Goal: Task Accomplishment & Management: Manage account settings

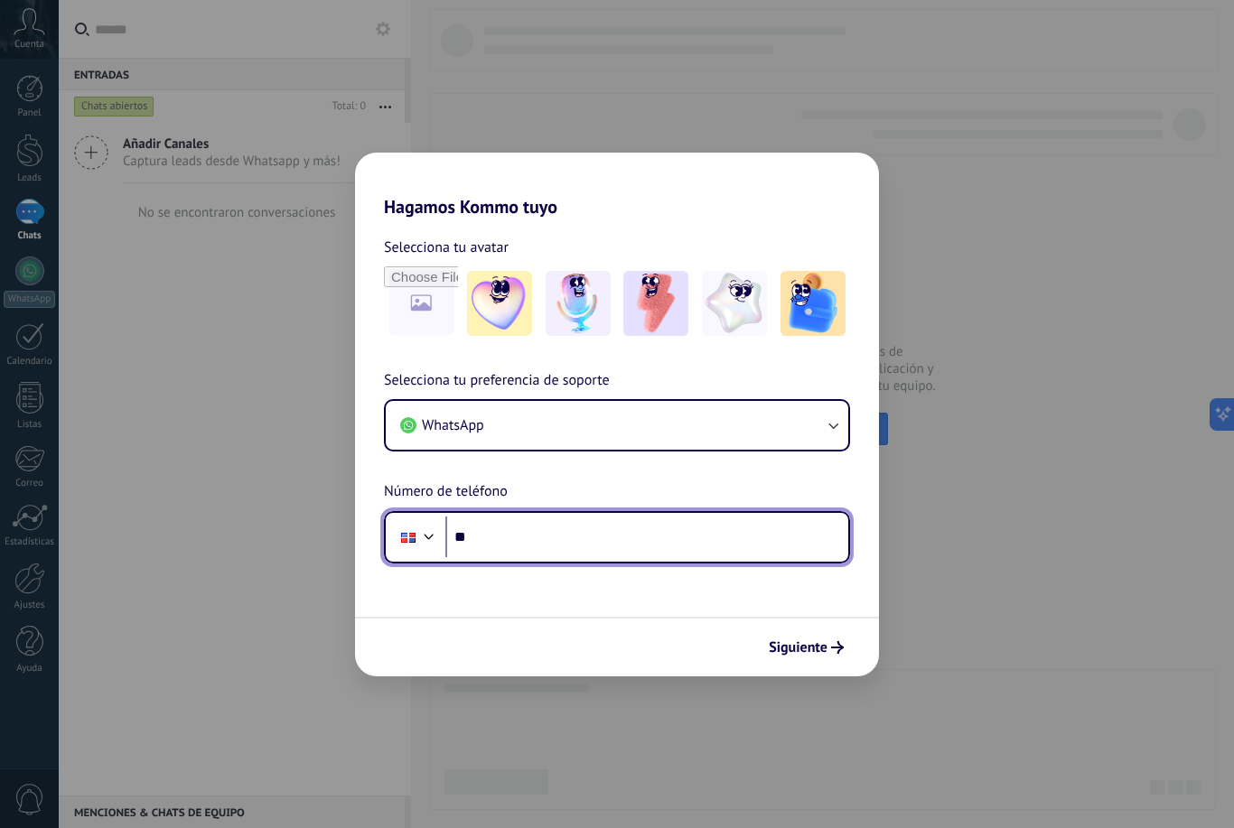
click at [586, 554] on input "**" at bounding box center [646, 538] width 403 height 42
type input "**********"
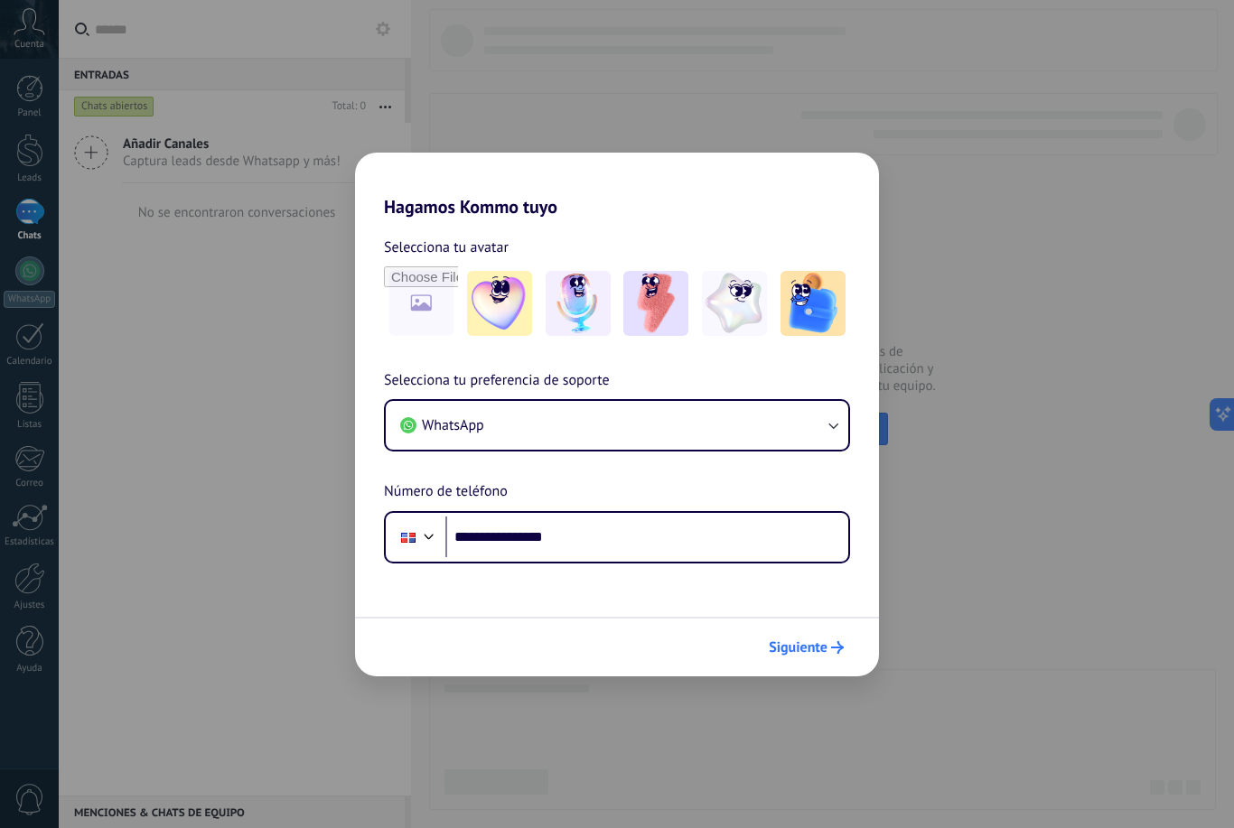
click at [823, 647] on span "Siguiente" at bounding box center [798, 647] width 59 height 13
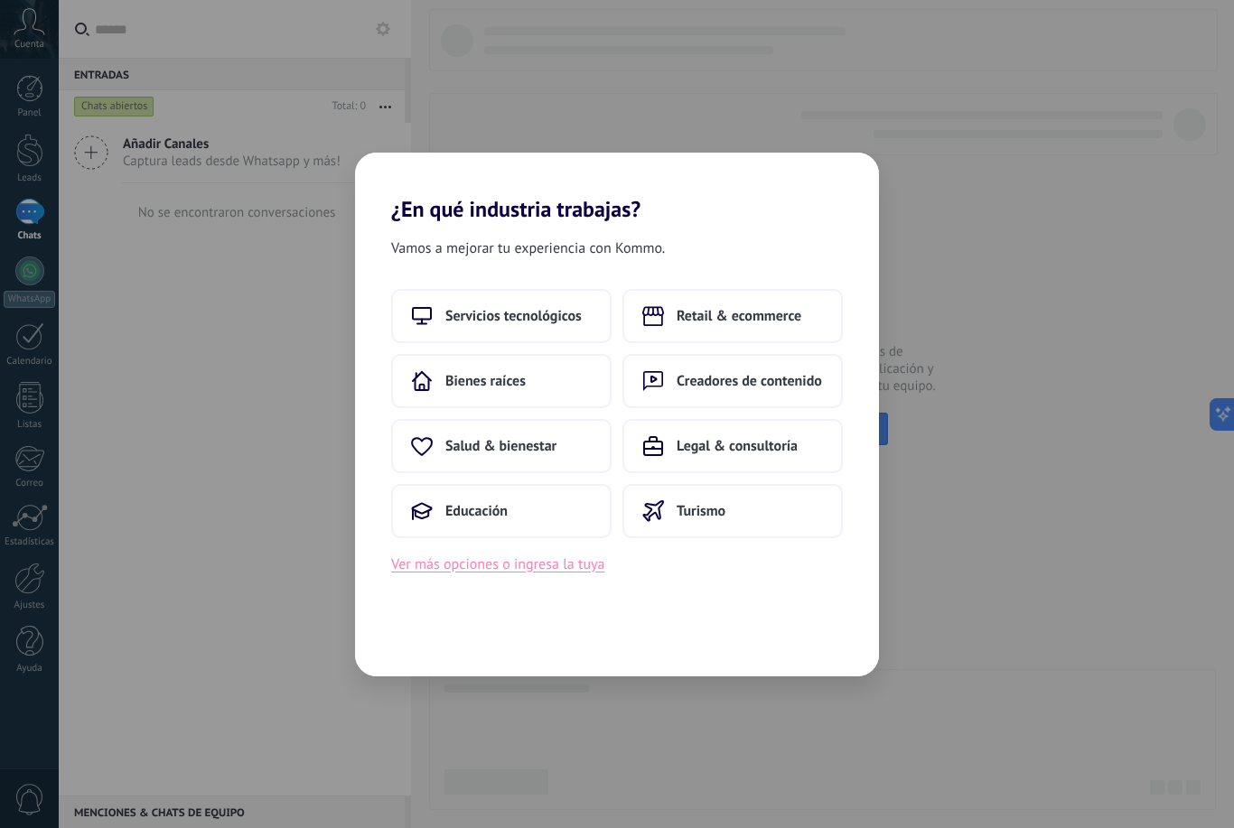
click at [582, 570] on button "Ver más opciones o ingresa la tuya" at bounding box center [497, 564] width 213 height 23
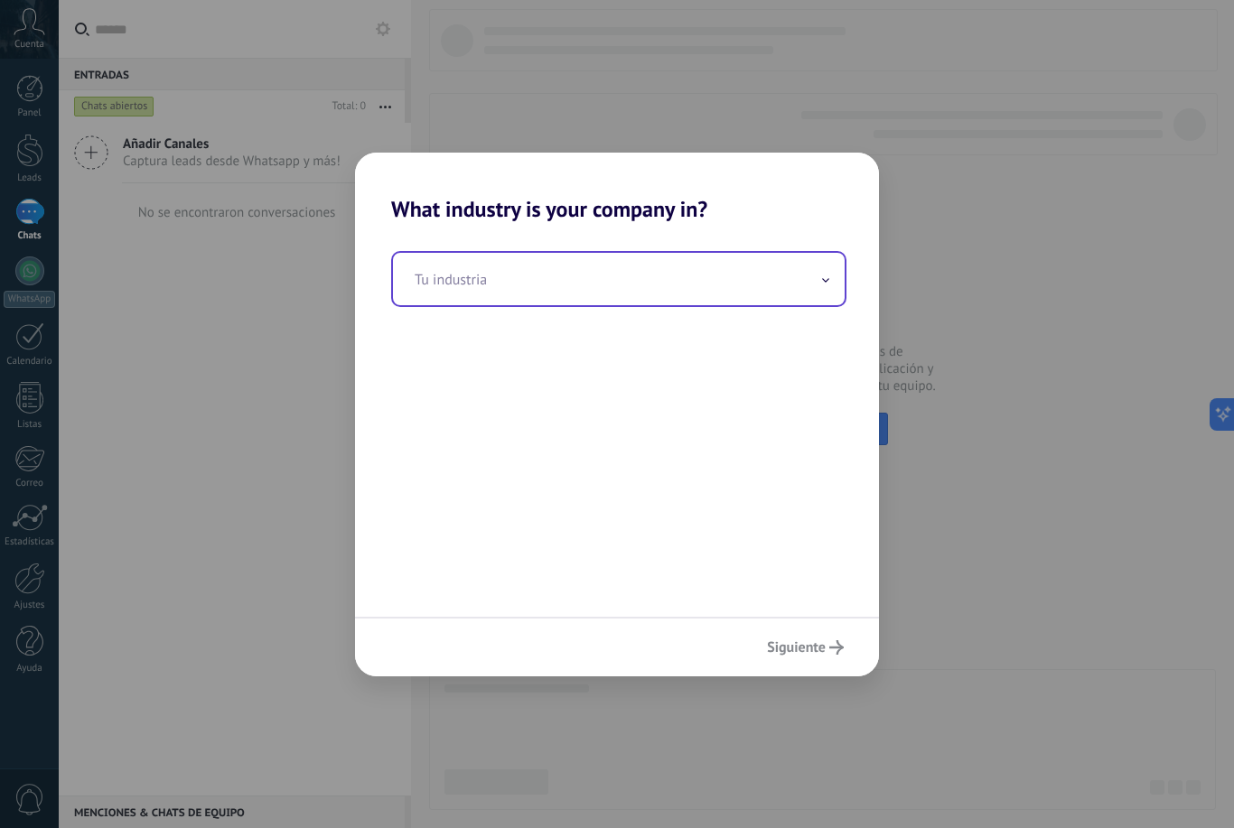
click at [574, 281] on input "text" at bounding box center [619, 279] width 452 height 52
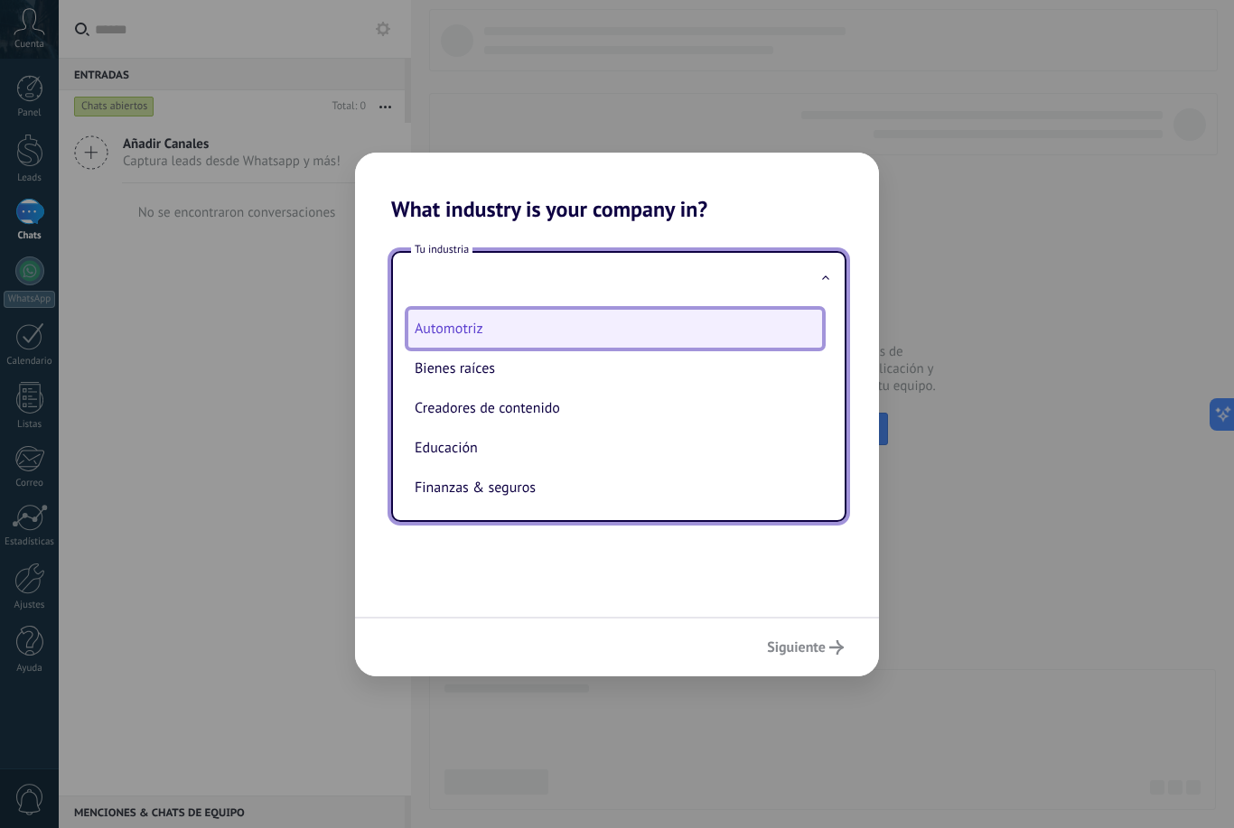
click at [565, 331] on li "Automotriz" at bounding box center [614, 329] width 415 height 40
type input "**********"
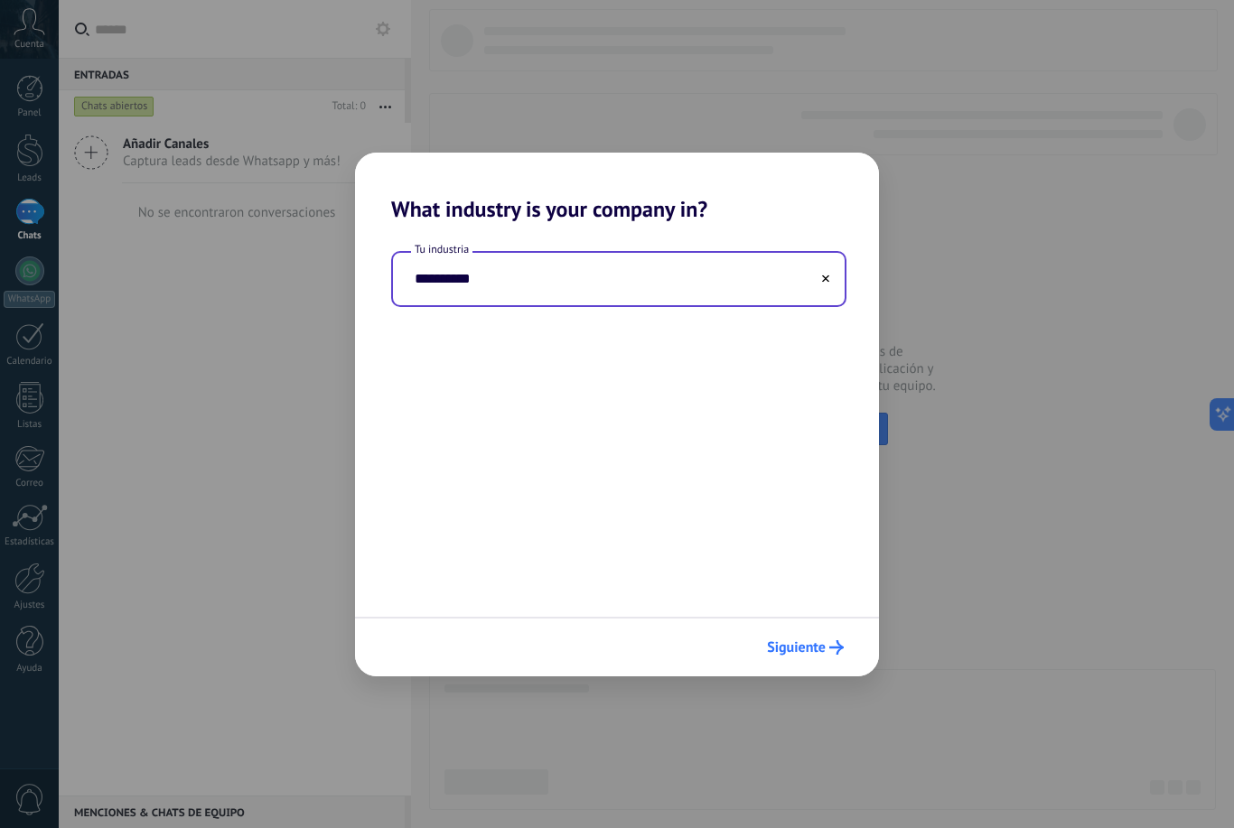
click at [812, 644] on span "Siguiente" at bounding box center [796, 647] width 59 height 13
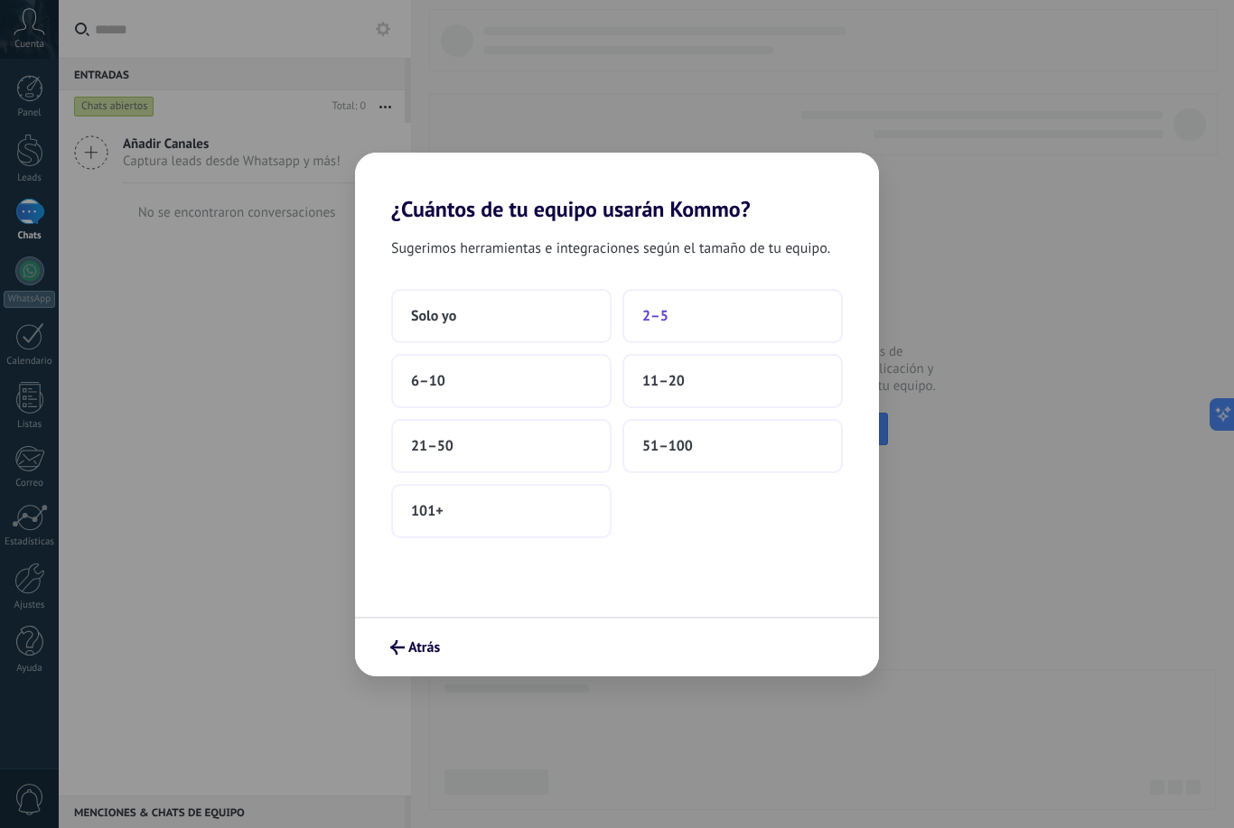
click at [714, 317] on button "2–5" at bounding box center [732, 316] width 220 height 54
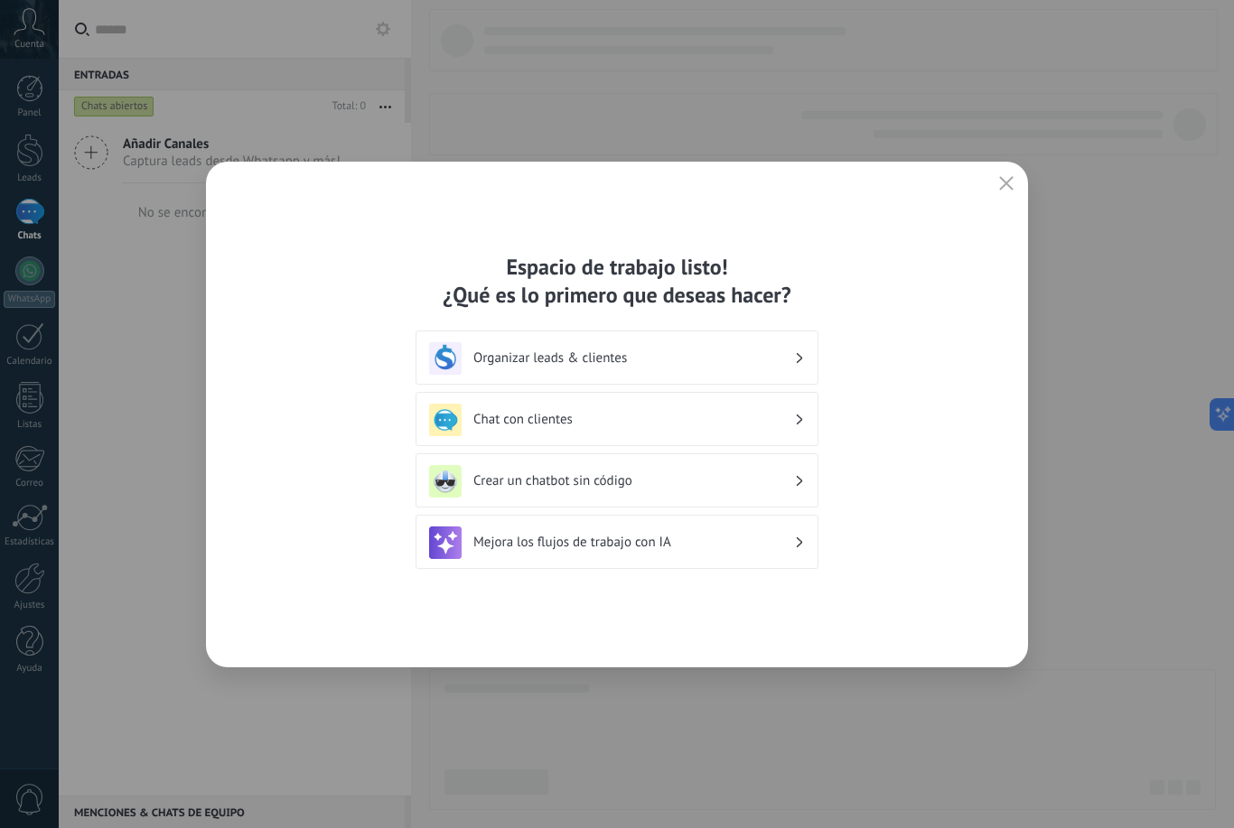
click at [785, 414] on h3 "Chat con clientes" at bounding box center [633, 419] width 321 height 17
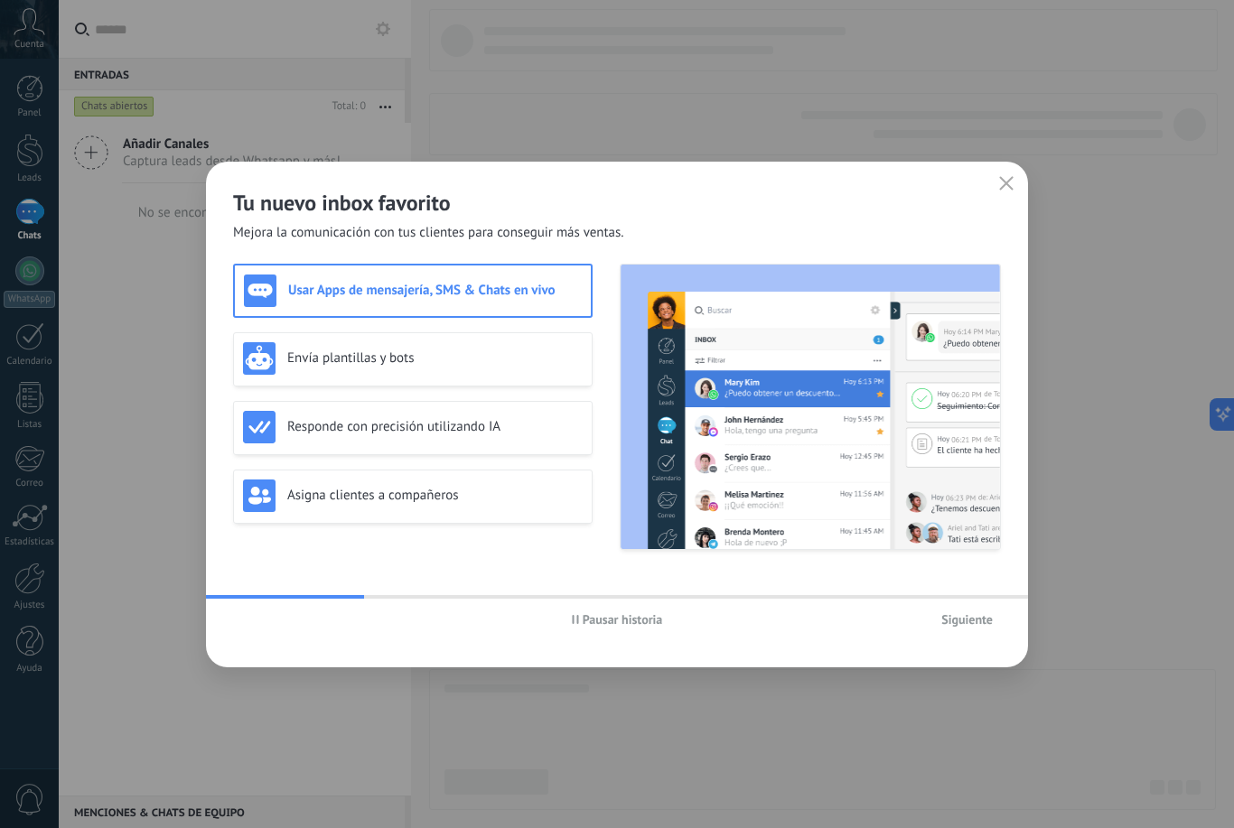
click at [953, 632] on button "Siguiente" at bounding box center [967, 619] width 68 height 27
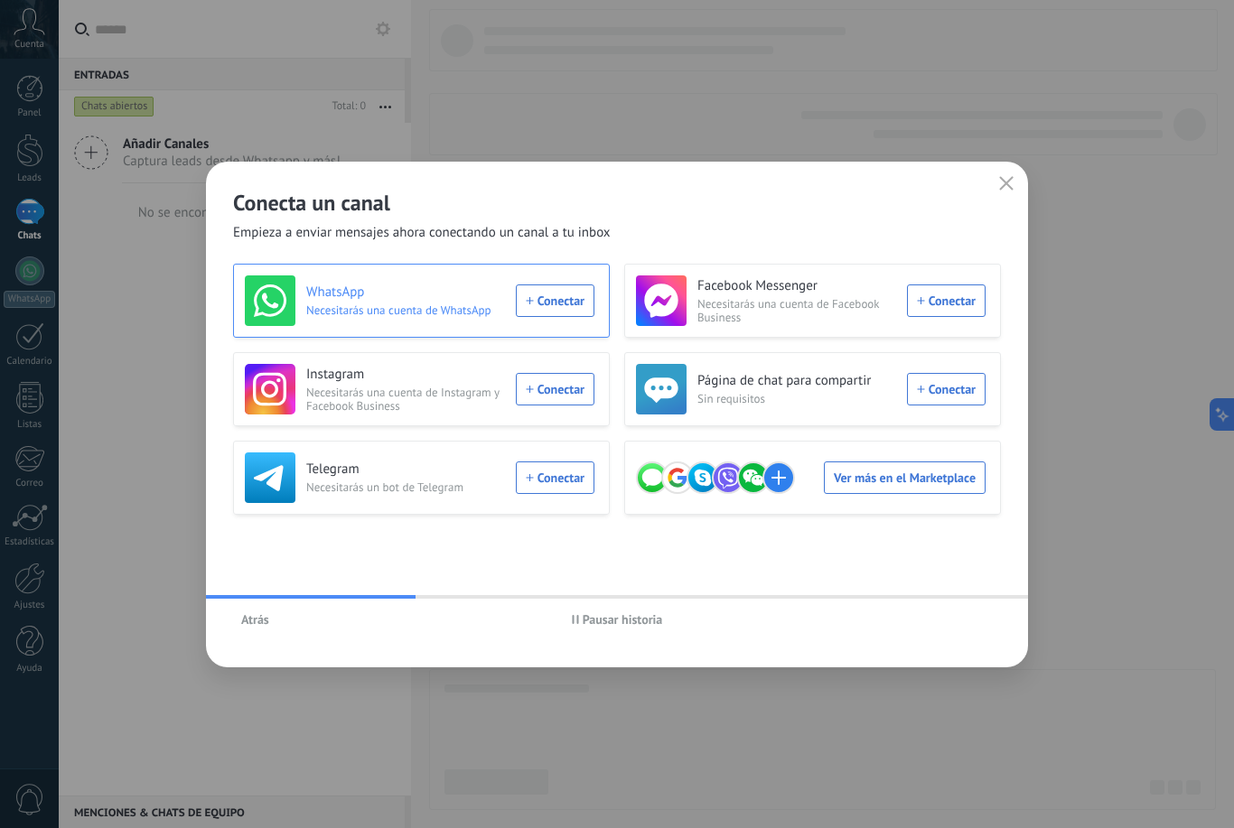
click at [570, 302] on div "WhatsApp Necesitarás una cuenta de WhatsApp Conectar" at bounding box center [420, 300] width 350 height 51
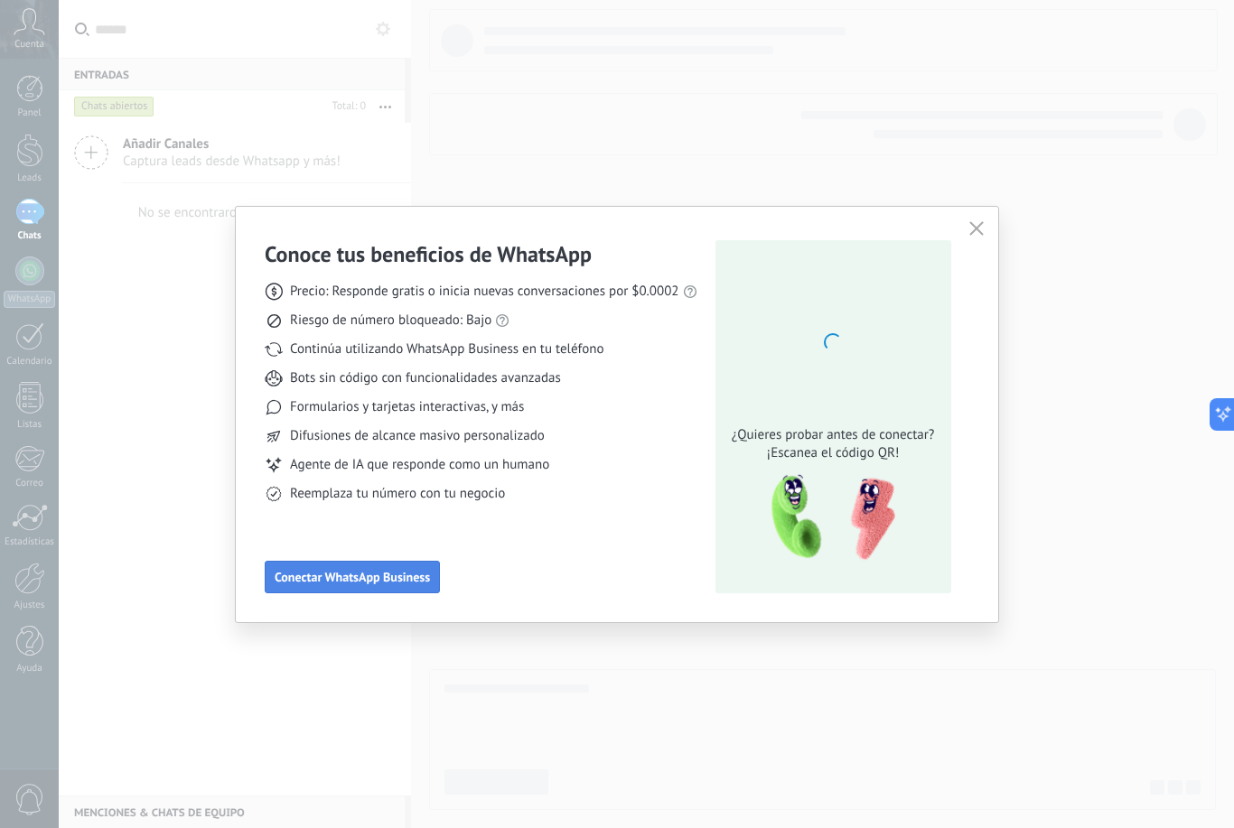
click at [417, 565] on button "Conectar WhatsApp Business" at bounding box center [352, 577] width 175 height 33
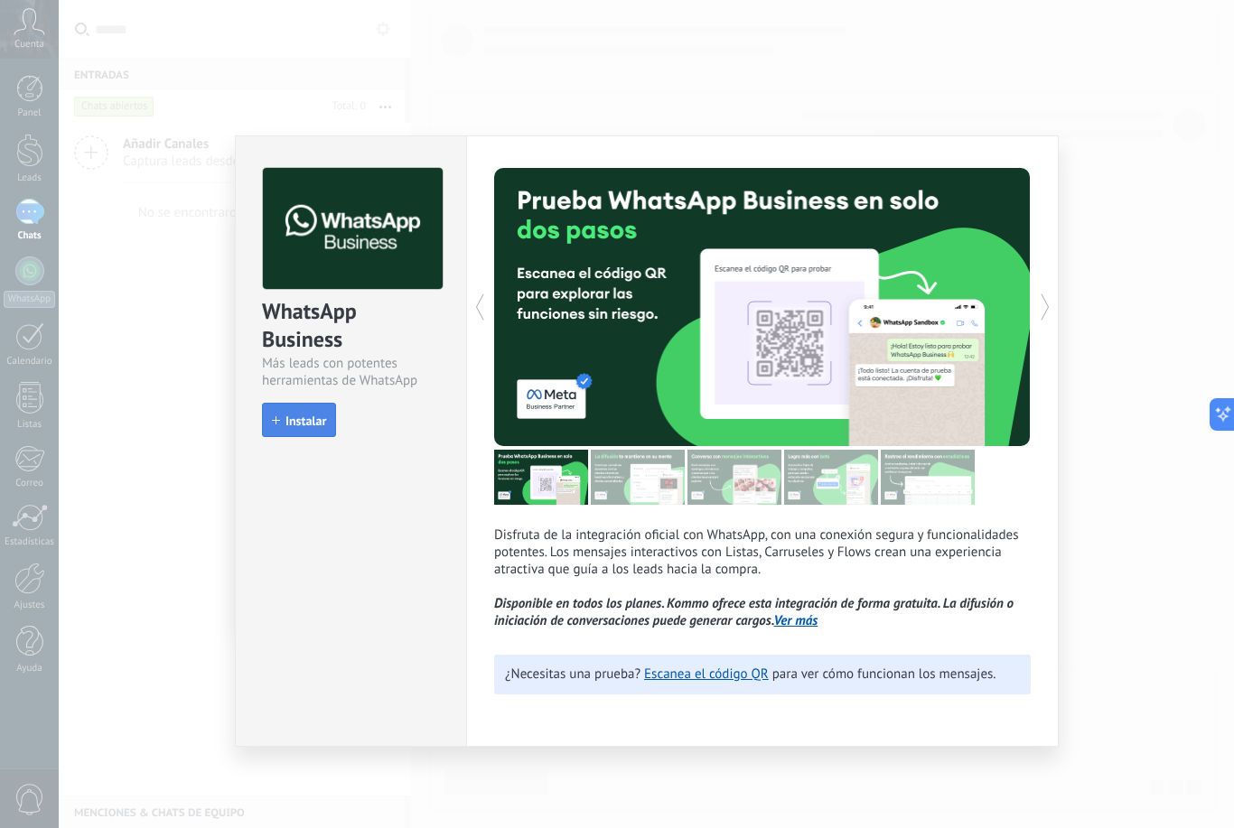
click at [318, 427] on span "Instalar" at bounding box center [305, 421] width 41 height 13
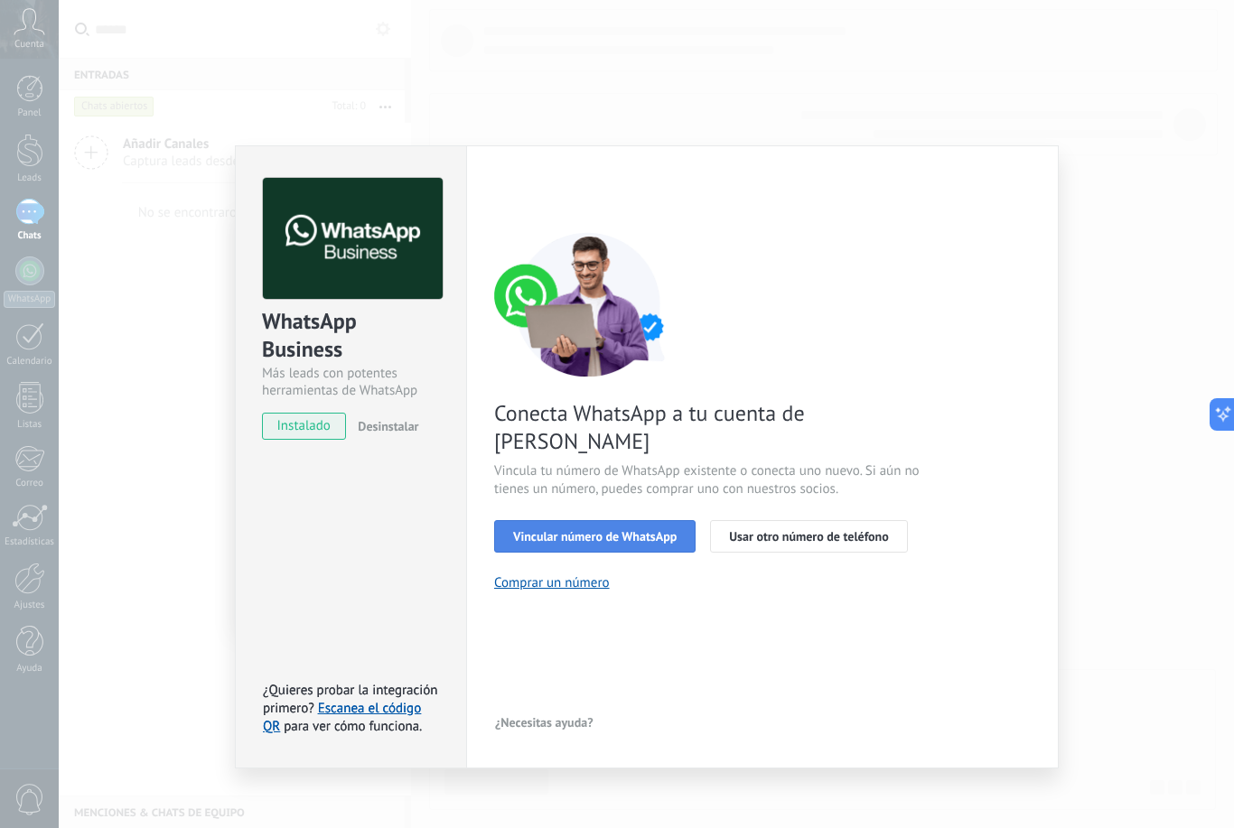
click at [632, 530] on span "Vincular número de WhatsApp" at bounding box center [594, 536] width 163 height 13
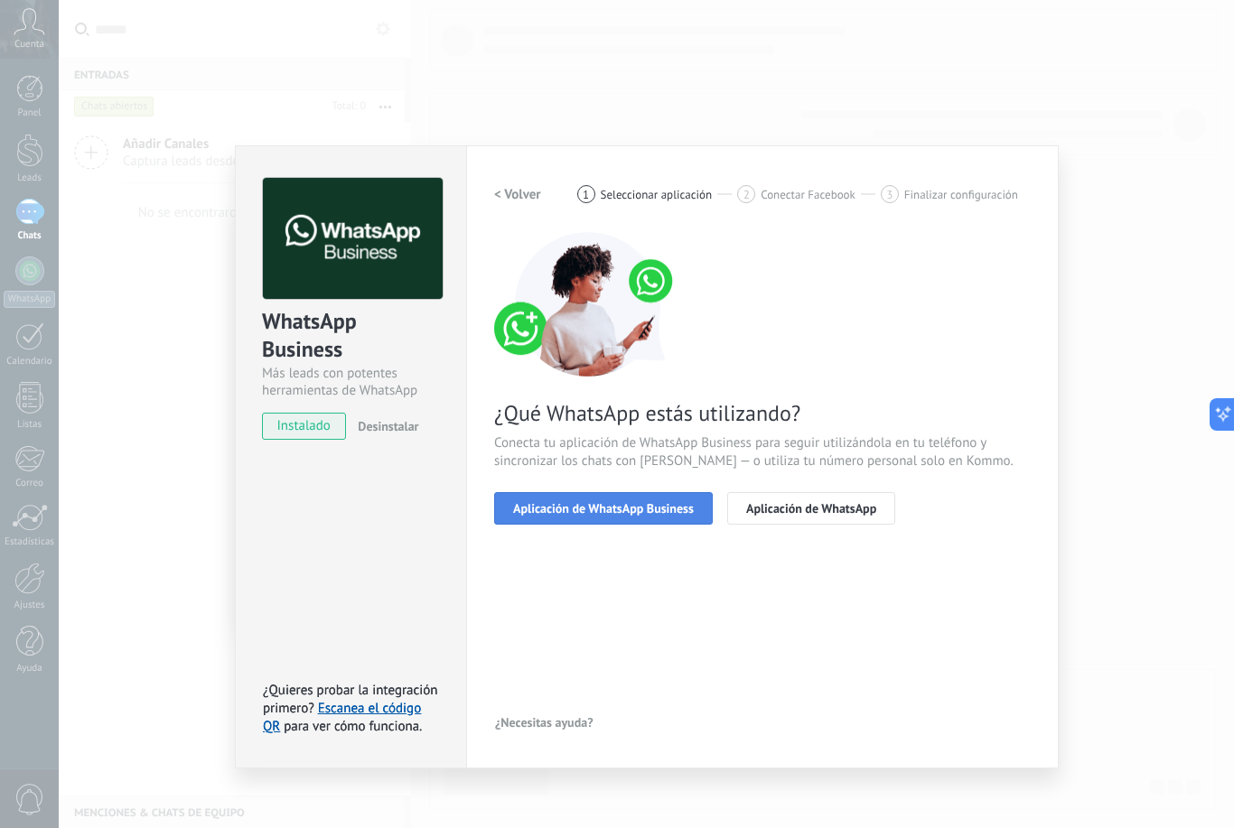
click at [662, 504] on span "Aplicación de WhatsApp Business" at bounding box center [603, 508] width 181 height 13
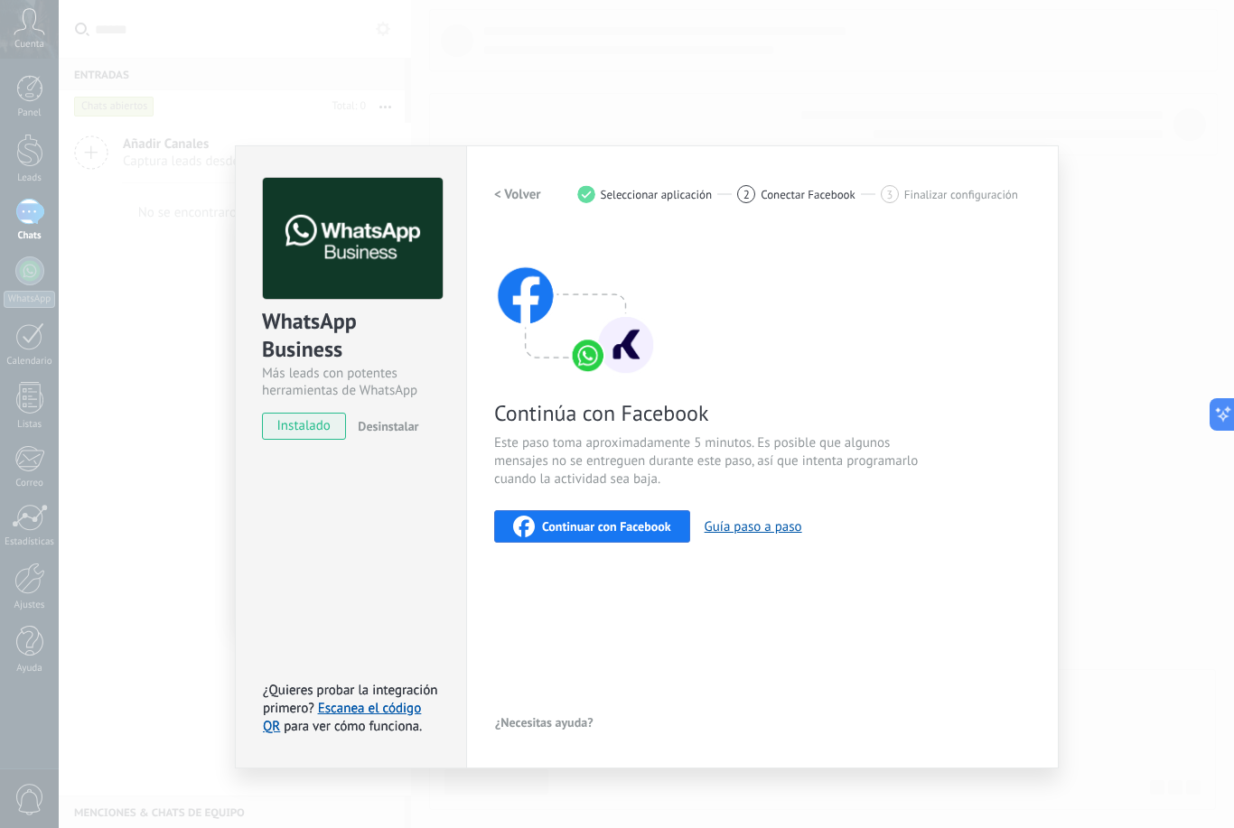
click at [631, 532] on span "Continuar con Facebook" at bounding box center [606, 526] width 129 height 13
click at [1049, 487] on div "Configuraciones Autorizaciones This tab logs the users who have granted integra…" at bounding box center [762, 456] width 593 height 623
click at [138, 692] on div "WhatsApp Business Más leads con potentes herramientas de WhatsApp instalado Des…" at bounding box center [646, 414] width 1175 height 828
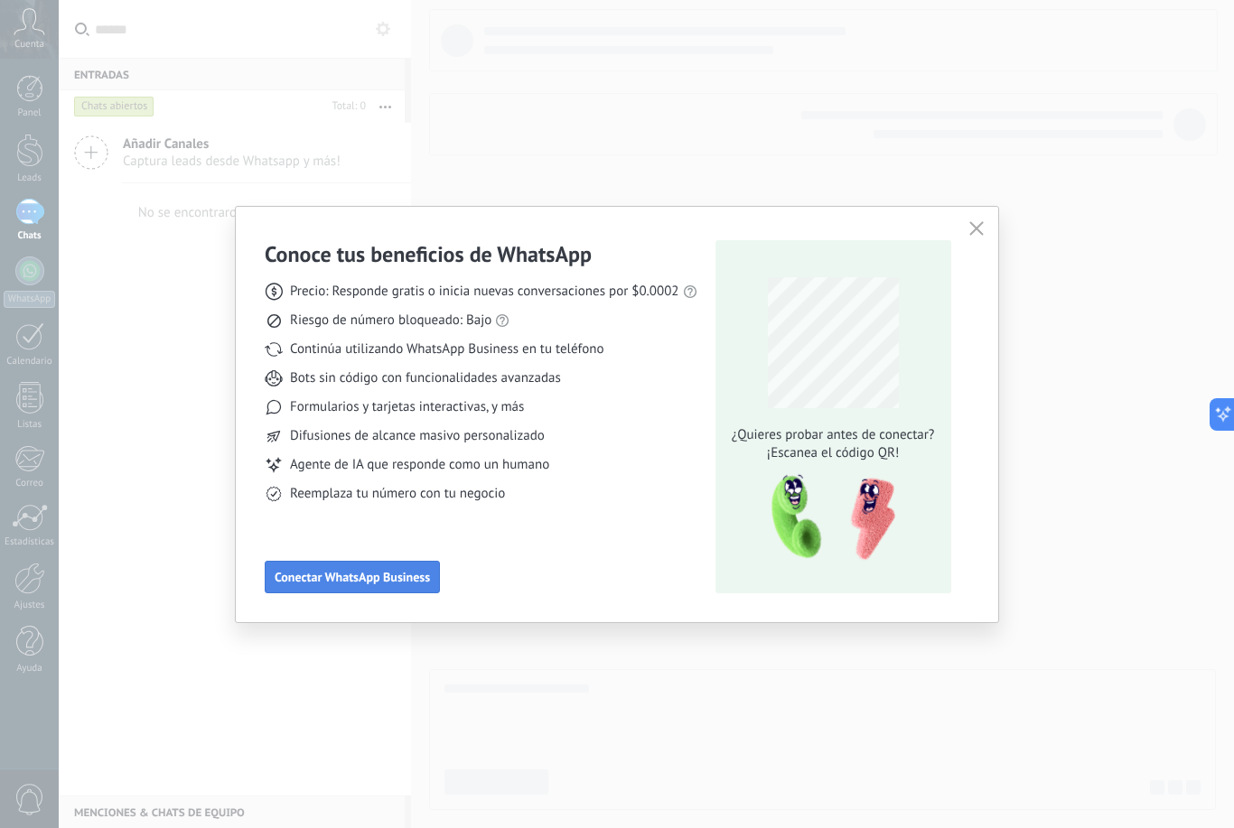
click at [336, 579] on span "Conectar WhatsApp Business" at bounding box center [352, 577] width 155 height 13
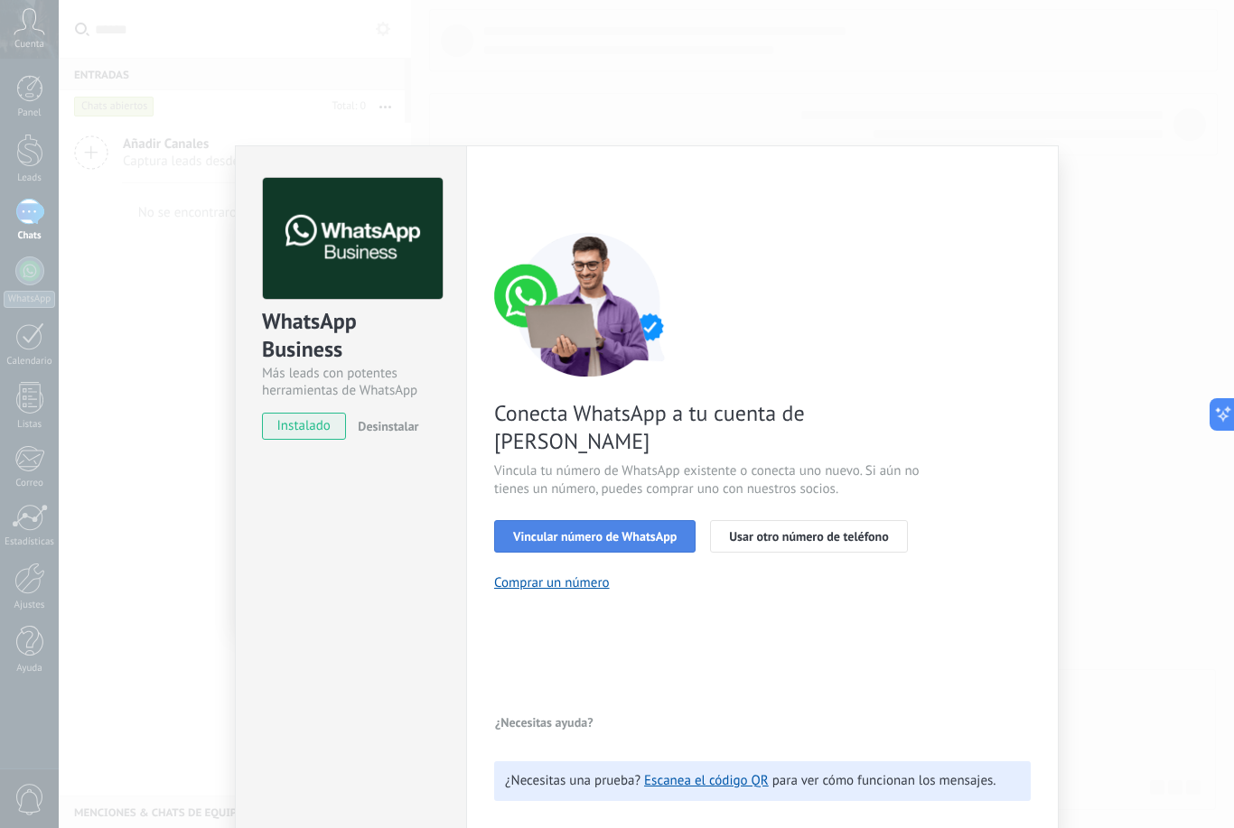
click at [665, 530] on span "Vincular número de WhatsApp" at bounding box center [594, 536] width 163 height 13
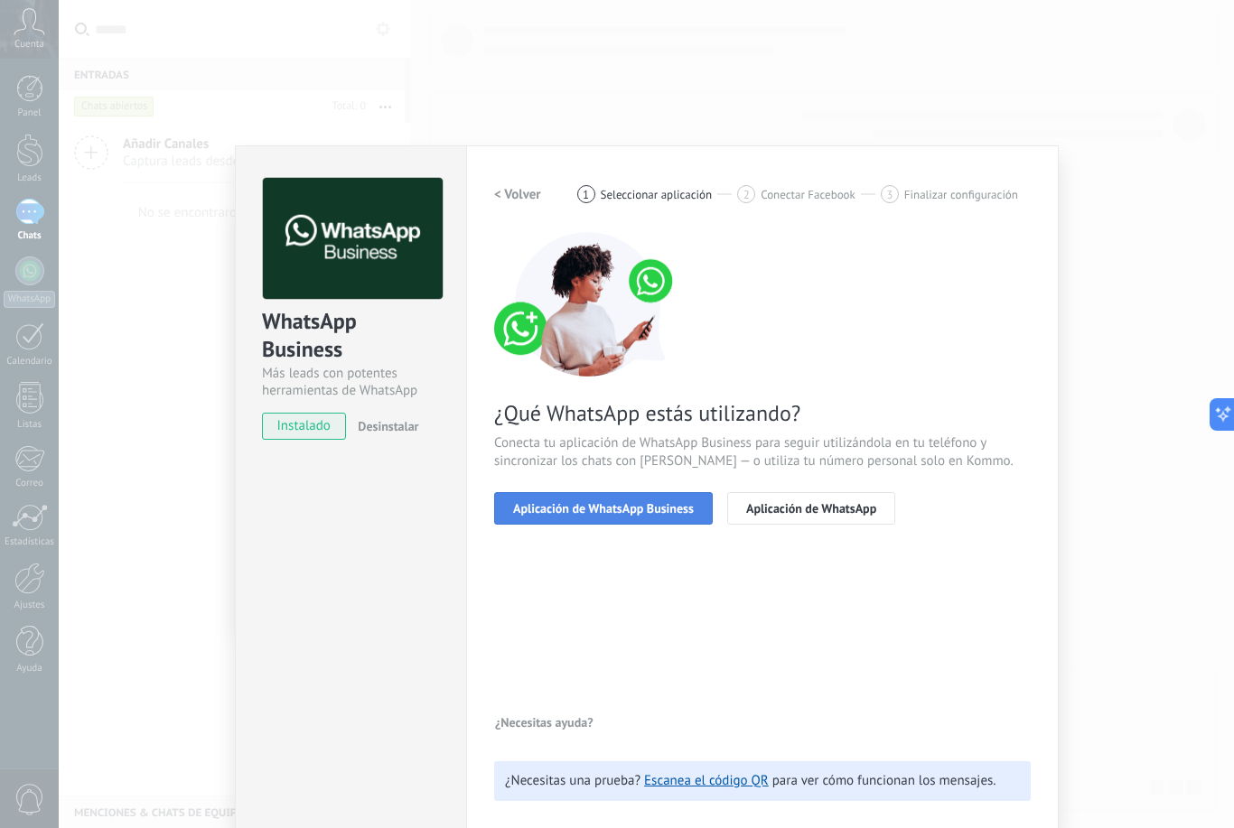
click at [657, 502] on span "Aplicación de WhatsApp Business" at bounding box center [603, 508] width 181 height 13
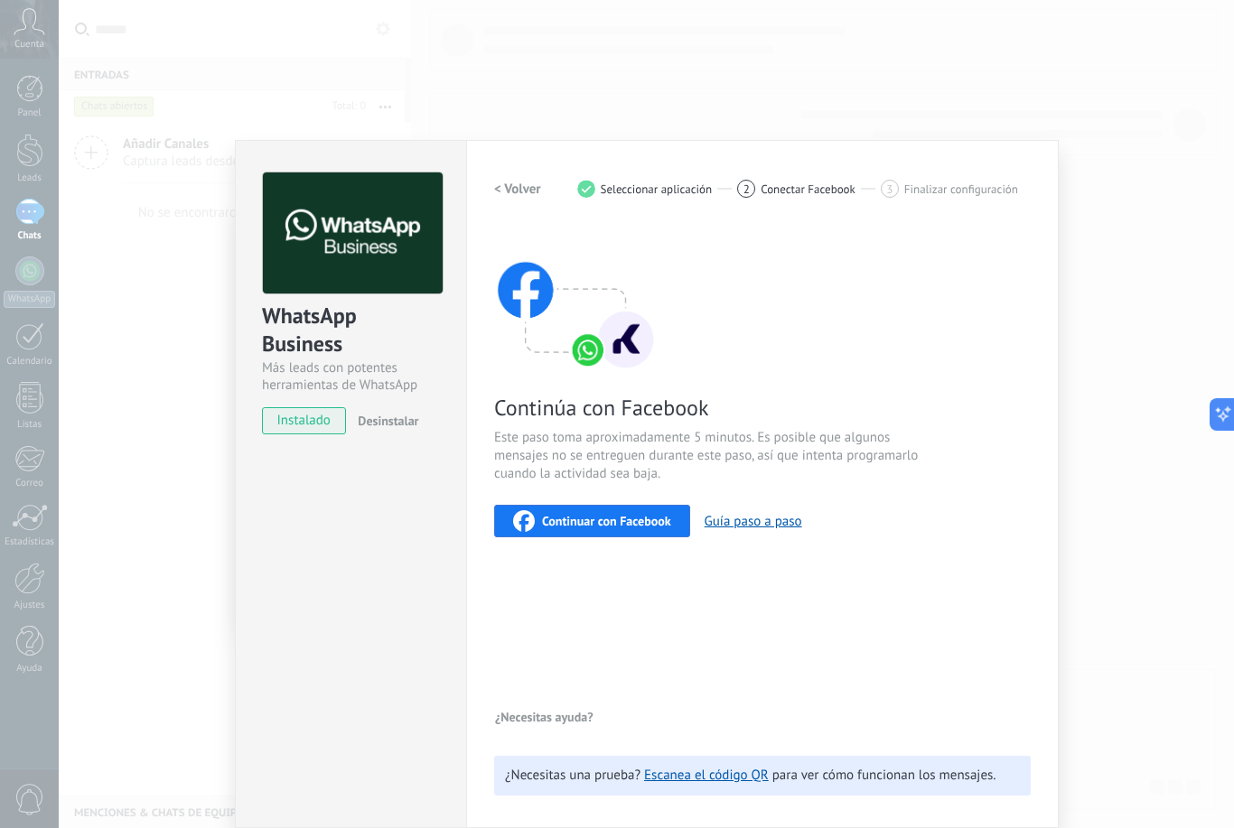
scroll to position [6, 0]
click at [636, 521] on span "Continuar con Facebook" at bounding box center [606, 521] width 129 height 13
click at [217, 277] on div "WhatsApp Business Más leads con potentes herramientas de WhatsApp instalado Des…" at bounding box center [646, 414] width 1175 height 828
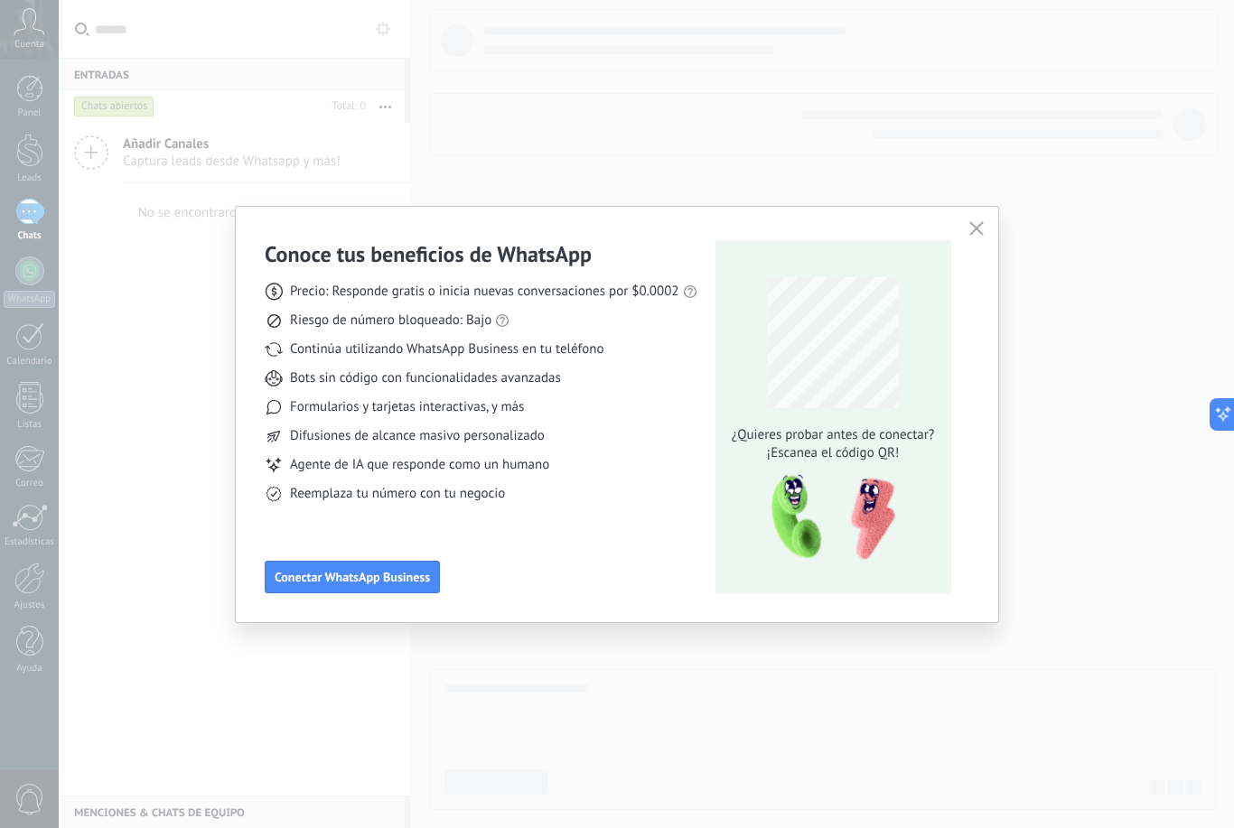
click at [980, 238] on button "button" at bounding box center [976, 229] width 23 height 25
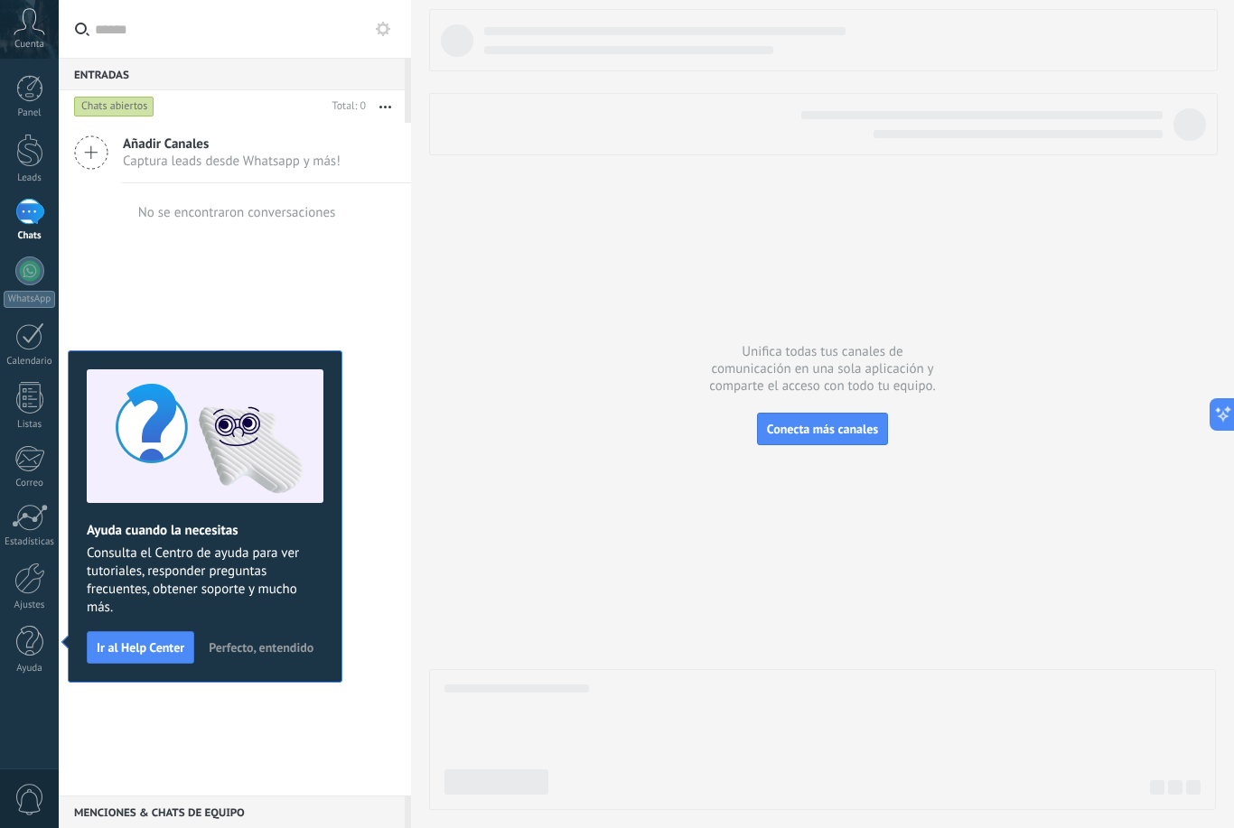
click at [651, 464] on div at bounding box center [822, 409] width 787 height 801
click at [38, 42] on span "Cuenta" at bounding box center [29, 45] width 30 height 12
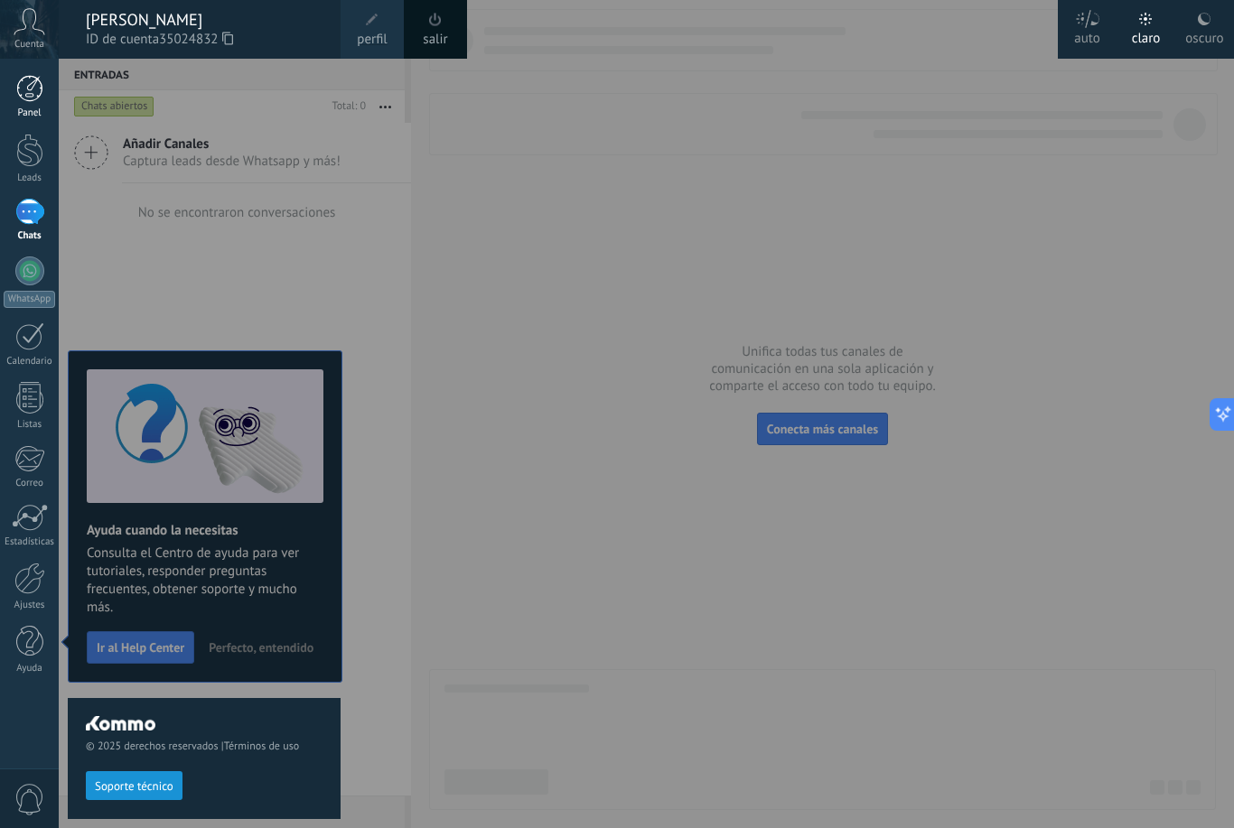
click at [37, 94] on div at bounding box center [29, 88] width 27 height 27
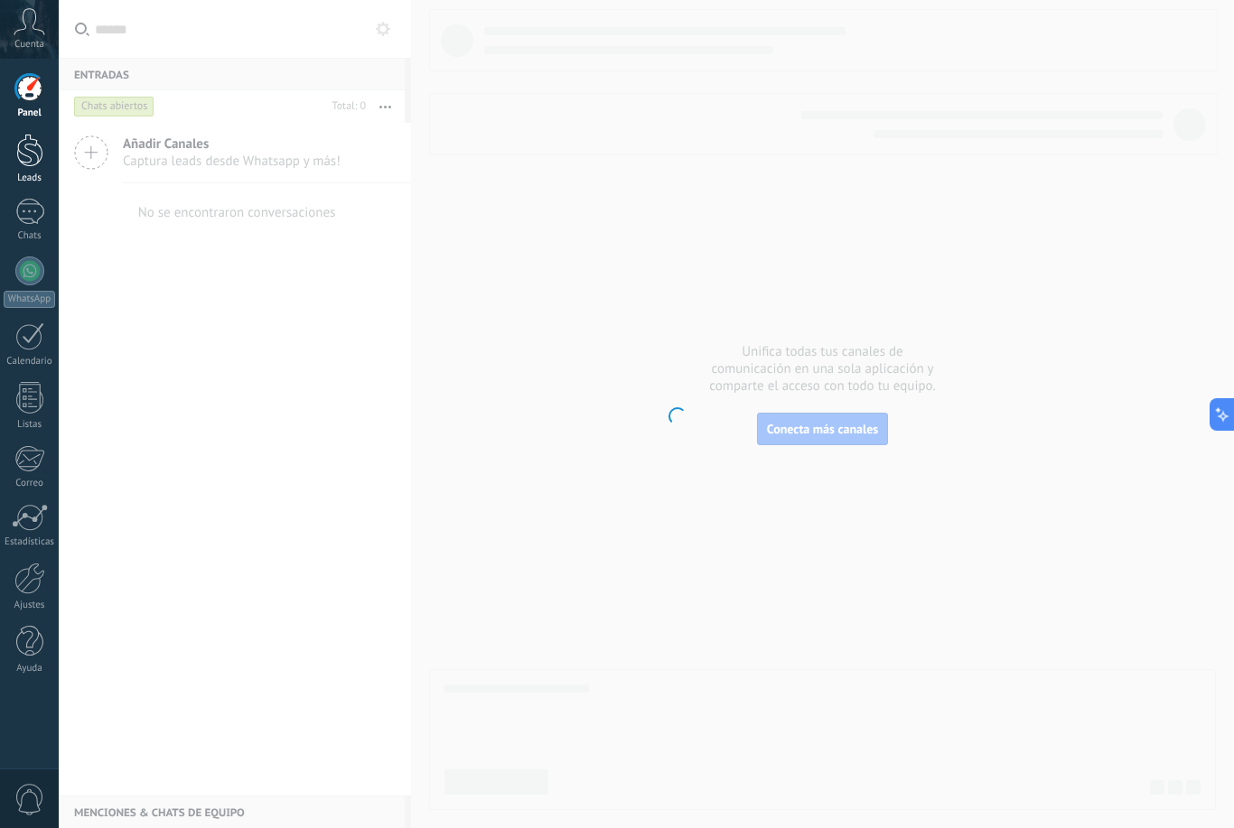
click at [36, 166] on div at bounding box center [29, 150] width 27 height 33
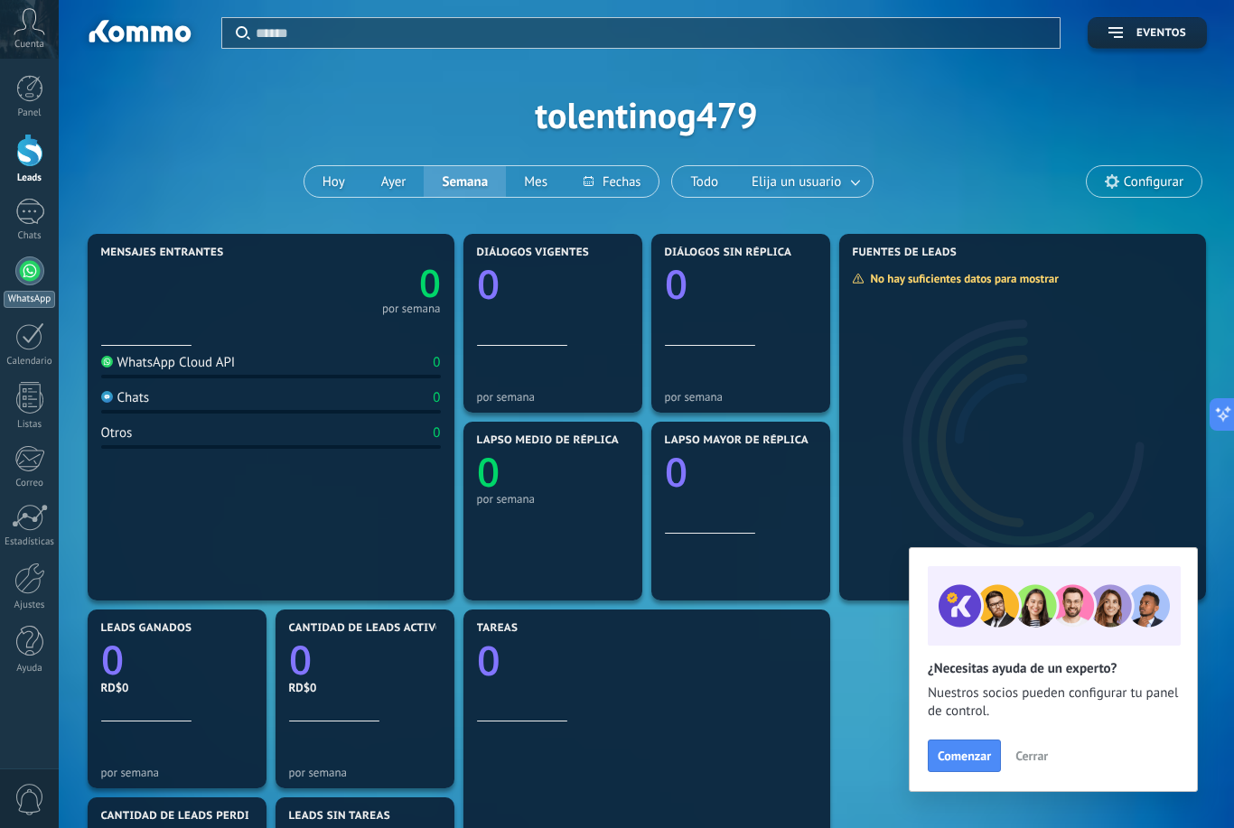
click at [33, 283] on div at bounding box center [29, 271] width 29 height 29
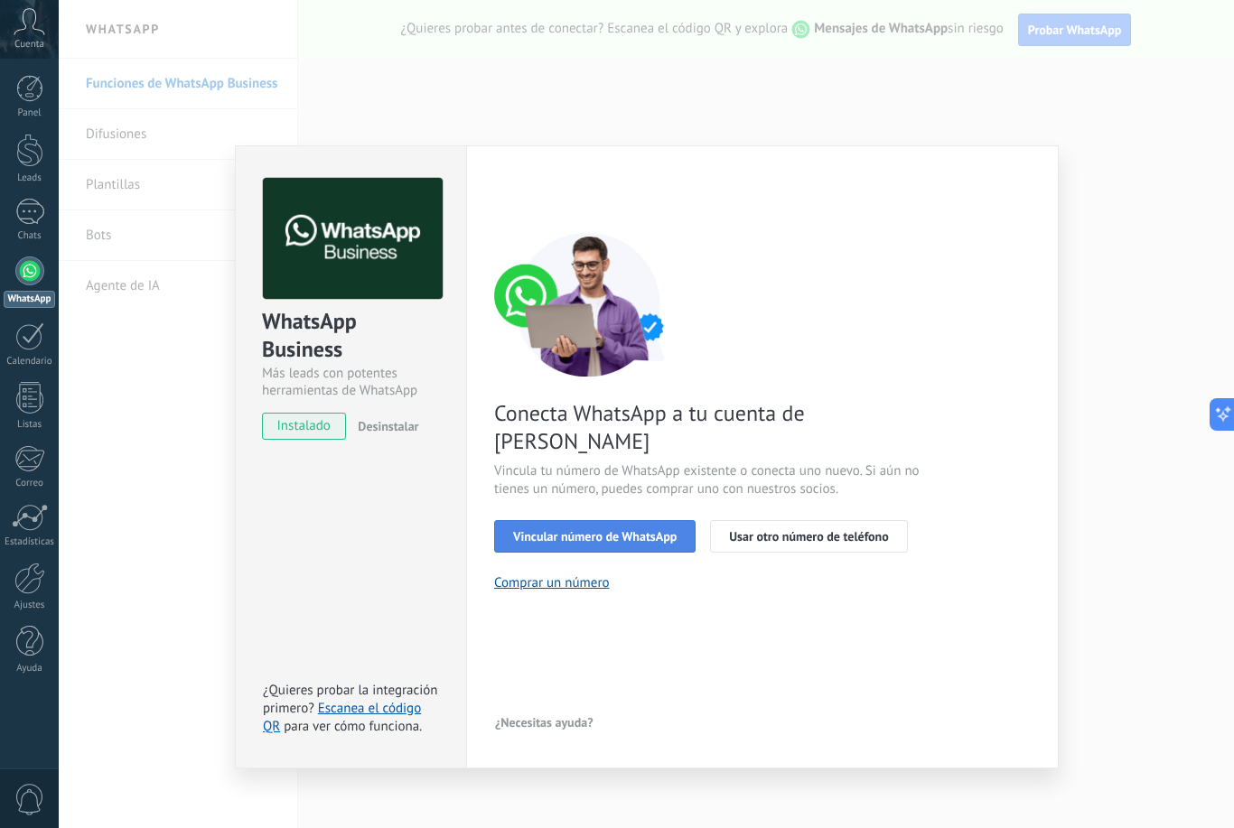
click at [583, 530] on span "Vincular número de WhatsApp" at bounding box center [594, 536] width 163 height 13
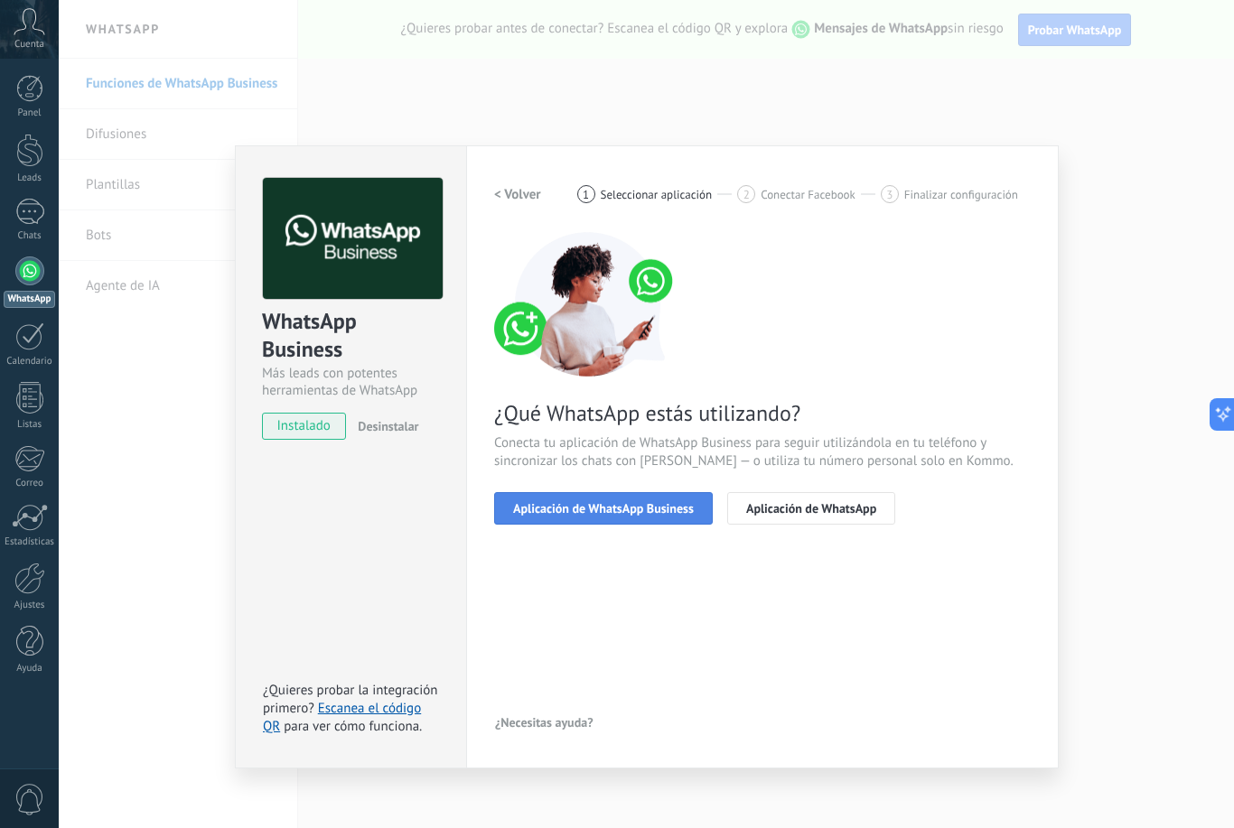
click at [588, 517] on button "Aplicación de WhatsApp Business" at bounding box center [603, 508] width 219 height 33
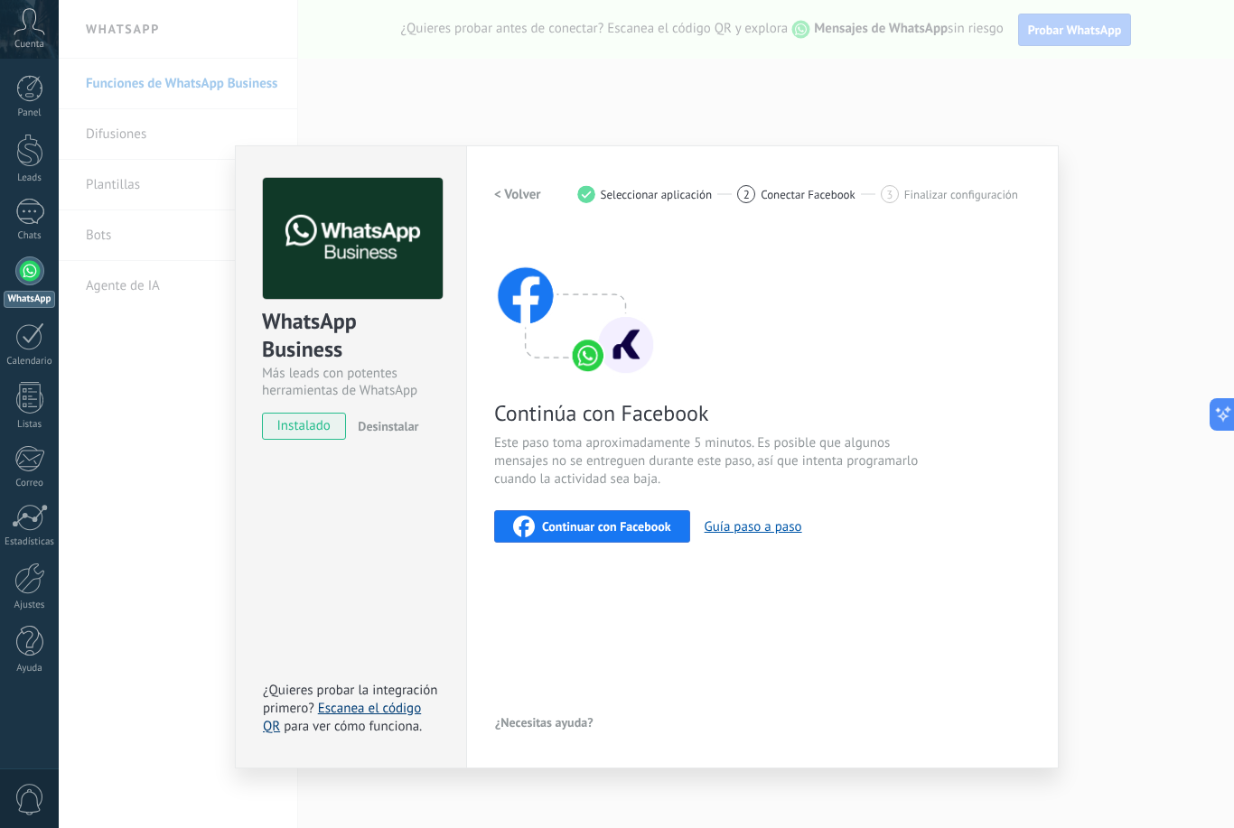
click at [369, 714] on link "Escanea el código QR" at bounding box center [342, 717] width 158 height 35
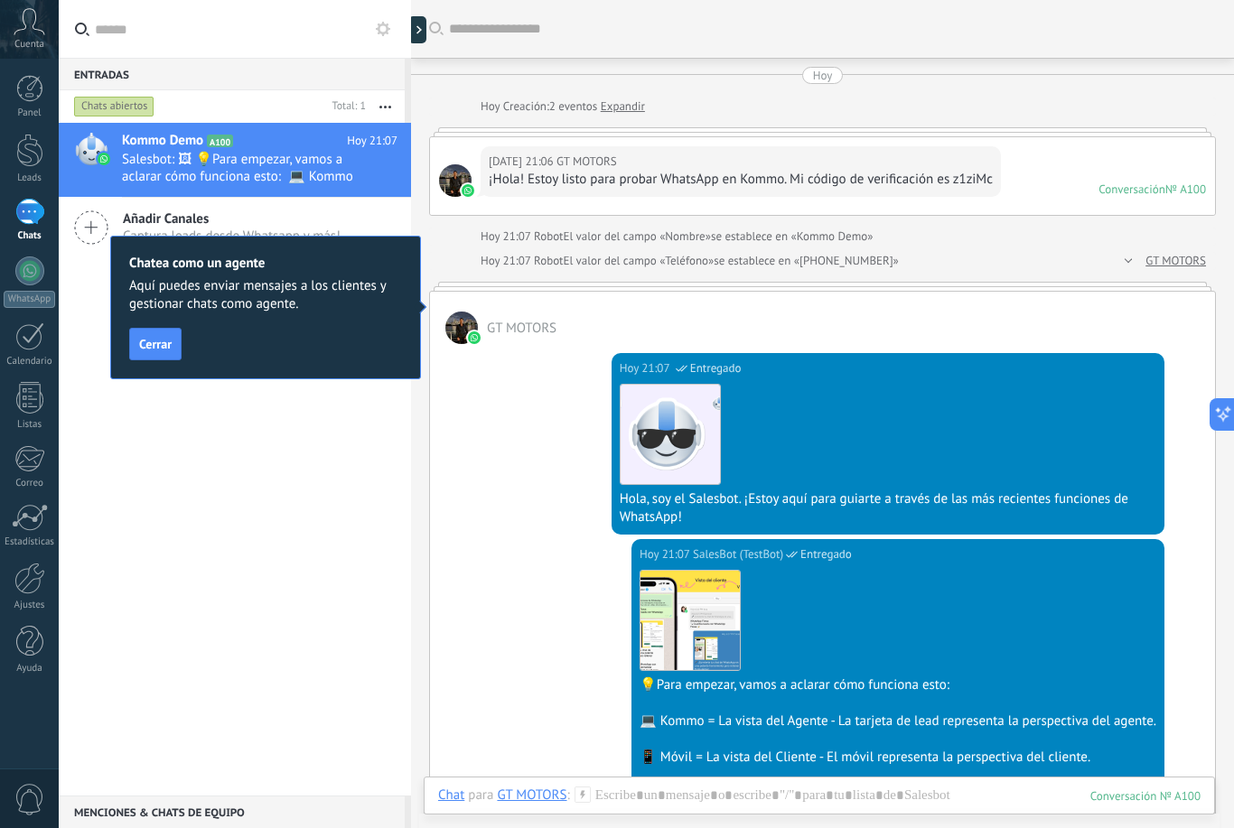
click at [180, 352] on button "Cerrar" at bounding box center [155, 344] width 52 height 33
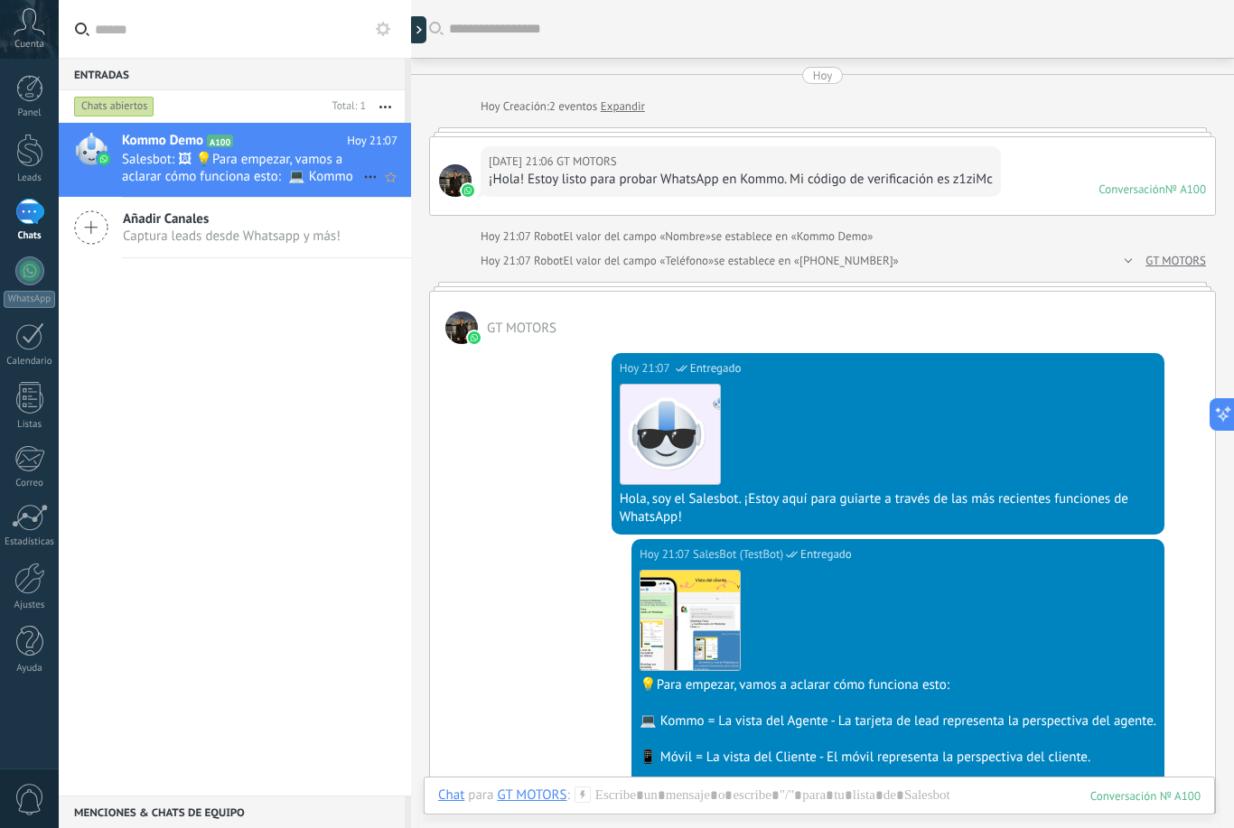
click at [315, 163] on span "Salesbot: 🖼 💡Para empezar, vamos a aclarar cómo funciona esto: 💻 Kommo = La vis…" at bounding box center [242, 168] width 241 height 34
click at [1010, 187] on div "[DATE] 21:06 GT MOTORS ¡Hola! Estoy listo para probar WhatsApp en Kommo. Mi cód…" at bounding box center [822, 176] width 785 height 78
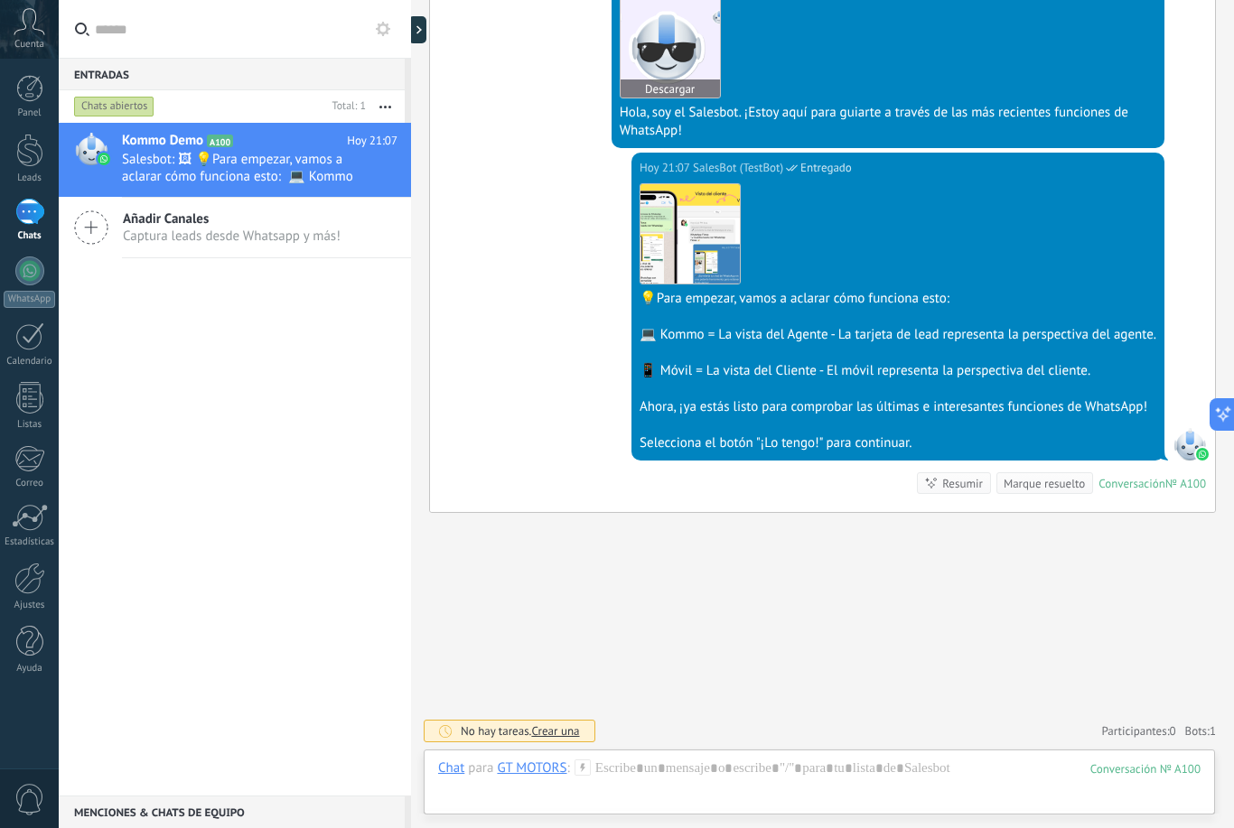
scroll to position [388, 0]
click at [707, 767] on div at bounding box center [819, 787] width 762 height 54
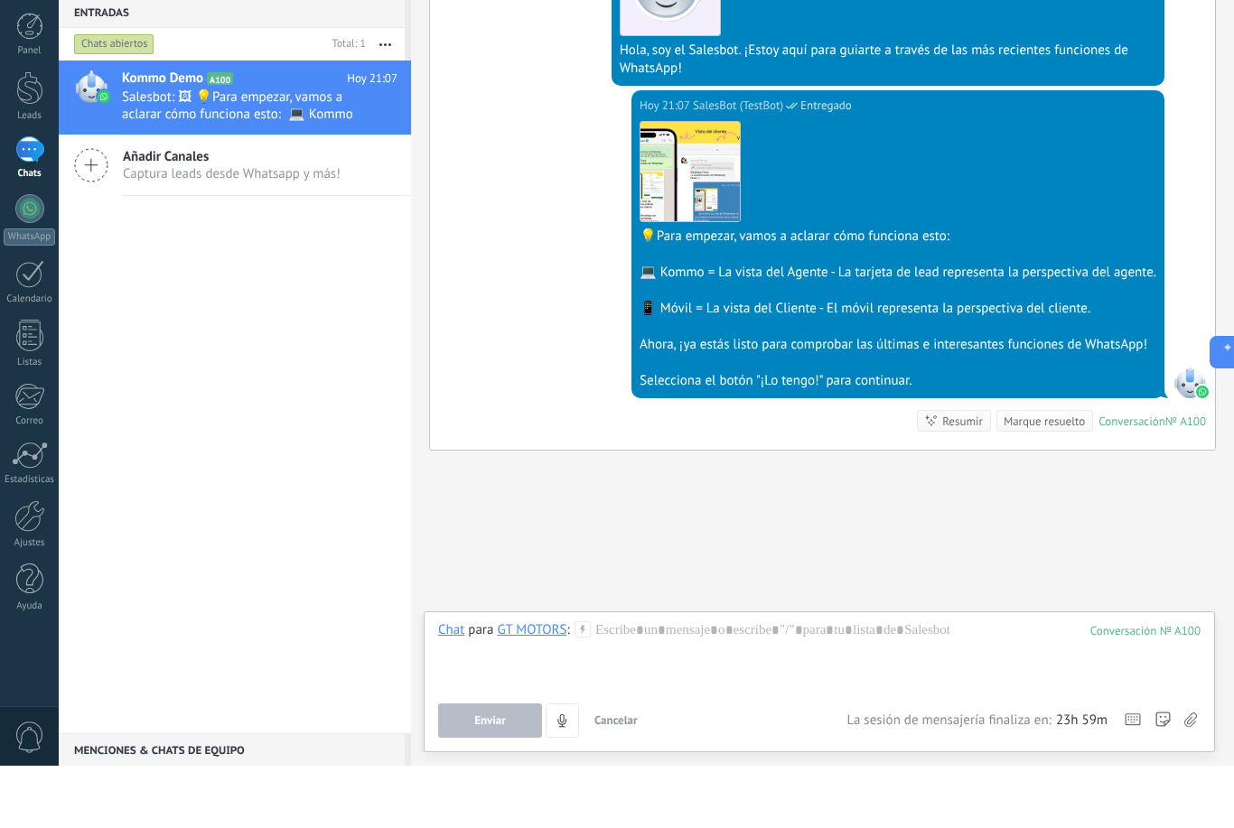
click at [556, 493] on div "Buscar Carga más [DATE] [DATE] Creación: 2 eventos Expandir [DATE] 21:06 GT MOT…" at bounding box center [822, 220] width 823 height 1215
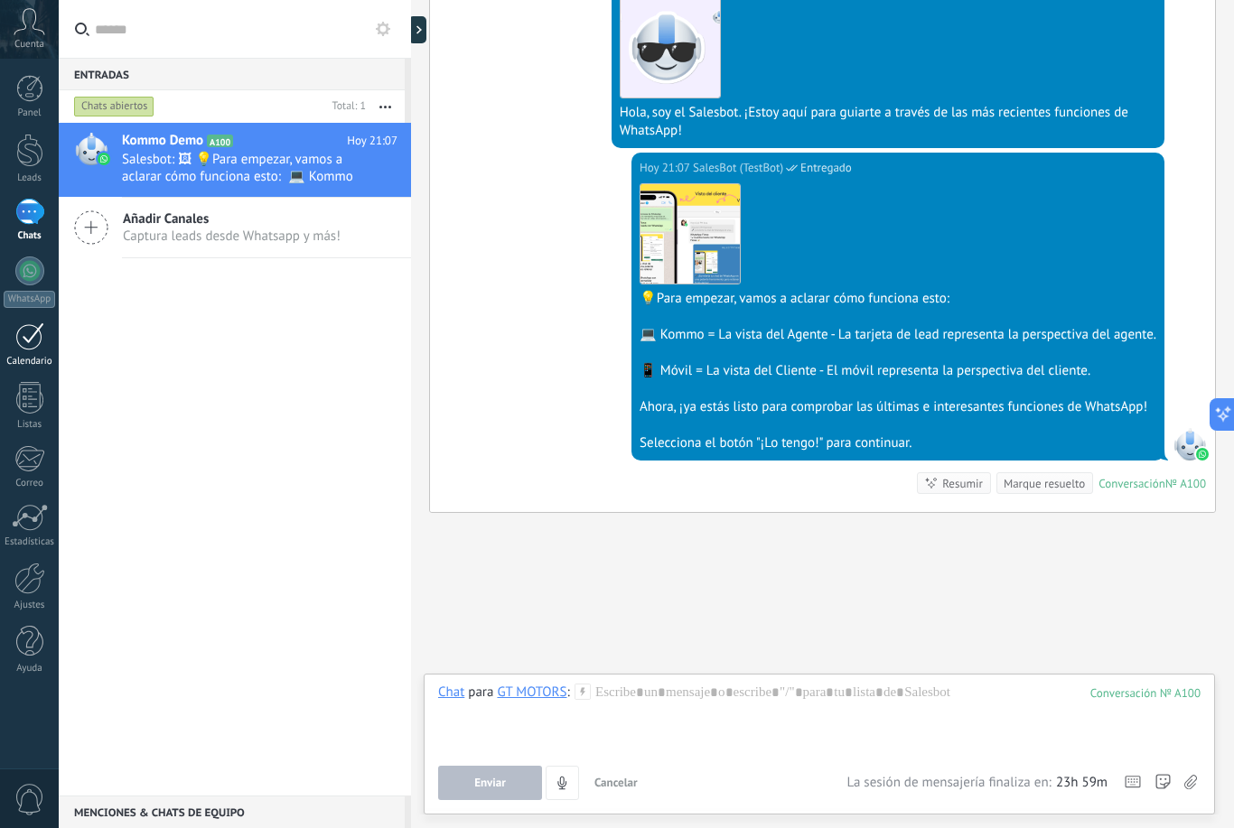
click at [27, 341] on div at bounding box center [29, 336] width 29 height 28
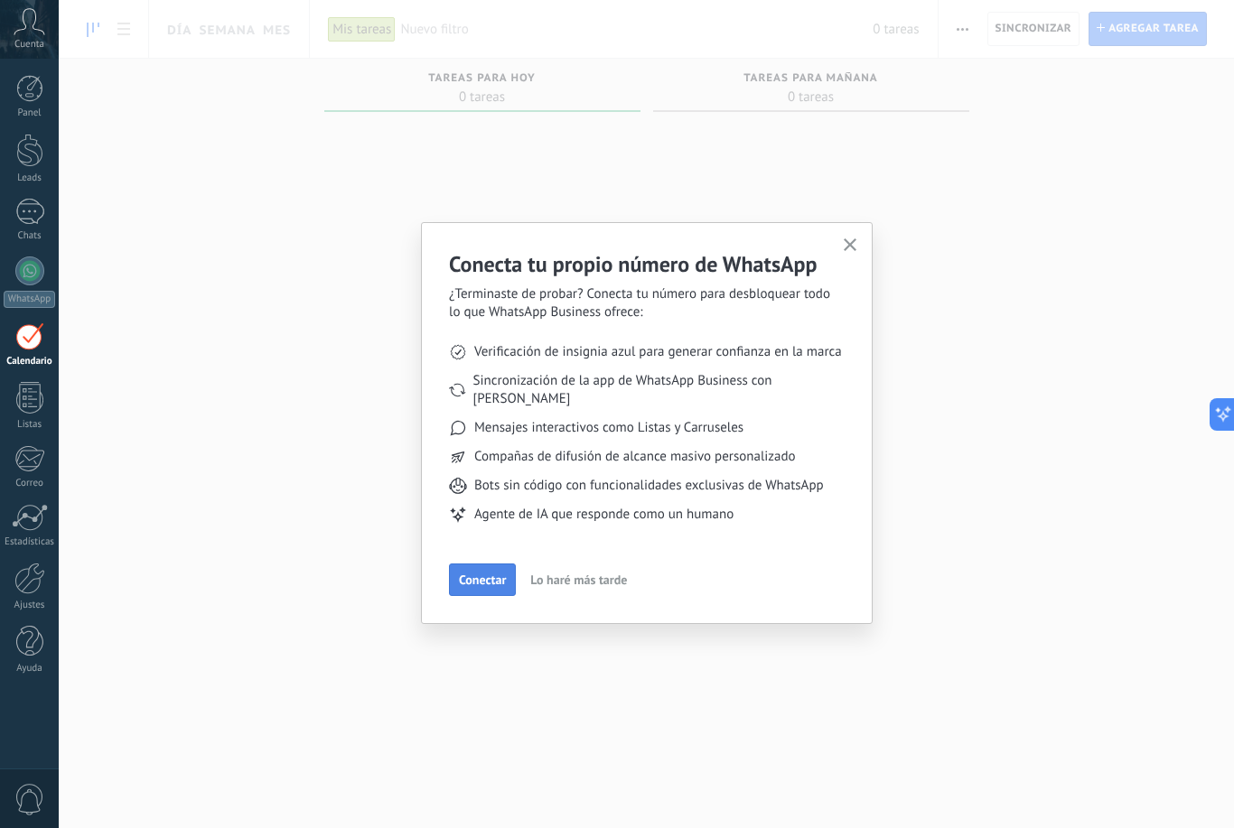
click at [491, 574] on button "Conectar" at bounding box center [482, 580] width 67 height 33
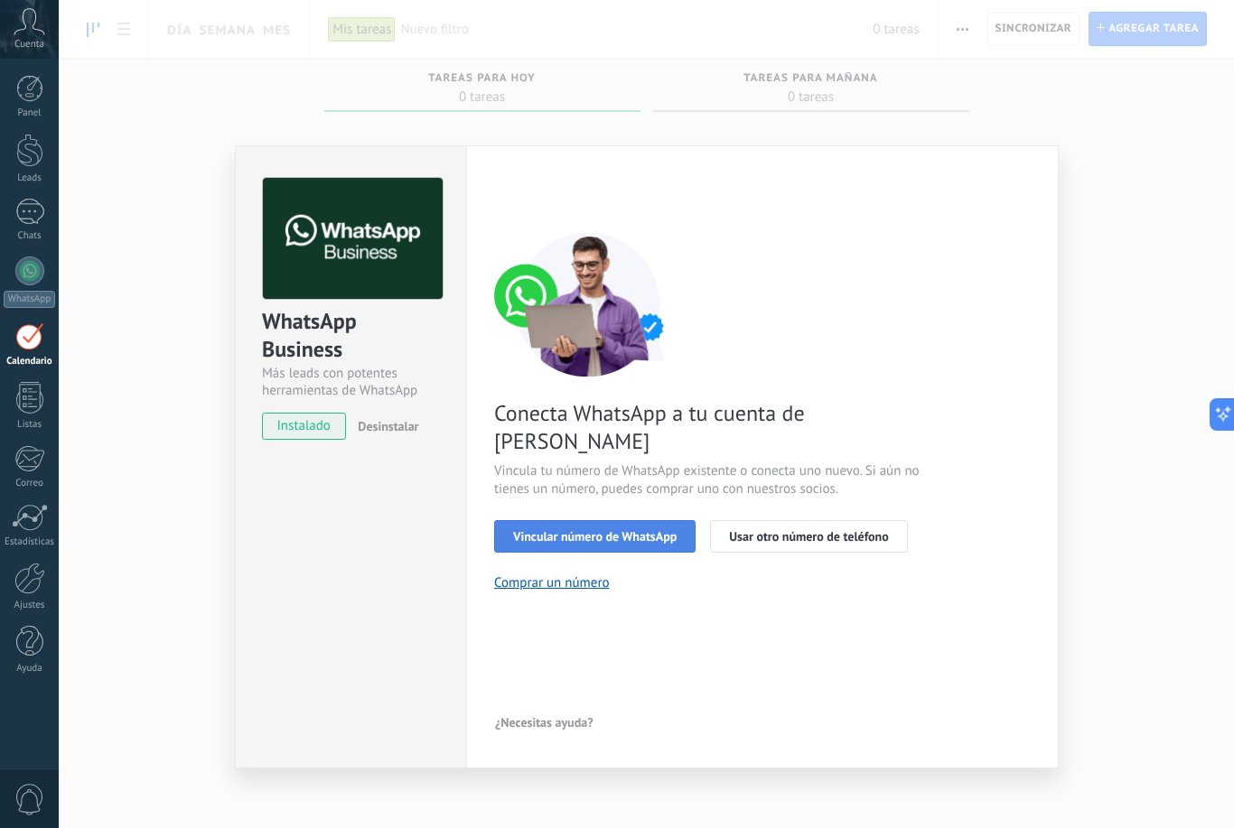
click at [583, 520] on button "Vincular número de WhatsApp" at bounding box center [594, 536] width 201 height 33
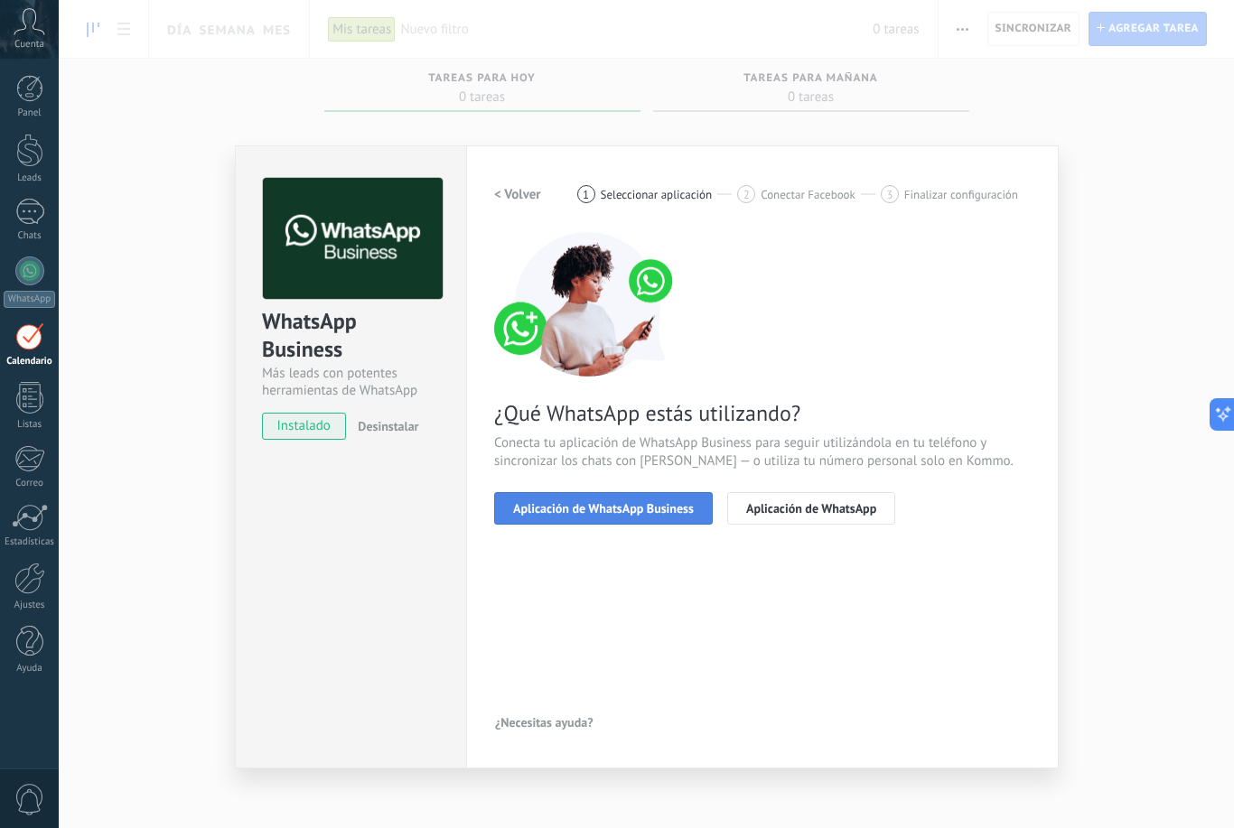
click at [545, 508] on span "Aplicación de WhatsApp Business" at bounding box center [603, 508] width 181 height 13
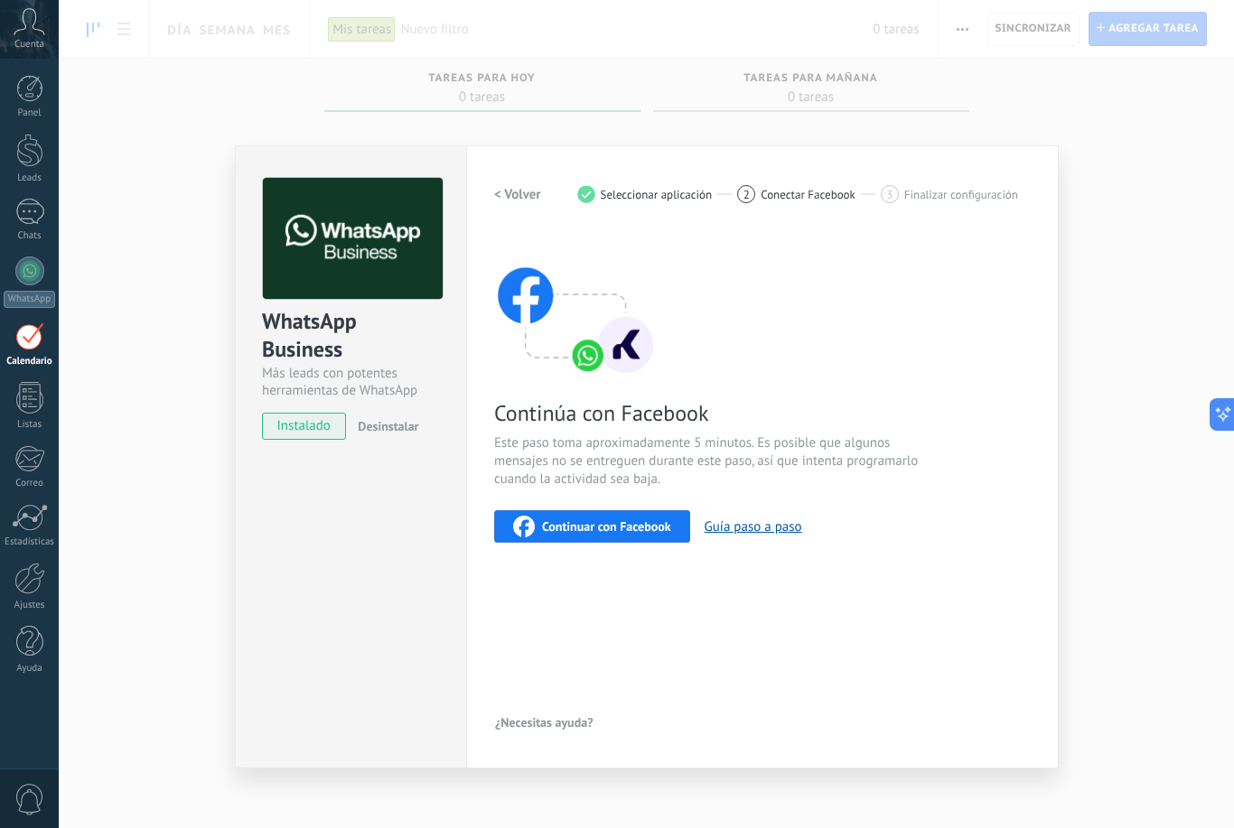
click at [326, 432] on span "instalado" at bounding box center [304, 426] width 82 height 27
click at [621, 529] on span "Continuar con Facebook" at bounding box center [606, 526] width 129 height 13
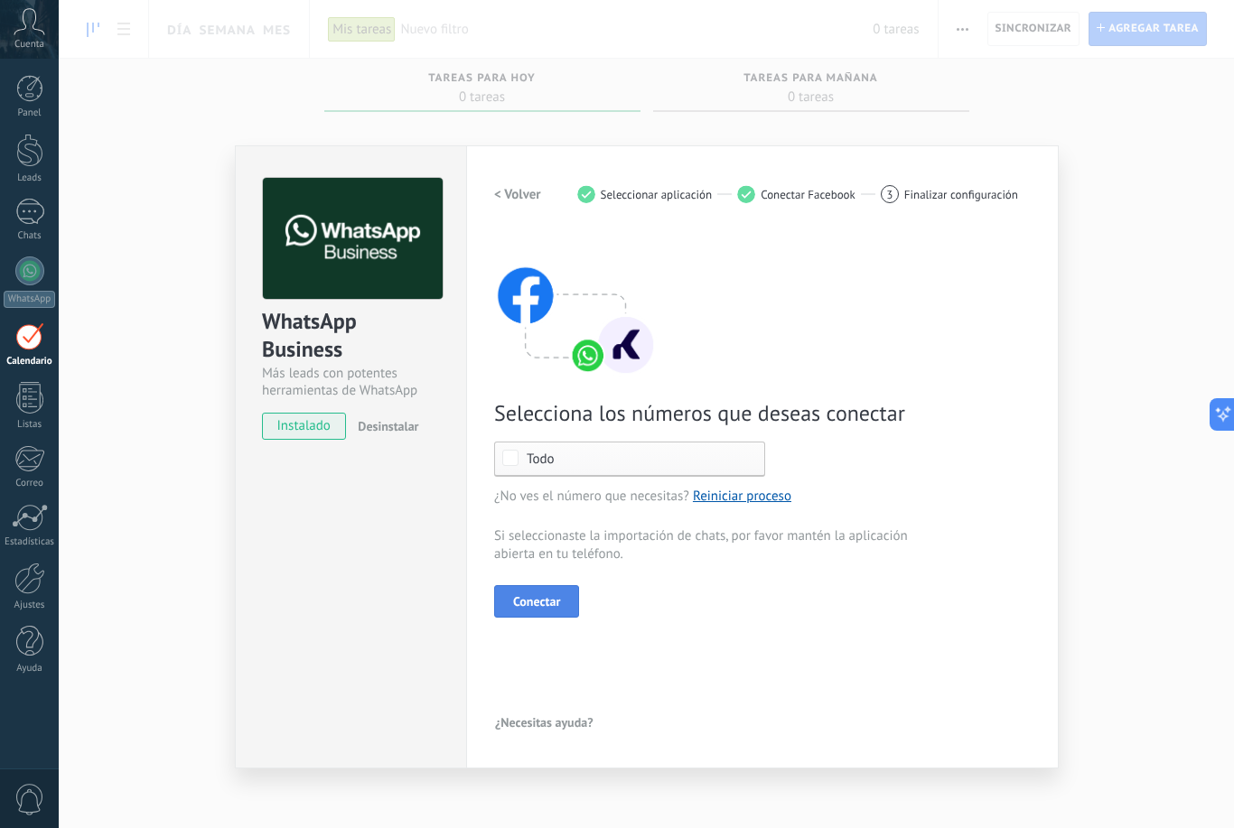
click at [536, 603] on span "Conectar" at bounding box center [536, 601] width 47 height 13
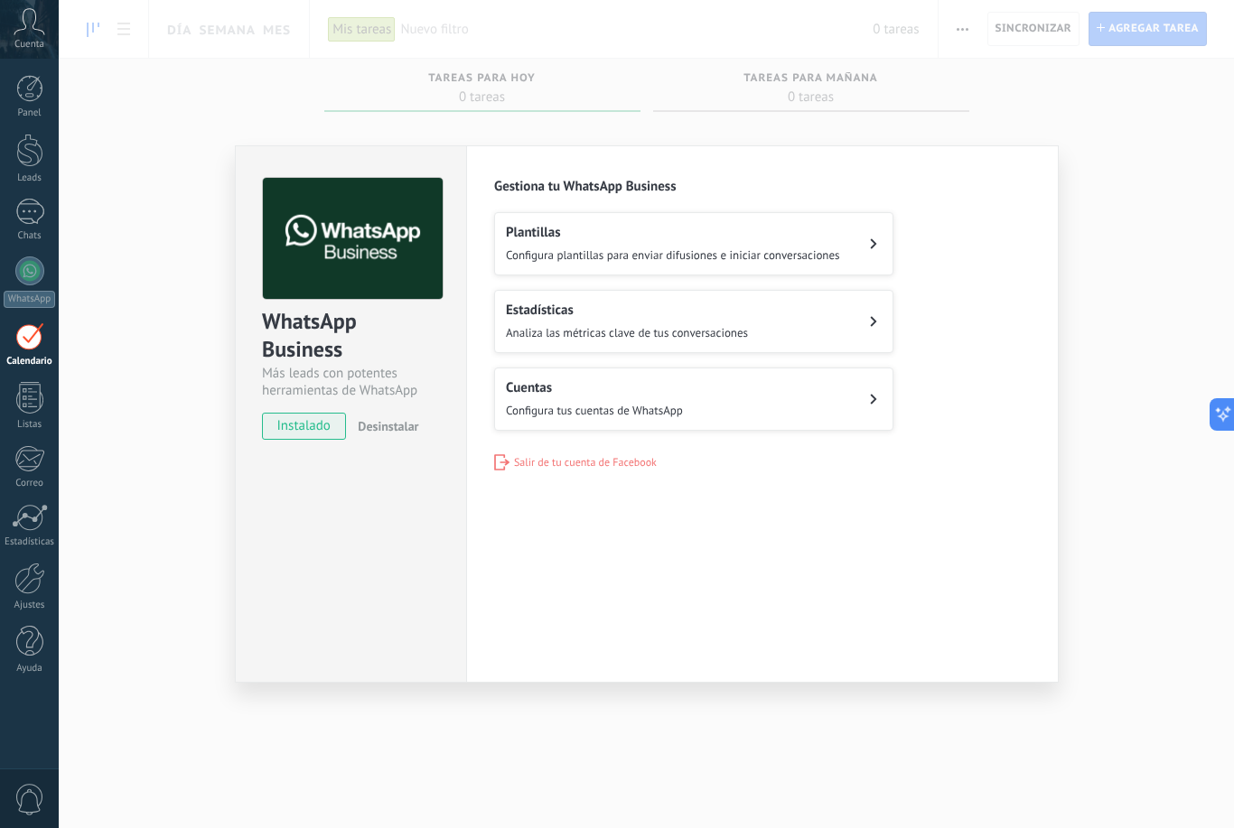
click at [874, 239] on icon at bounding box center [873, 243] width 7 height 11
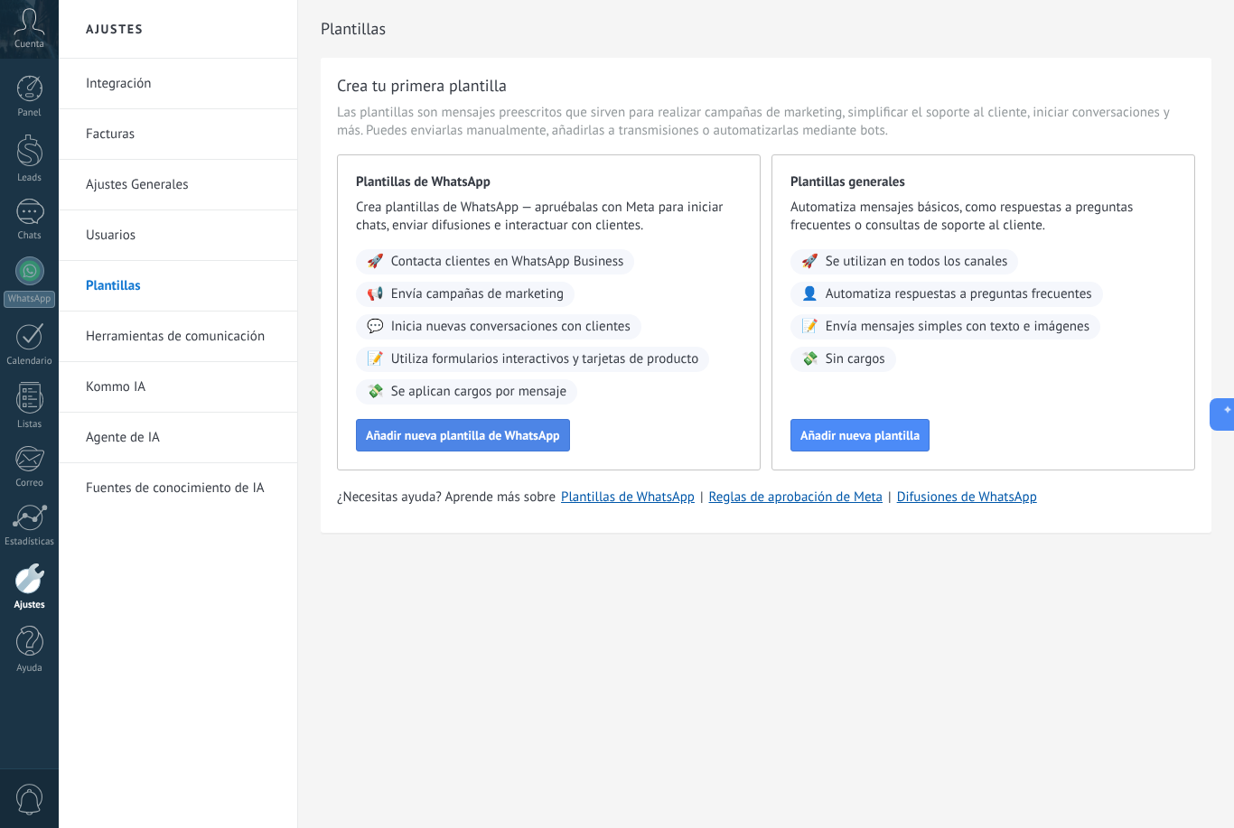
click at [507, 442] on span "Añadir nueva plantilla de WhatsApp" at bounding box center [463, 435] width 194 height 13
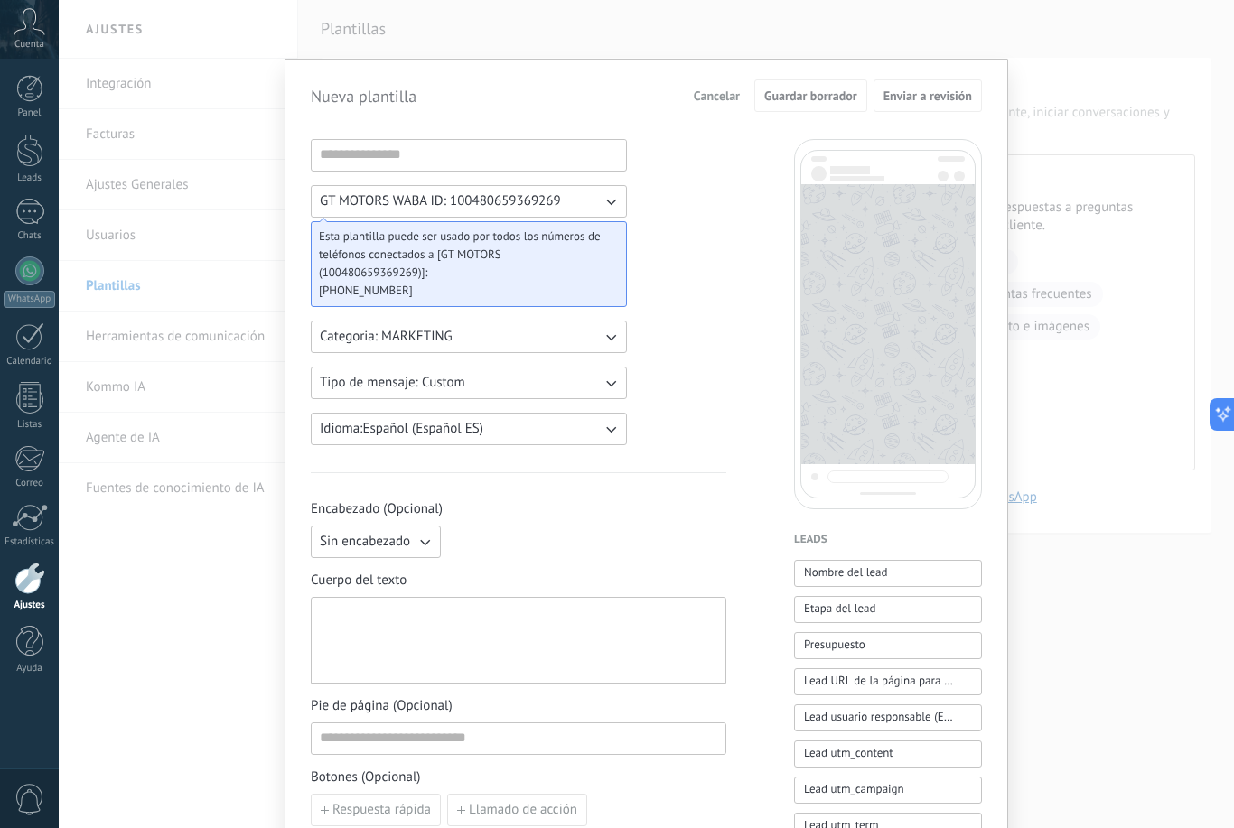
click at [1127, 165] on div "Nueva plantilla Cancelar Guardar borrador Enviar a revisión GT MOTORS WABA ID: …" at bounding box center [646, 414] width 1175 height 828
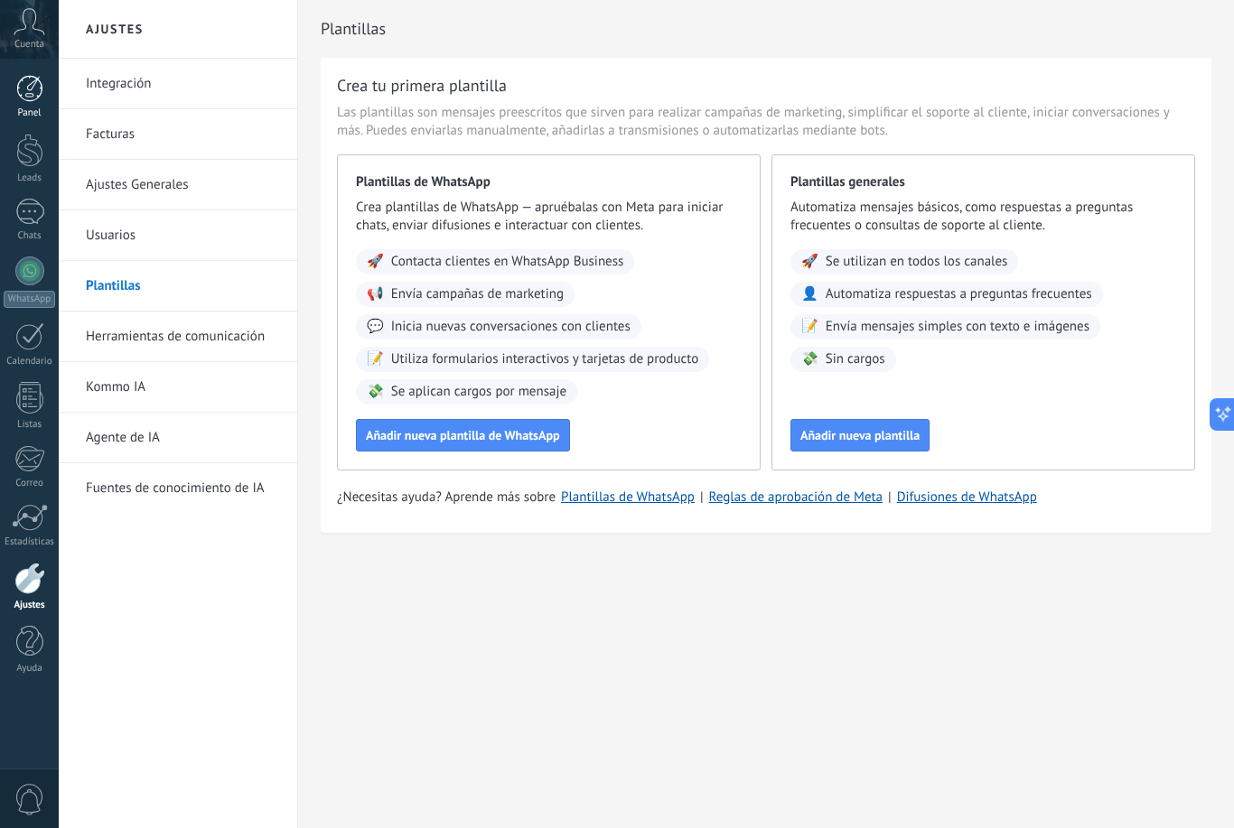
click at [26, 107] on div "Panel" at bounding box center [30, 113] width 52 height 12
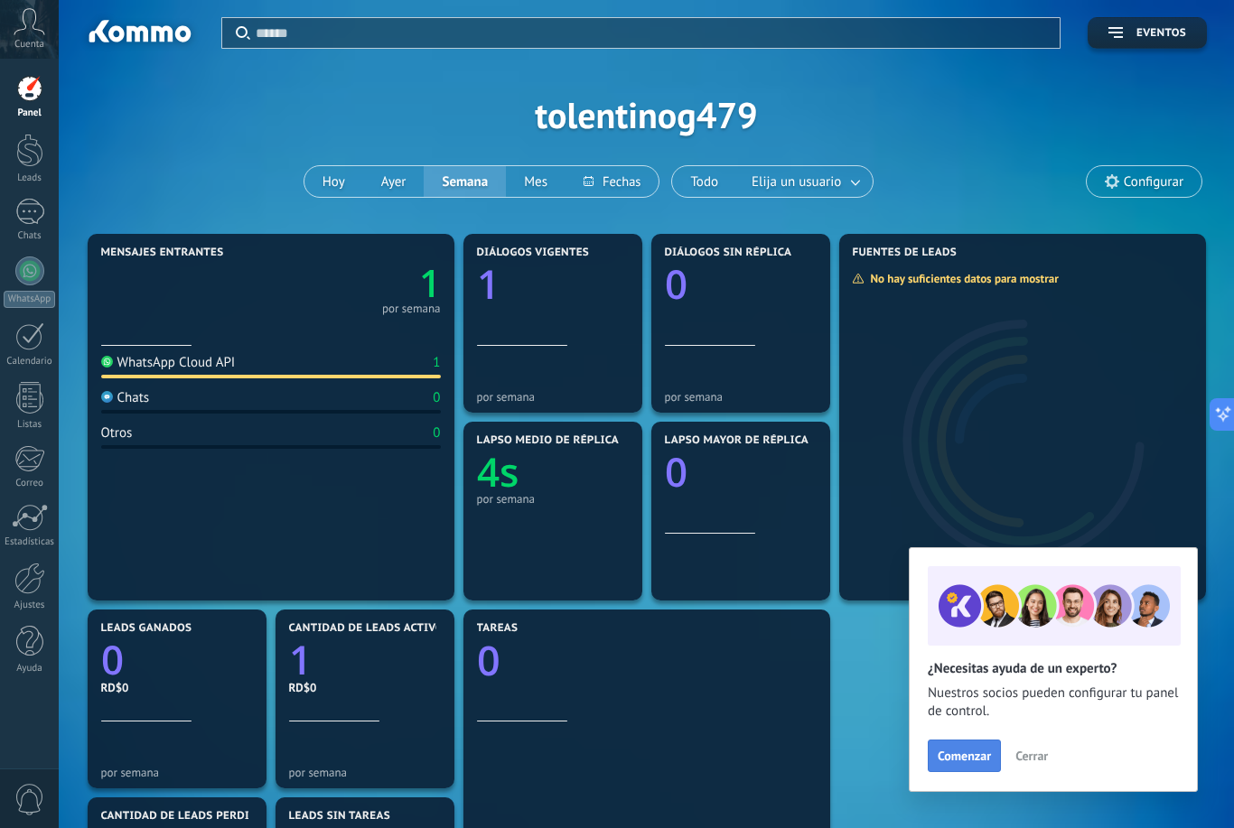
click at [958, 766] on button "Comenzar" at bounding box center [964, 756] width 73 height 33
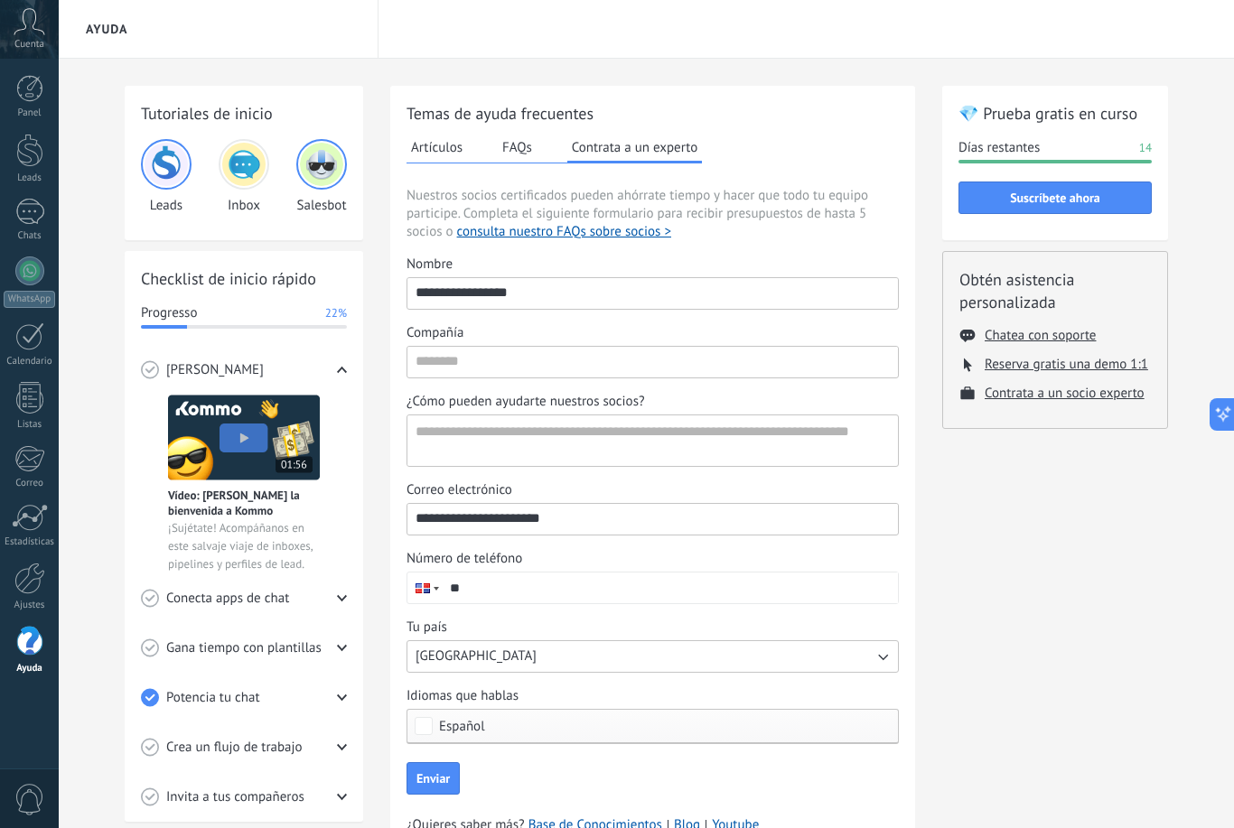
scroll to position [32, 0]
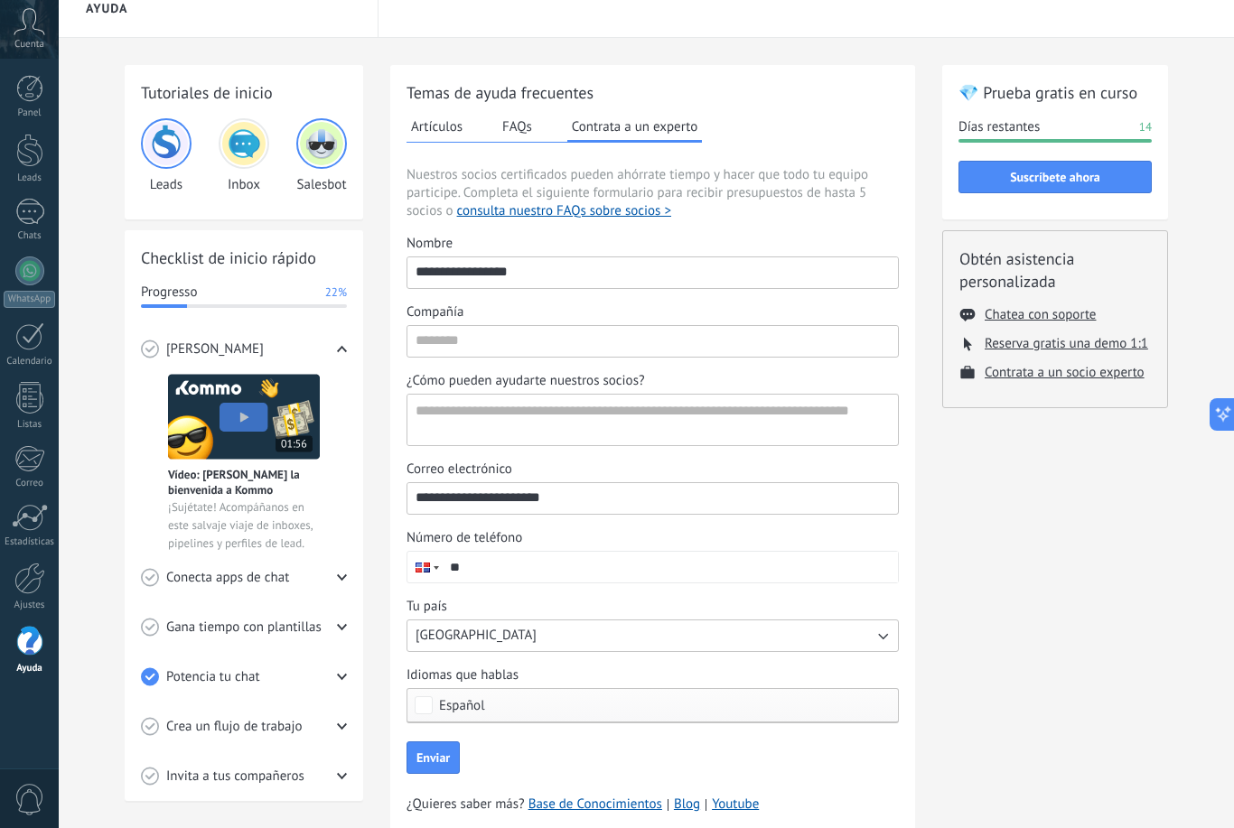
type textarea "**********"
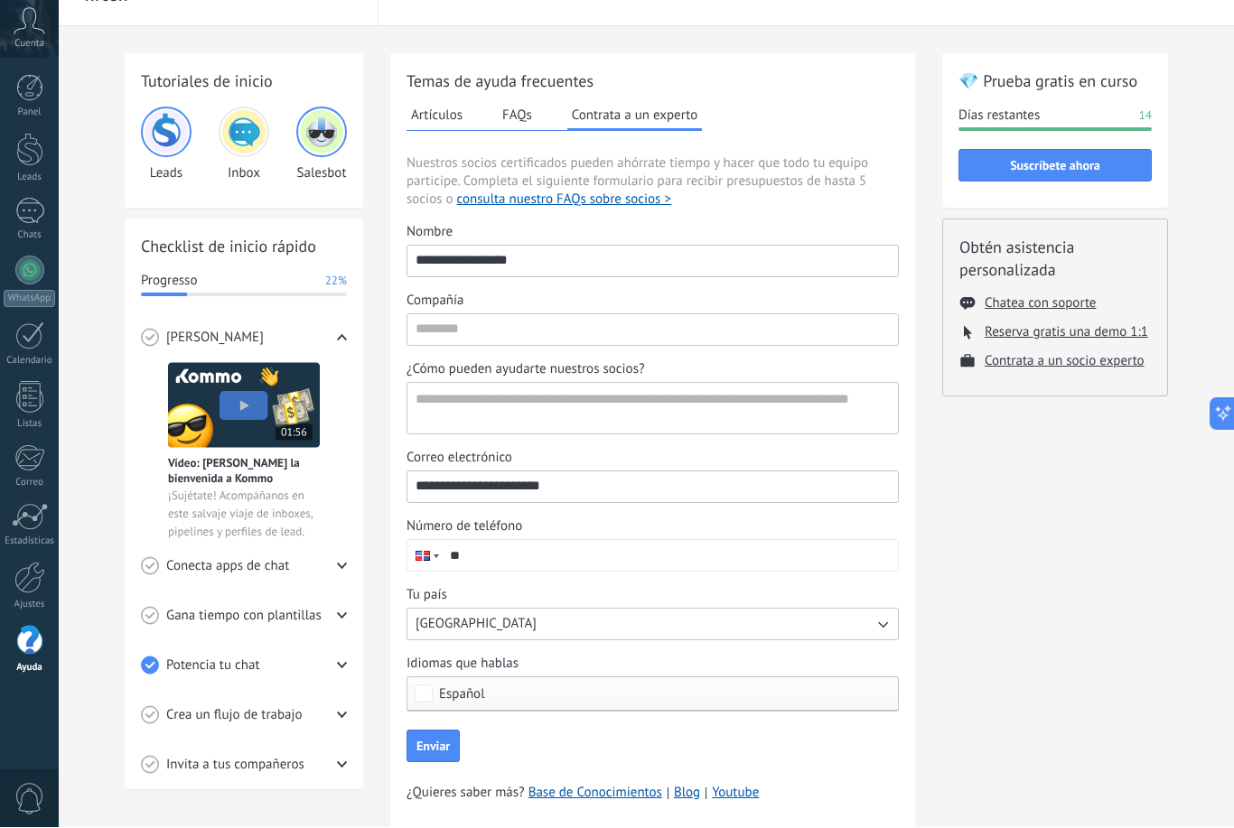
scroll to position [0, 0]
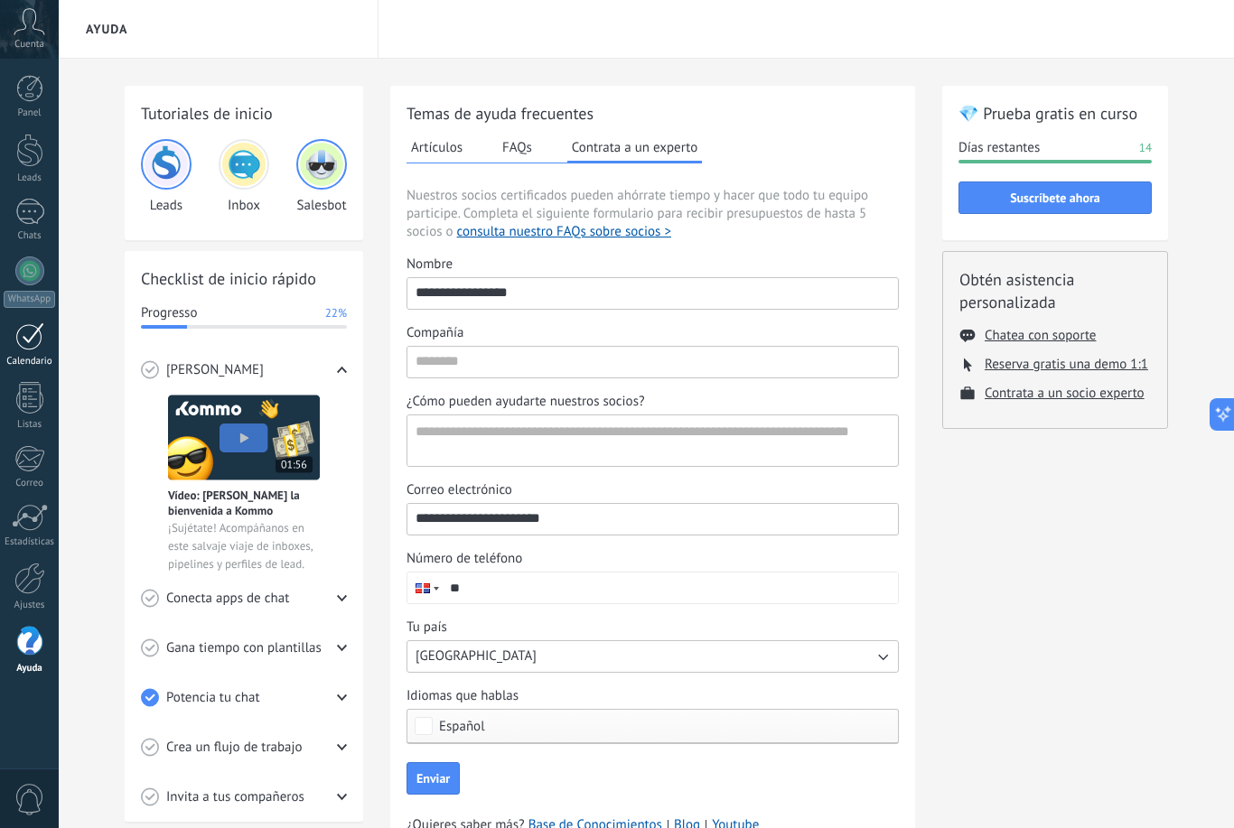
click at [14, 344] on link "Calendario" at bounding box center [29, 344] width 59 height 45
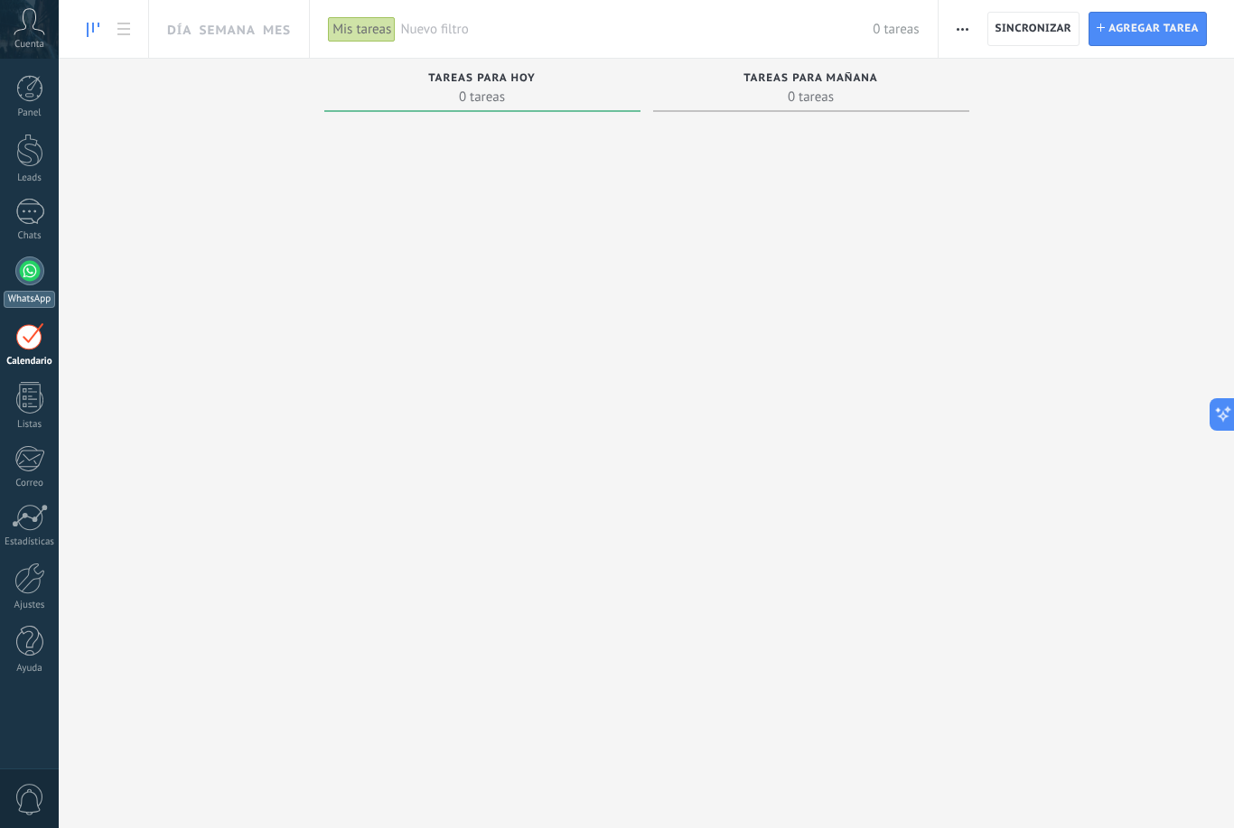
click at [18, 271] on div at bounding box center [29, 271] width 29 height 29
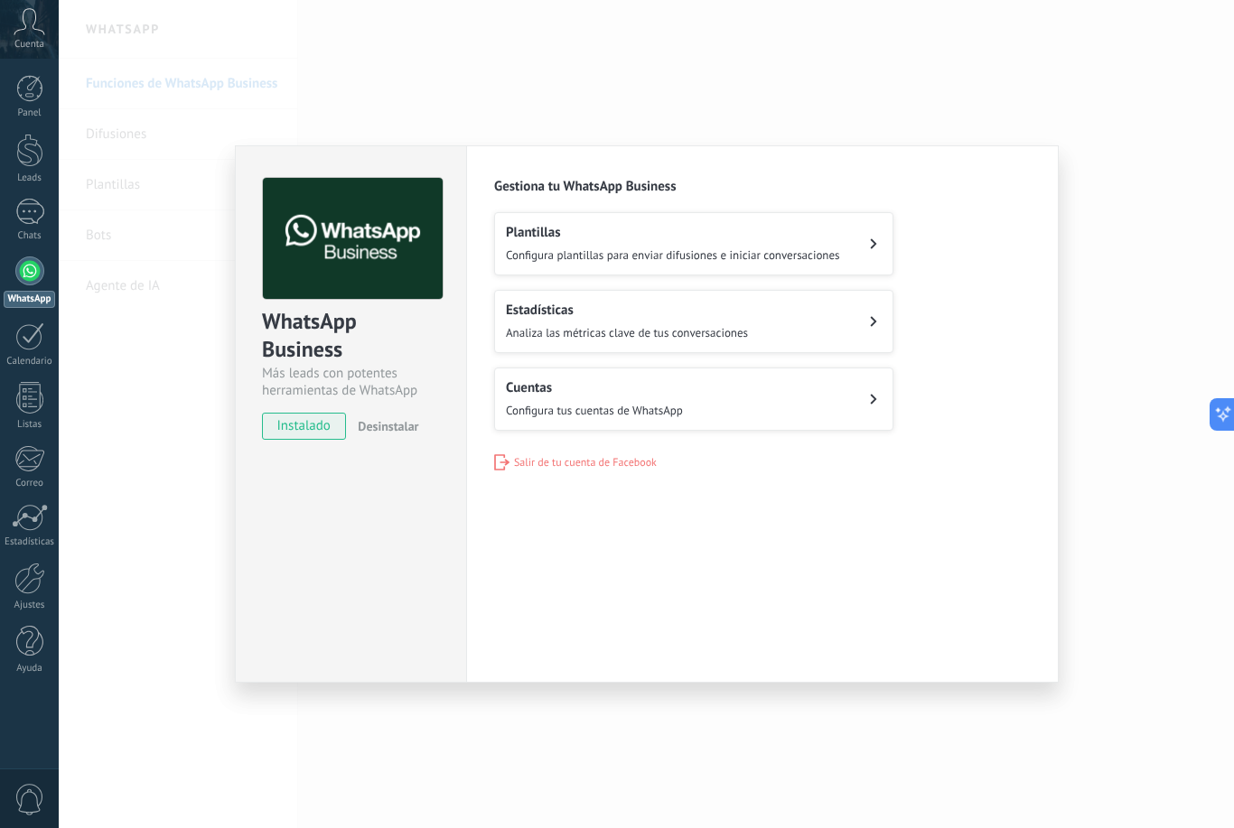
click at [295, 432] on span "instalado" at bounding box center [304, 426] width 82 height 27
click at [679, 431] on button "Cuentas Configura tus cuentas de WhatsApp" at bounding box center [693, 399] width 399 height 63
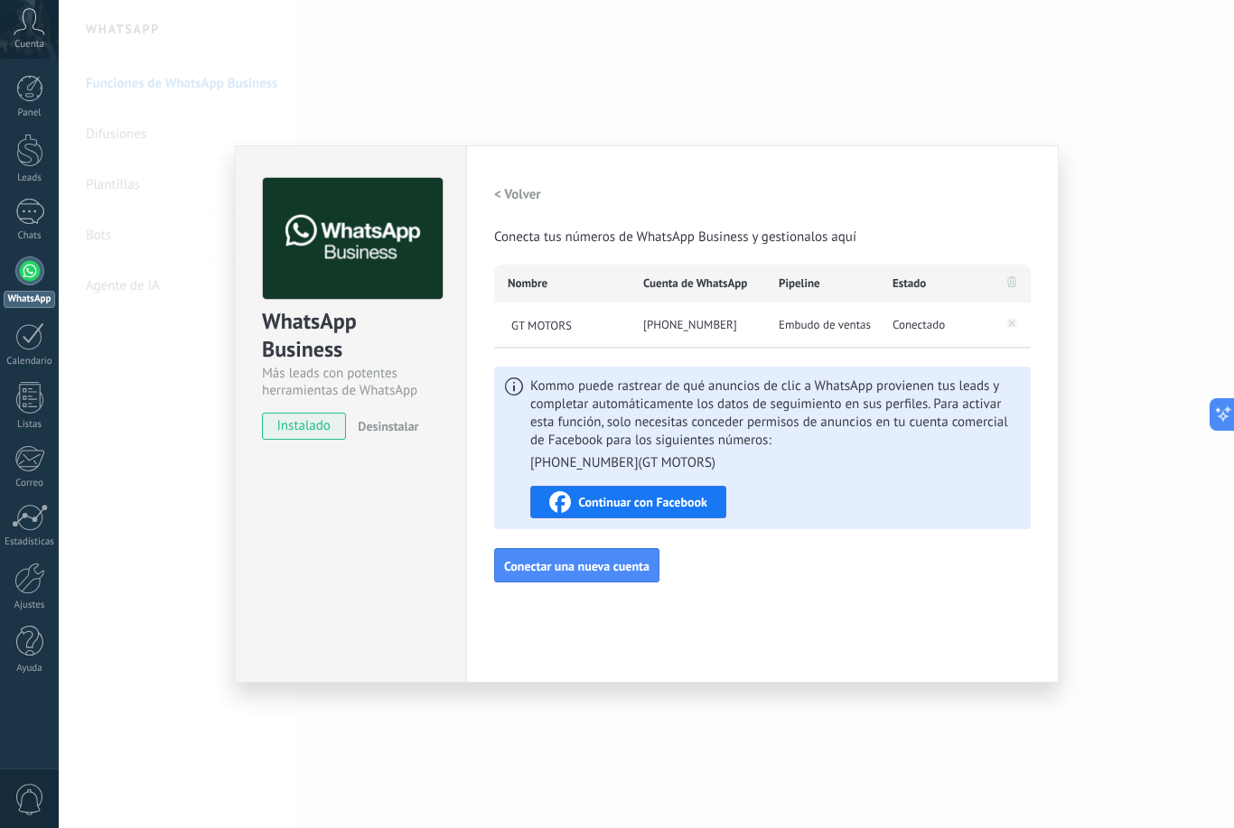
click at [971, 78] on div "WhatsApp Business Más leads con potentes herramientas de WhatsApp instalado Des…" at bounding box center [646, 414] width 1175 height 828
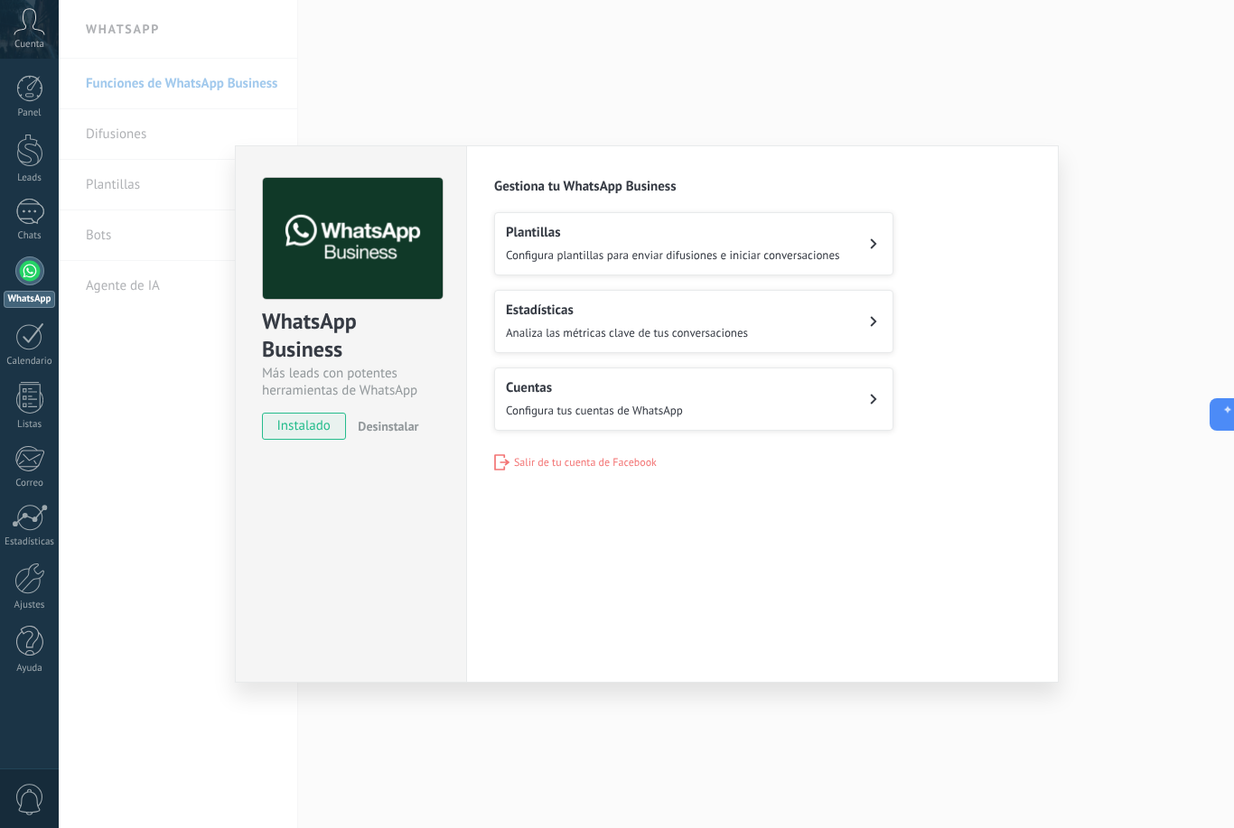
click at [802, 789] on div "WhatsApp Business Más leads con potentes herramientas de WhatsApp instalado Des…" at bounding box center [646, 414] width 1175 height 828
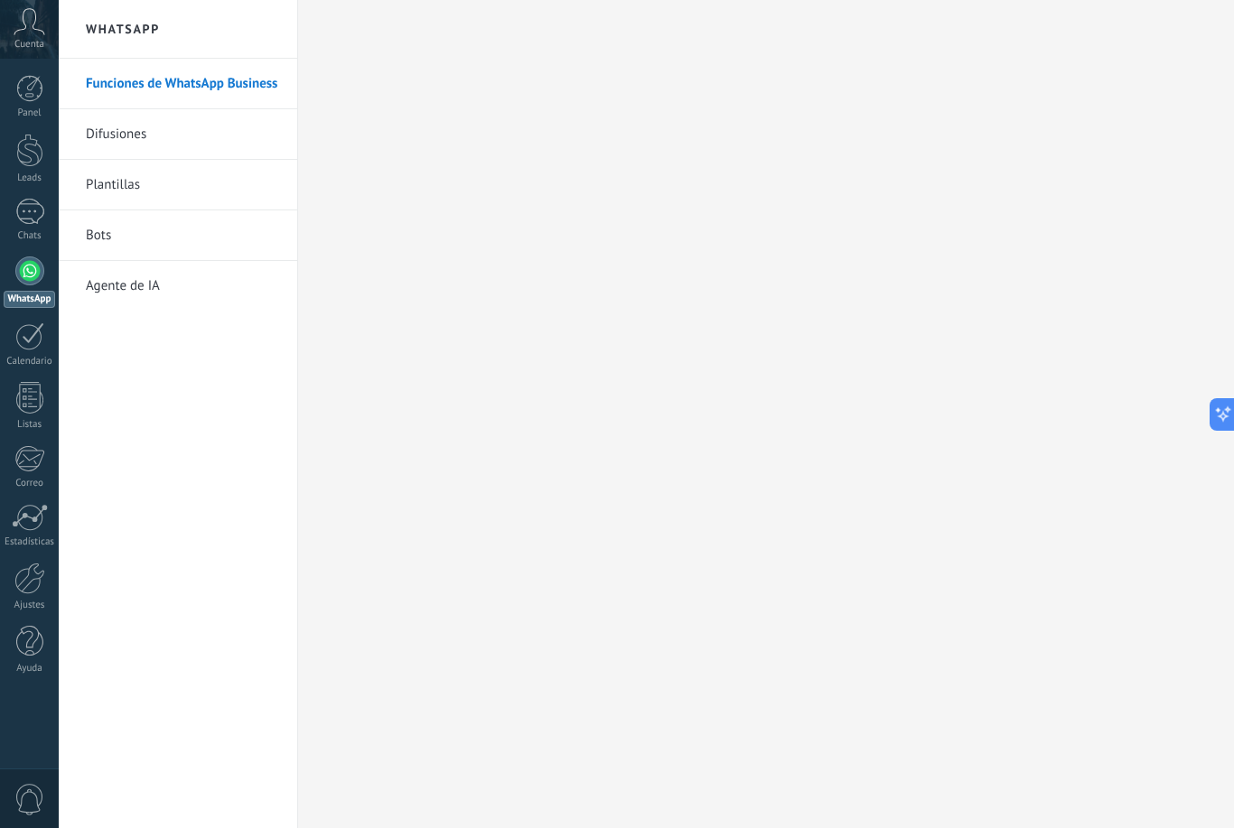
click at [198, 153] on link "Difusiones" at bounding box center [182, 134] width 193 height 51
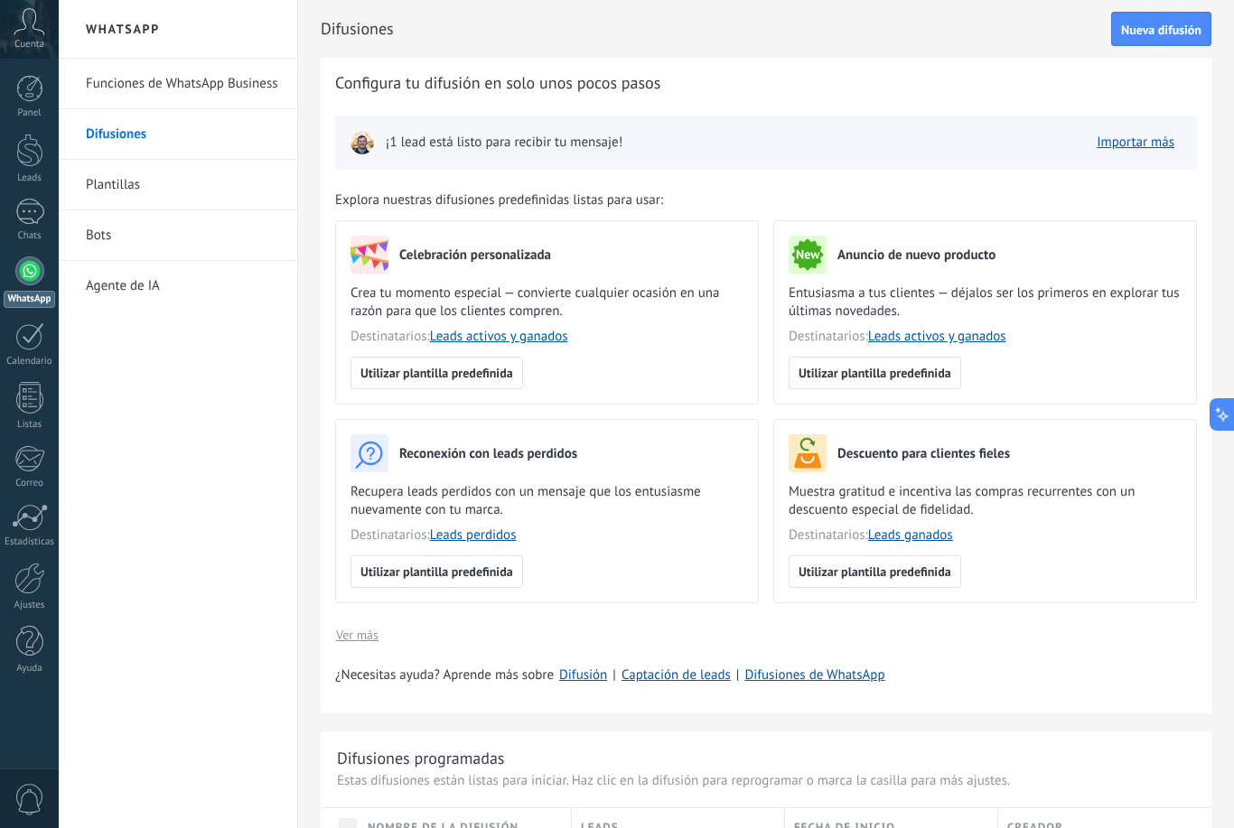
click at [175, 199] on link "Plantillas" at bounding box center [182, 185] width 193 height 51
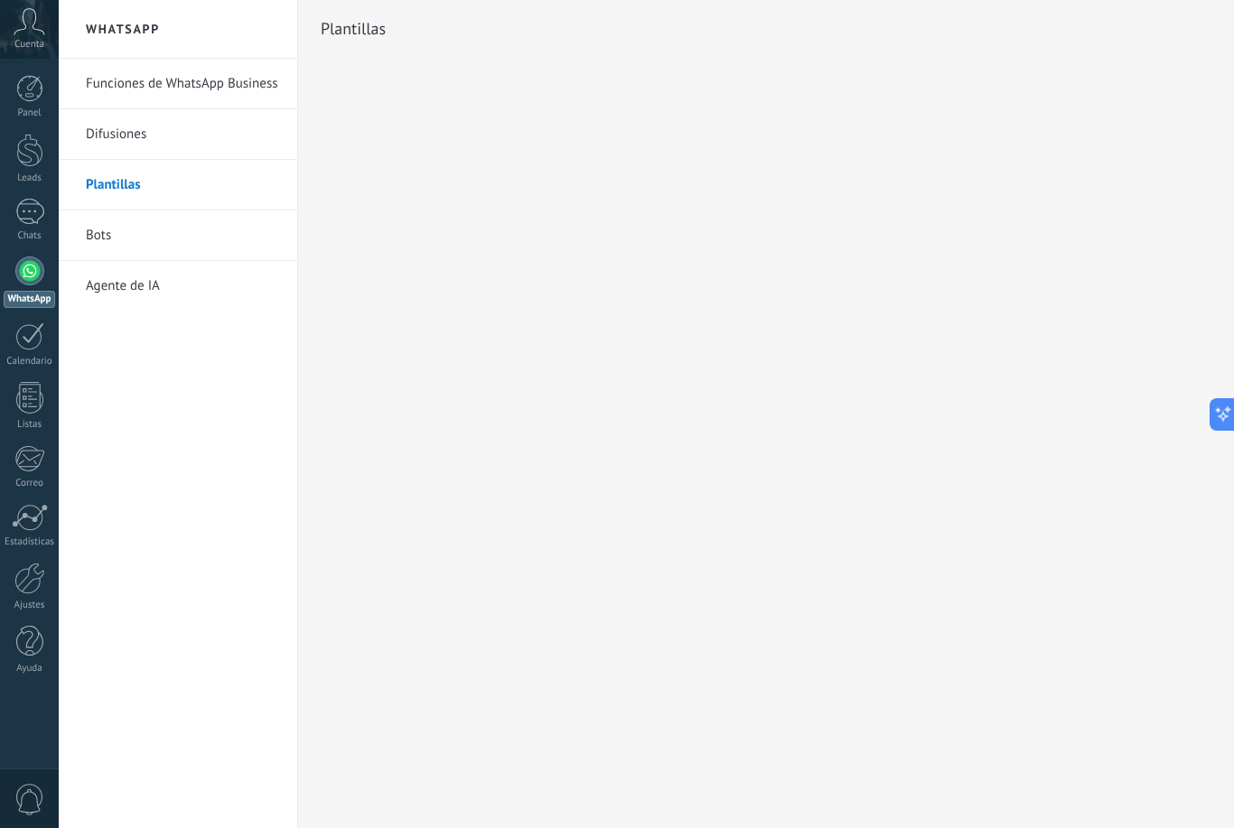
click at [167, 254] on link "Bots" at bounding box center [182, 235] width 193 height 51
click at [163, 292] on link "Agente de IA" at bounding box center [182, 286] width 193 height 51
click at [121, 295] on link "Agente de IA" at bounding box center [182, 286] width 193 height 51
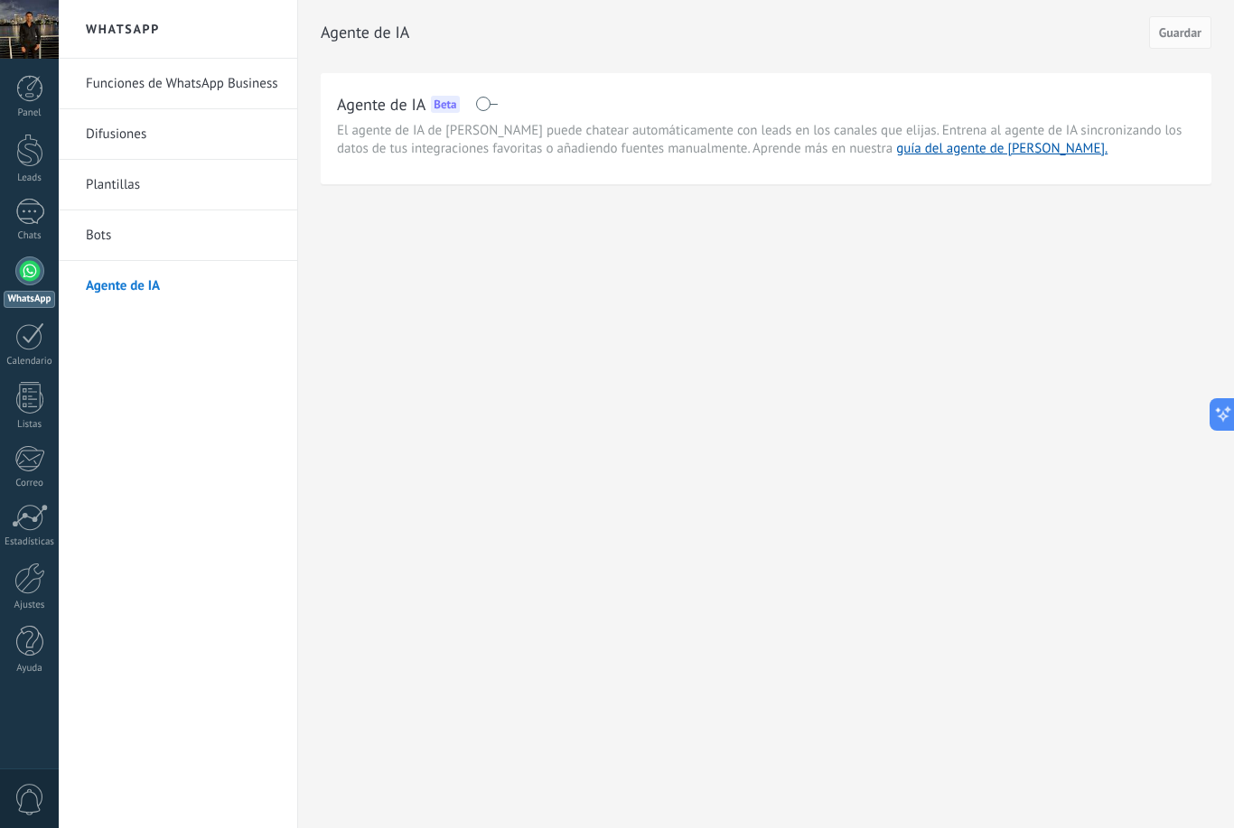
click at [491, 107] on span at bounding box center [486, 104] width 23 height 14
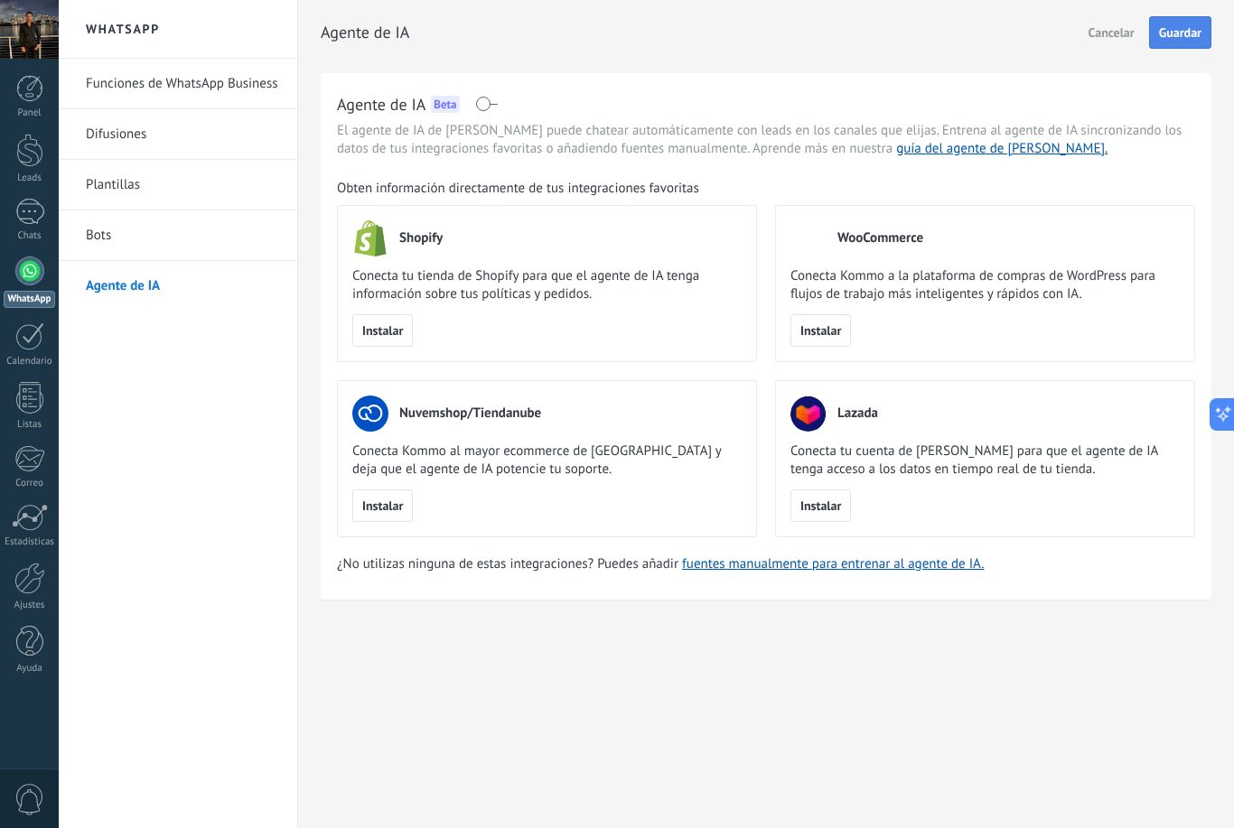
click at [1180, 39] on span "Guardar" at bounding box center [1180, 32] width 42 height 13
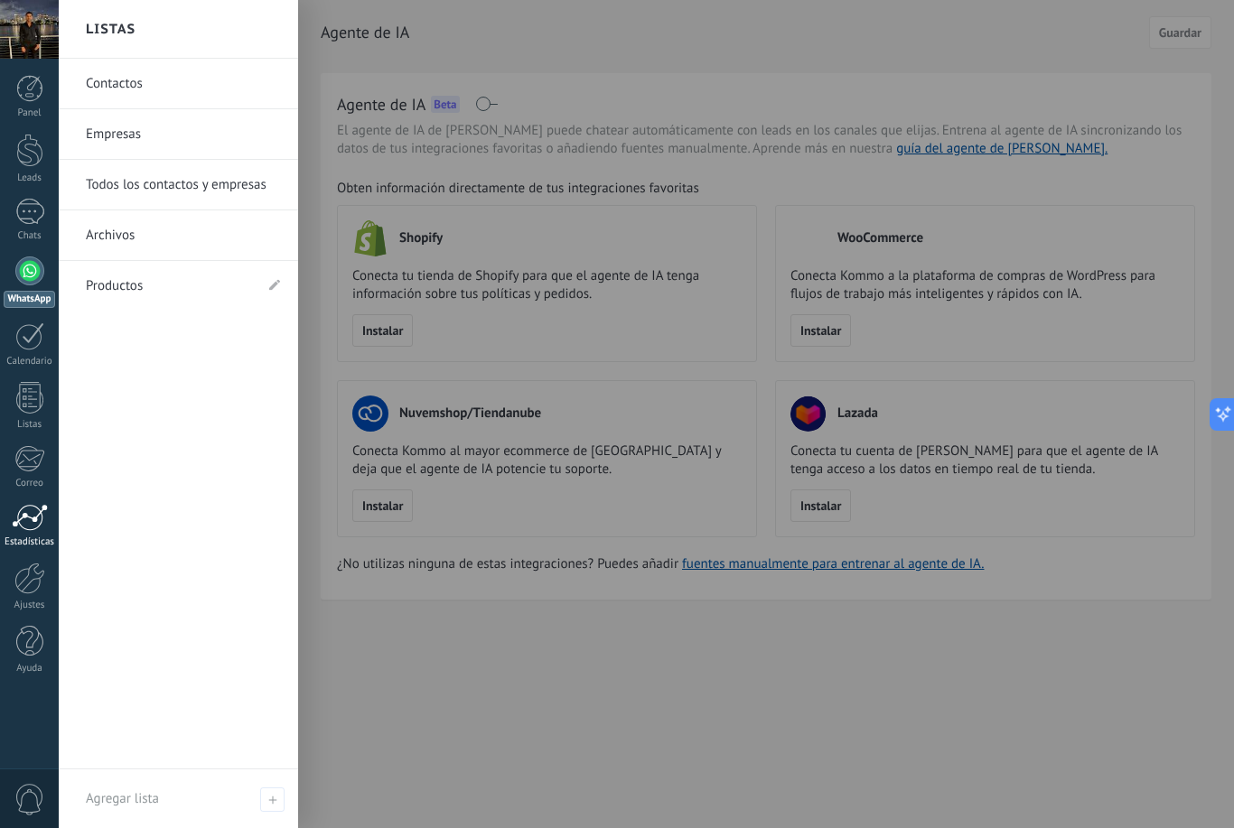
click at [19, 540] on div "Estadísticas" at bounding box center [30, 543] width 52 height 12
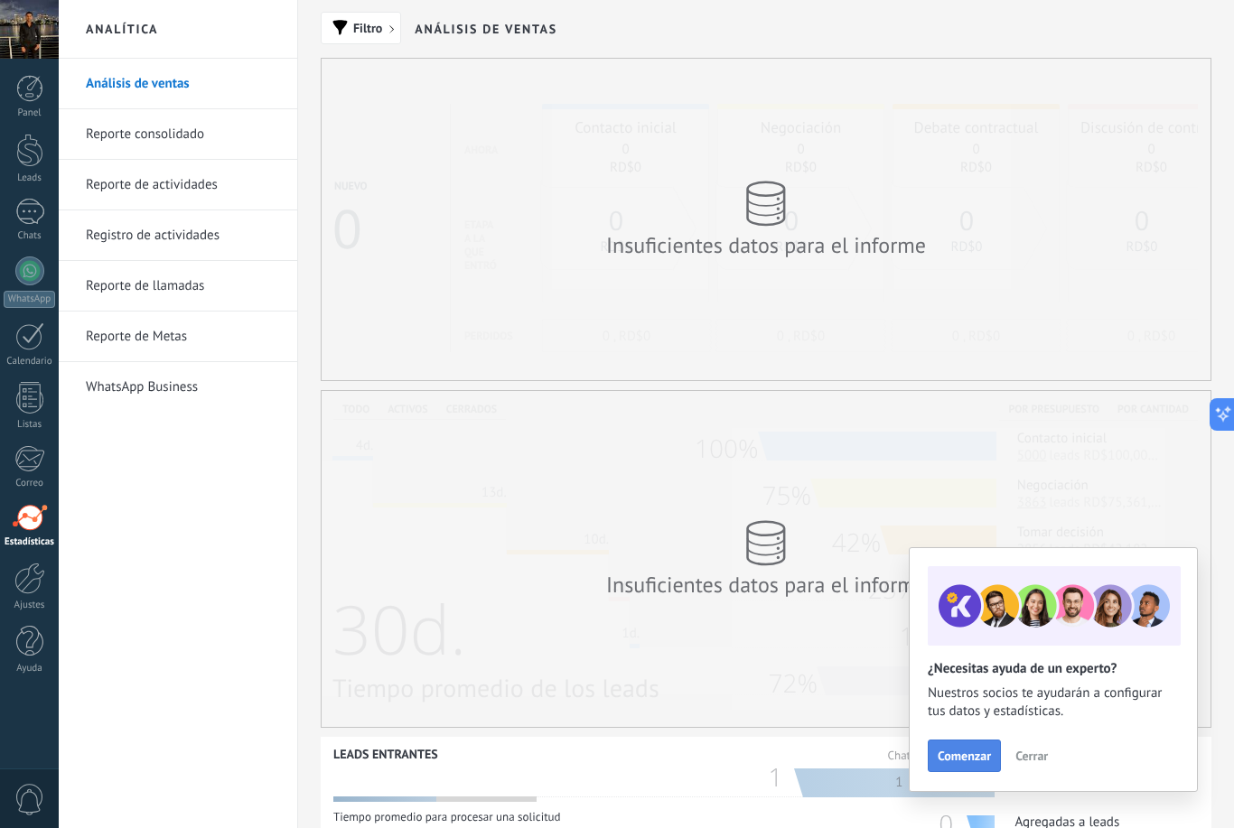
click at [954, 762] on span "Comenzar" at bounding box center [964, 756] width 53 height 13
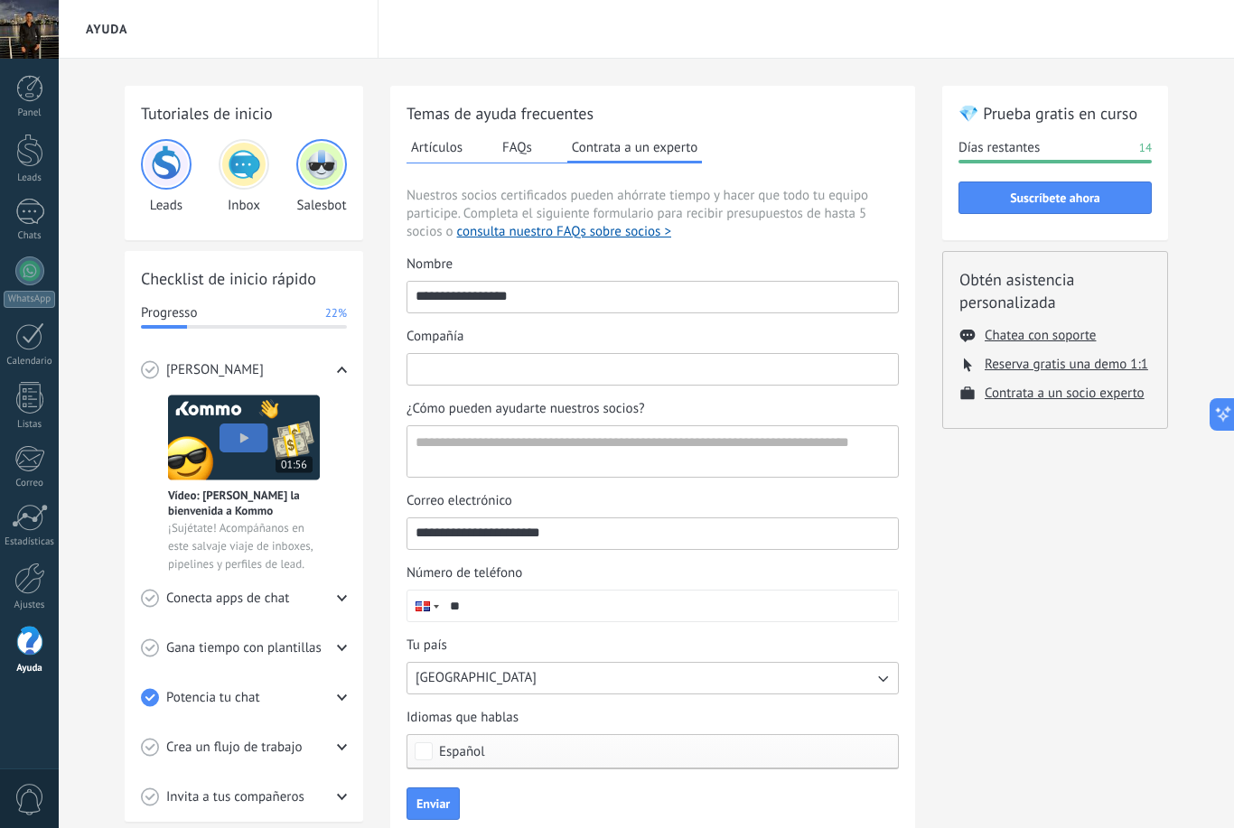
click at [492, 374] on input "Compañía" at bounding box center [652, 368] width 490 height 29
click at [38, 236] on div "Chats" at bounding box center [30, 236] width 52 height 12
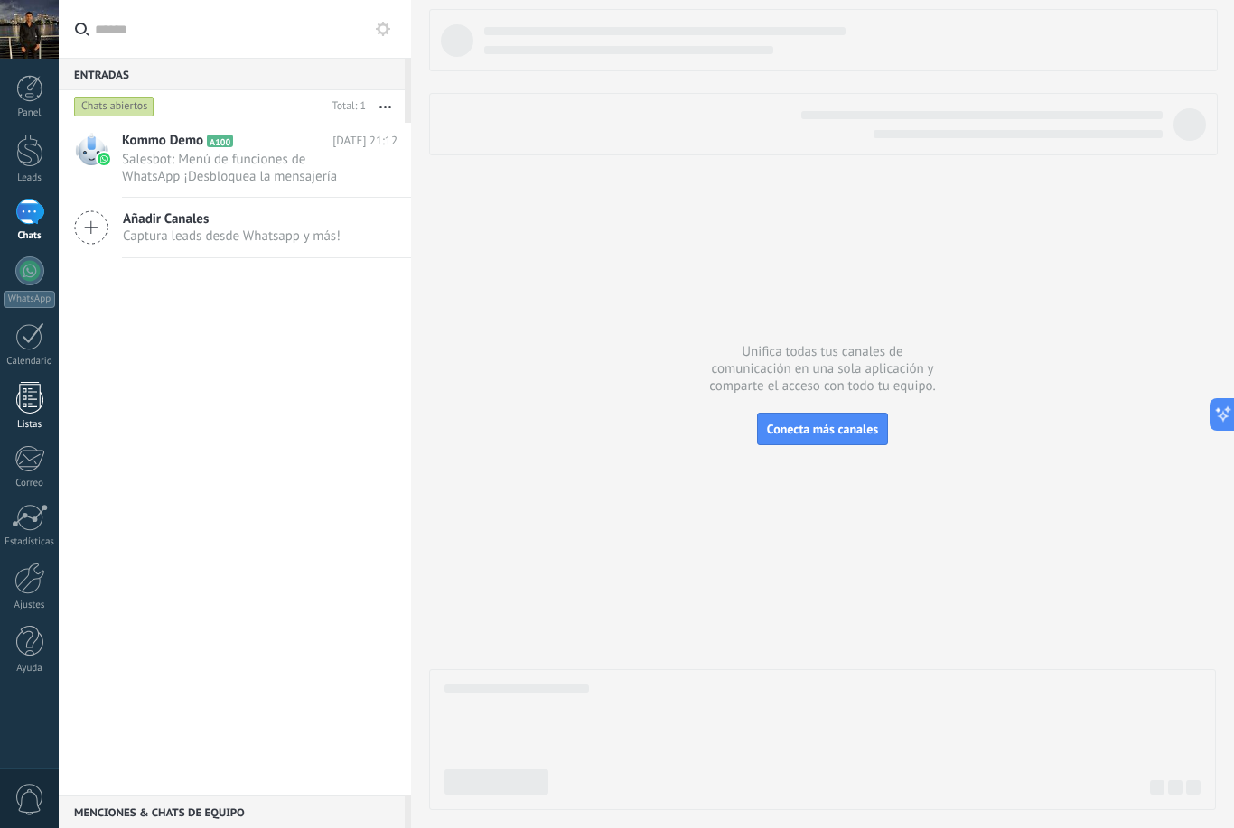
click at [12, 414] on link "Listas" at bounding box center [29, 406] width 59 height 49
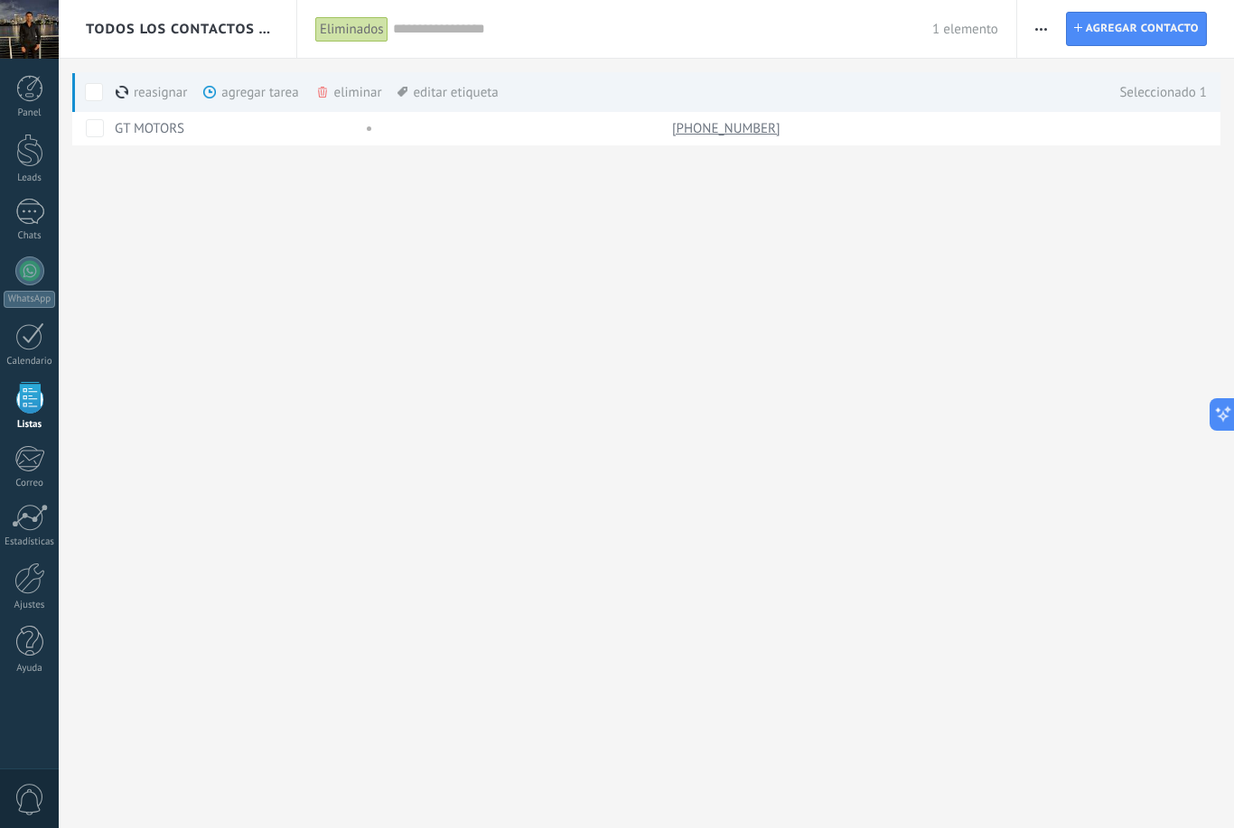
click at [1019, 503] on div "Todos los contactos y empresas Eliminados Aplicar 1 elemento Eliminados Guardar…" at bounding box center [646, 414] width 1175 height 828
click at [20, 526] on div at bounding box center [30, 517] width 36 height 27
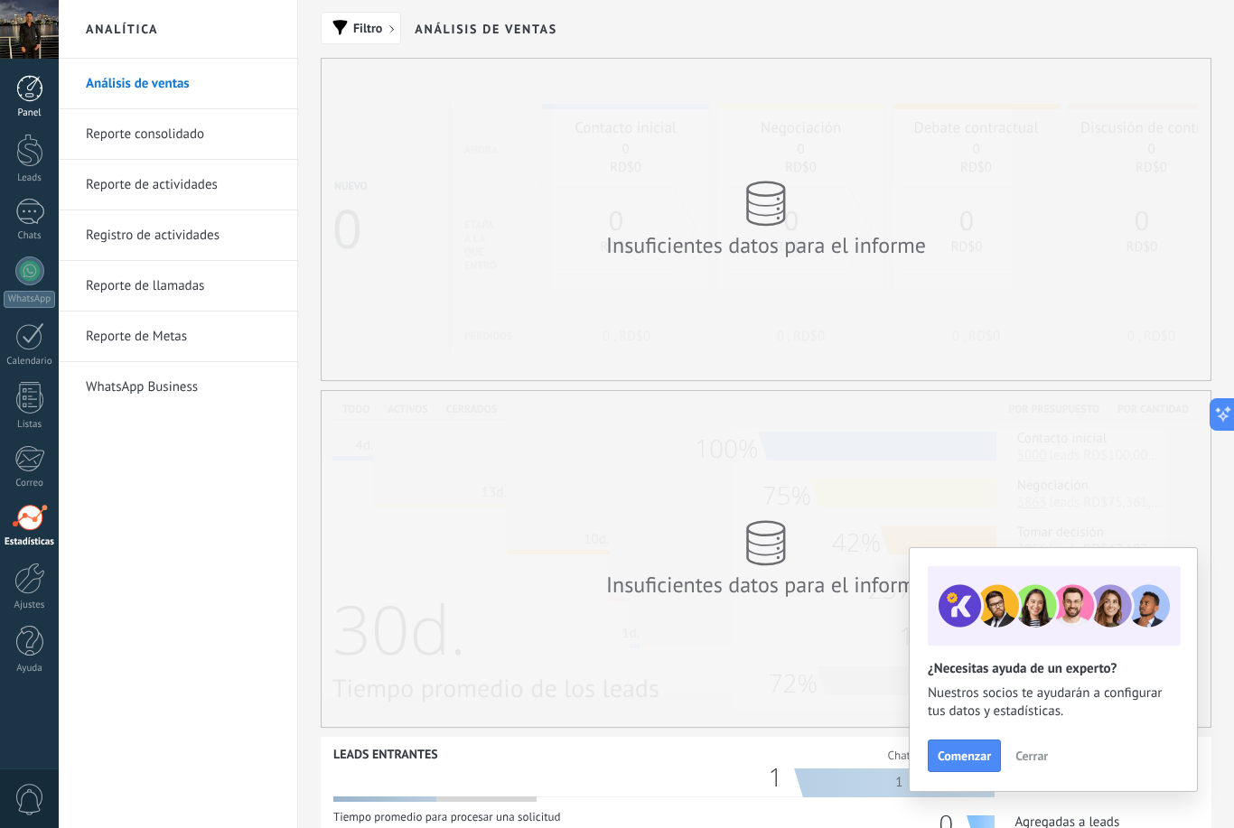
click at [37, 105] on link "Panel" at bounding box center [29, 97] width 59 height 44
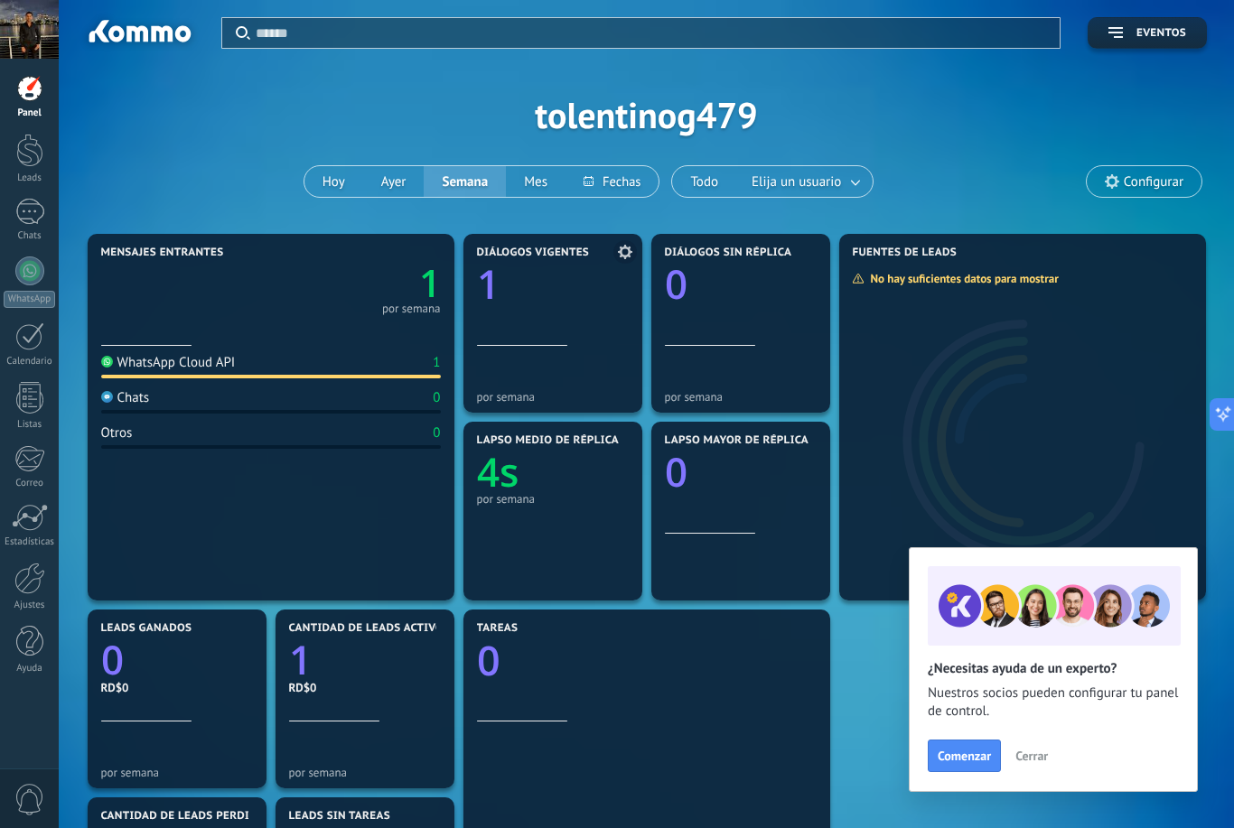
click at [549, 338] on div "Diálogos vigentes 1" at bounding box center [553, 296] width 152 height 99
click at [331, 178] on button "Hoy" at bounding box center [333, 181] width 59 height 31
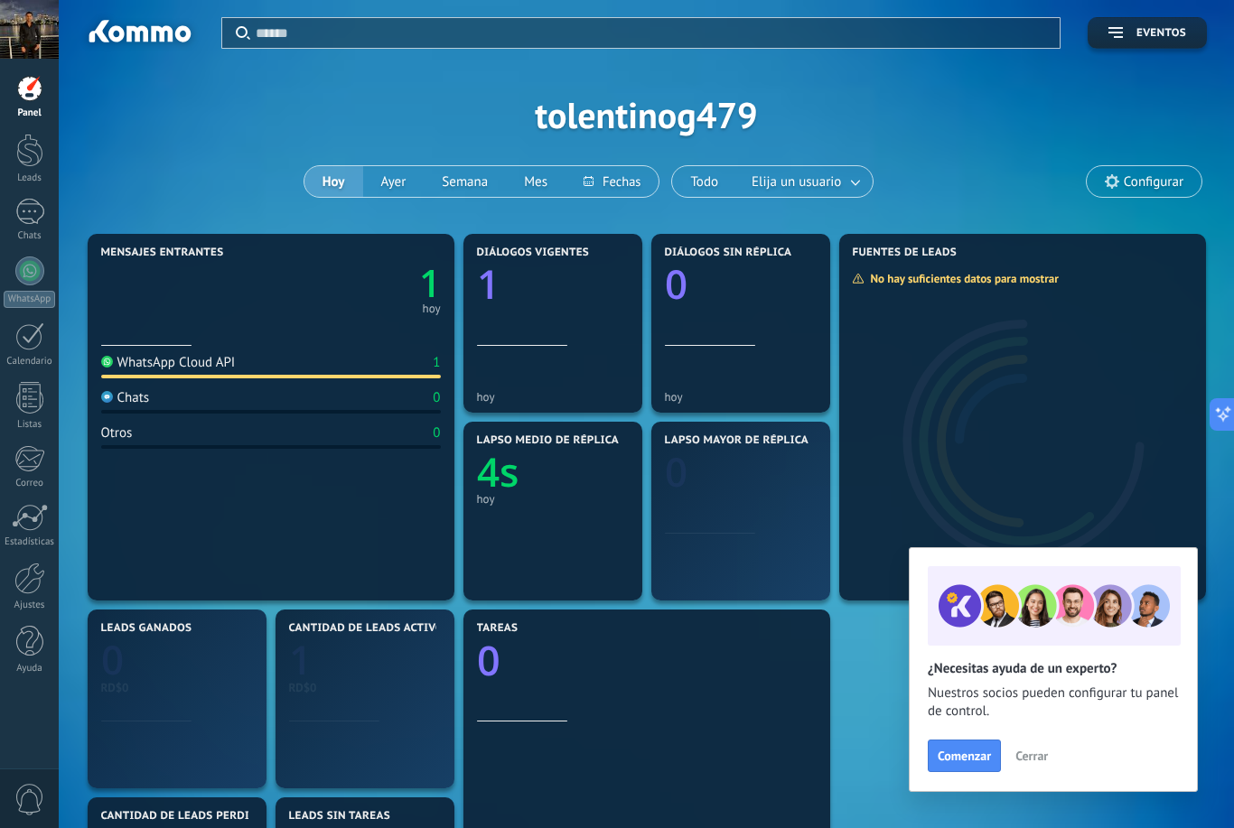
click at [1152, 174] on span "Configurar" at bounding box center [1154, 181] width 60 height 15
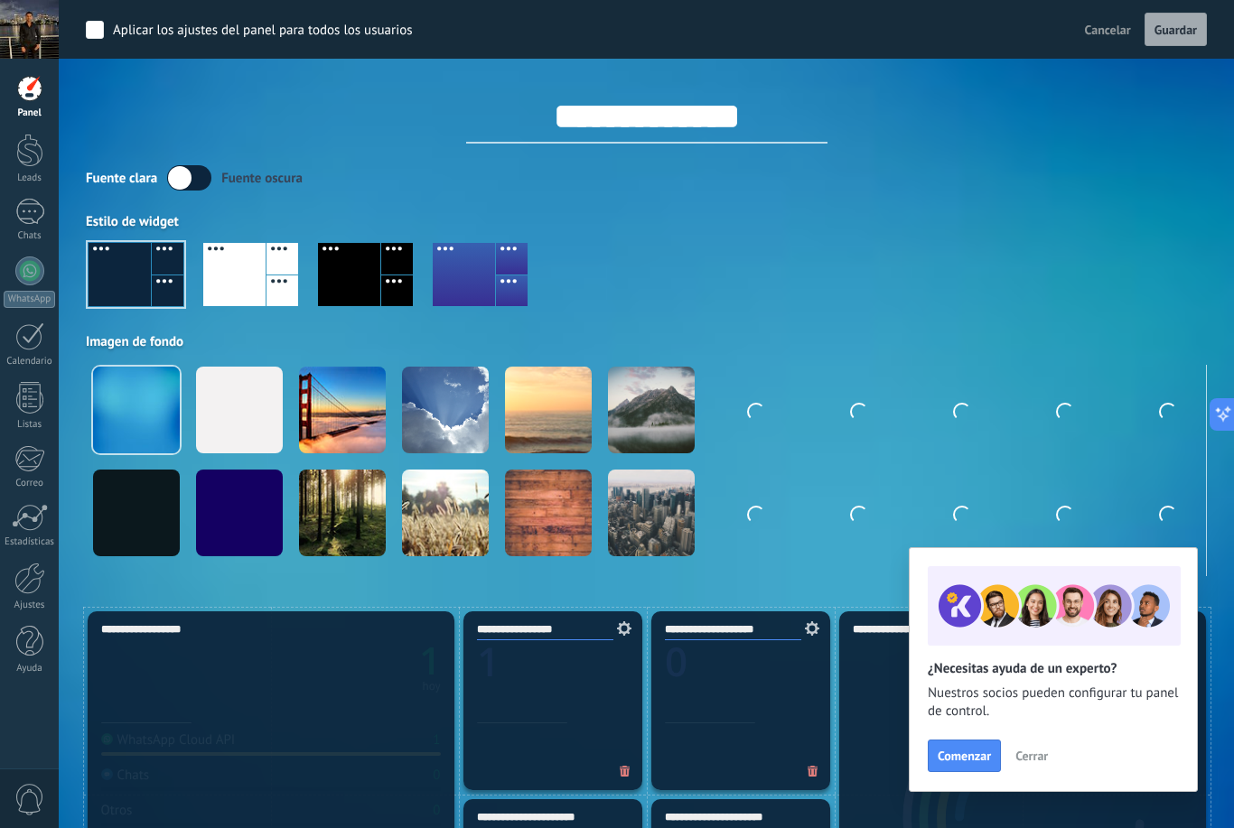
click at [765, 122] on input "**********" at bounding box center [646, 116] width 361 height 54
type input "*"
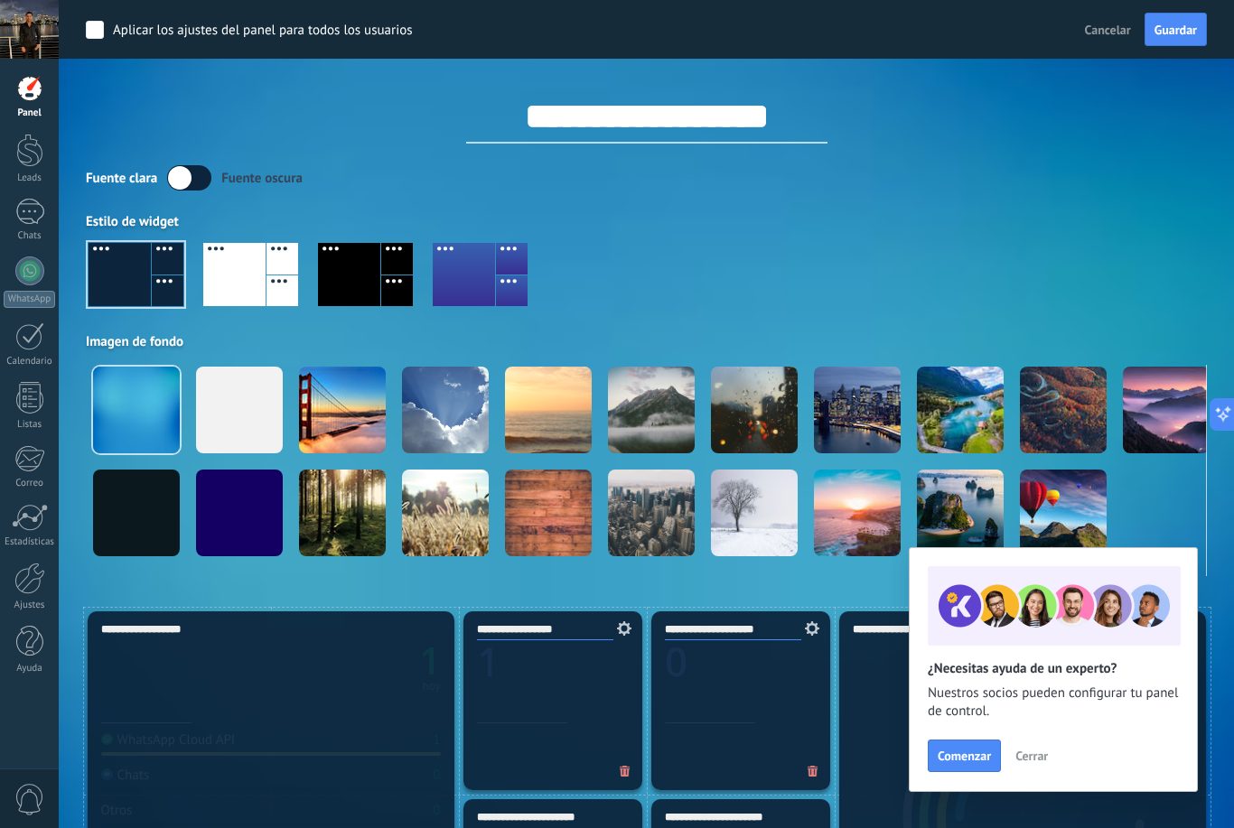
type input "**********"
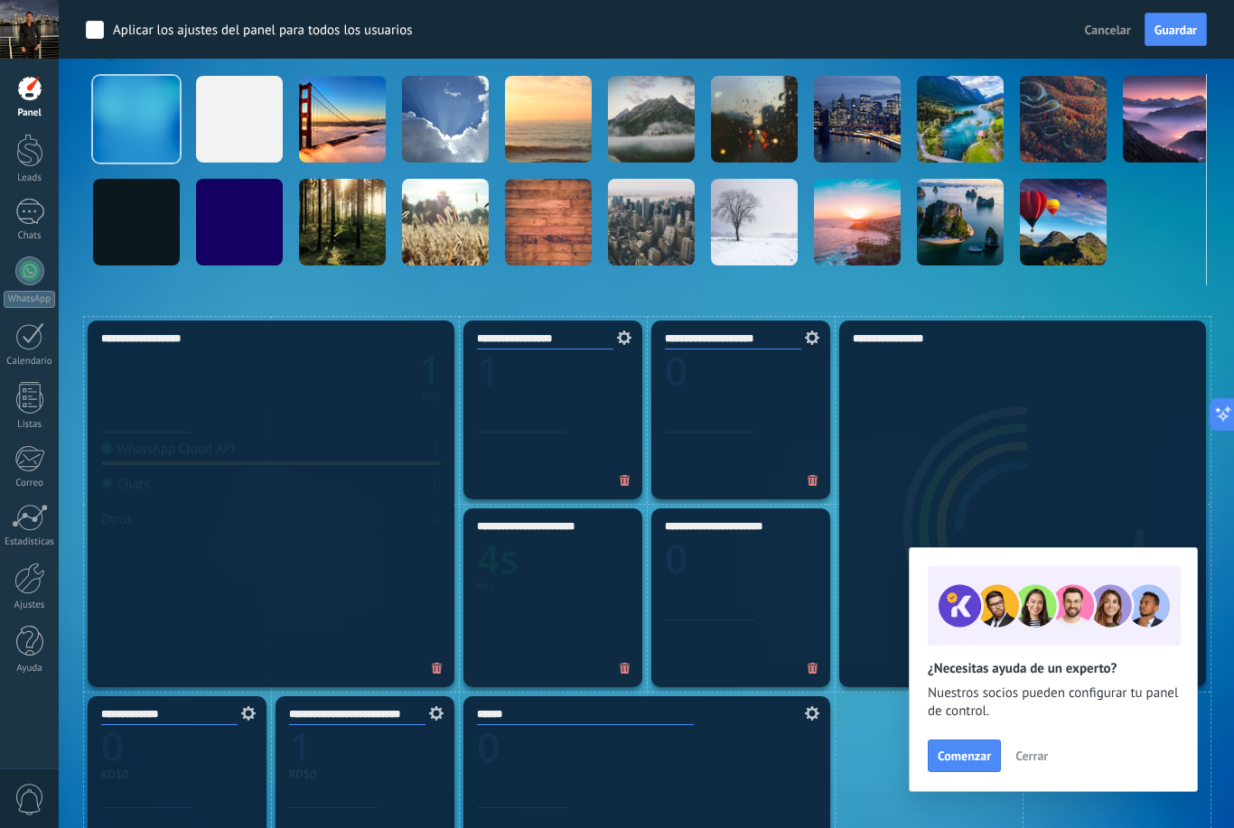
scroll to position [304, 0]
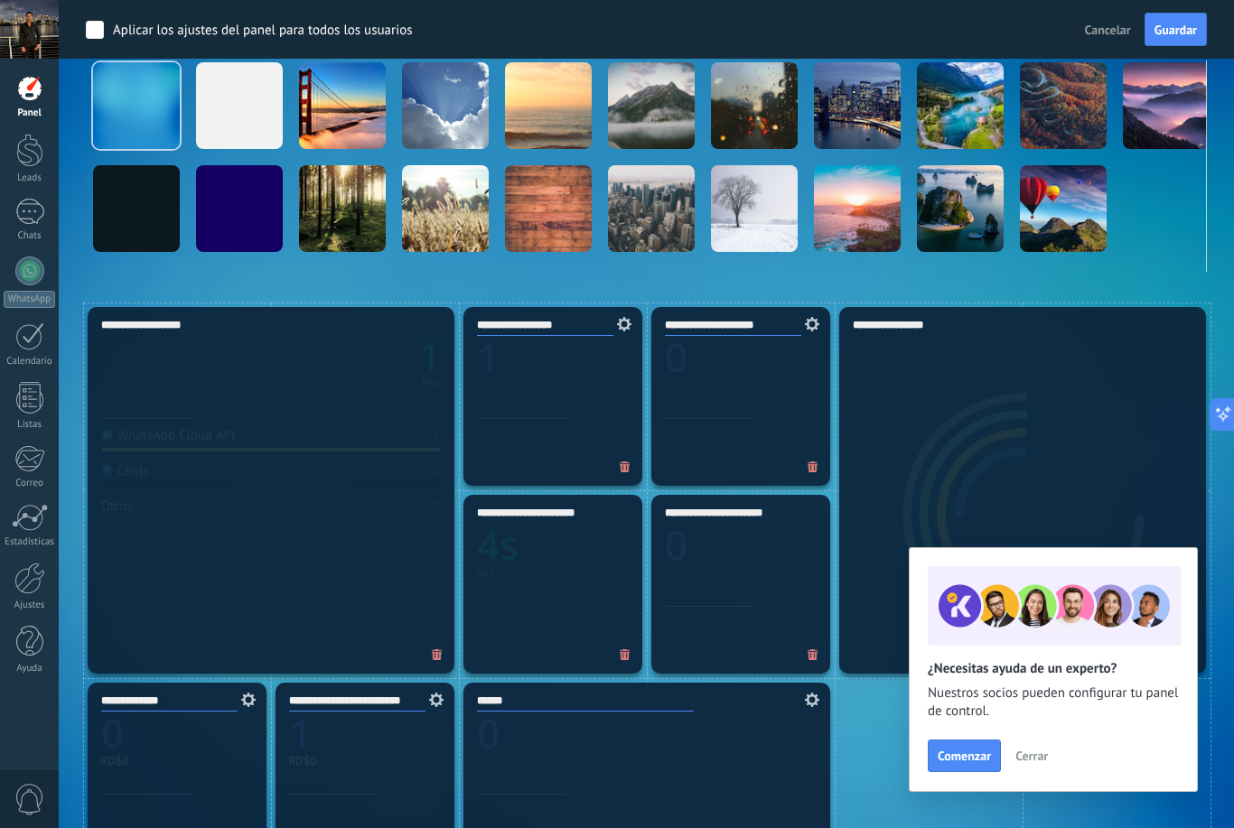
click at [337, 450] on div "**********" at bounding box center [271, 490] width 367 height 367
click at [564, 410] on div "**********" at bounding box center [552, 396] width 179 height 179
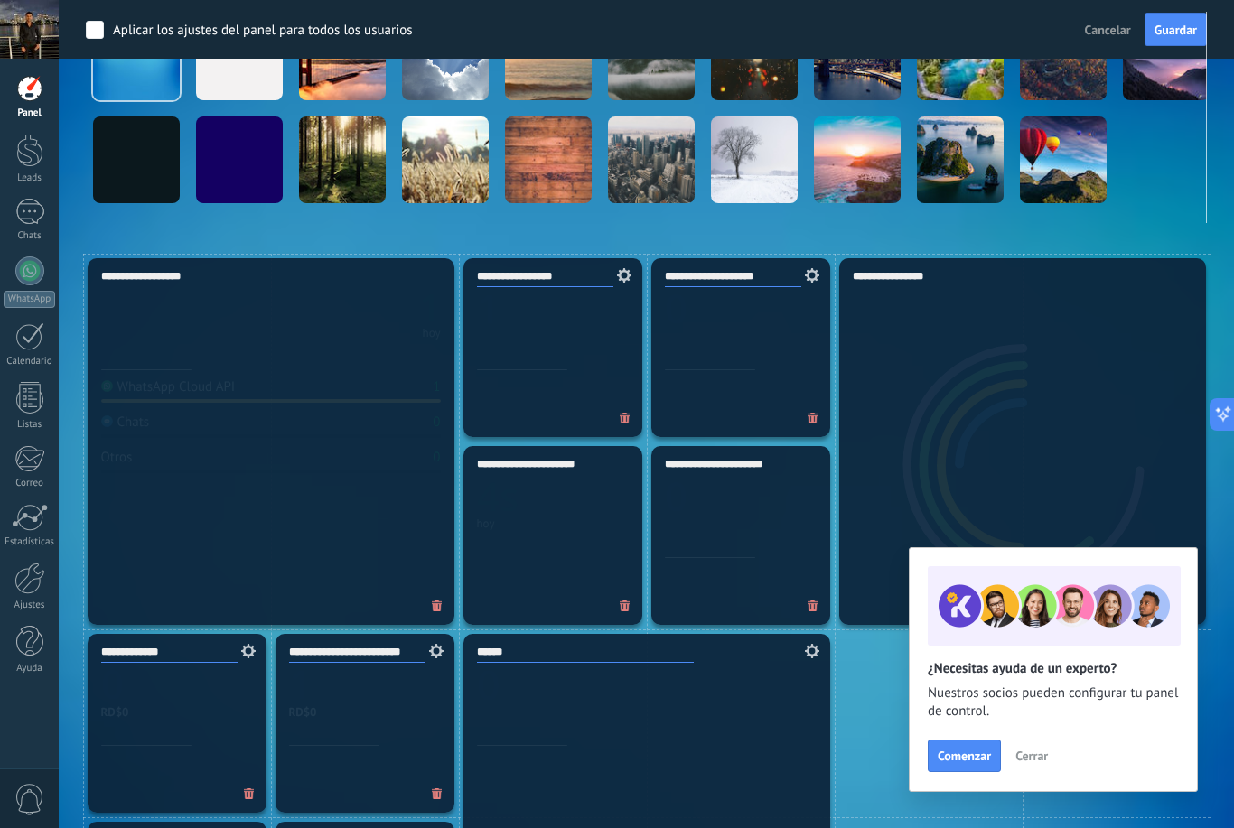
scroll to position [344, 0]
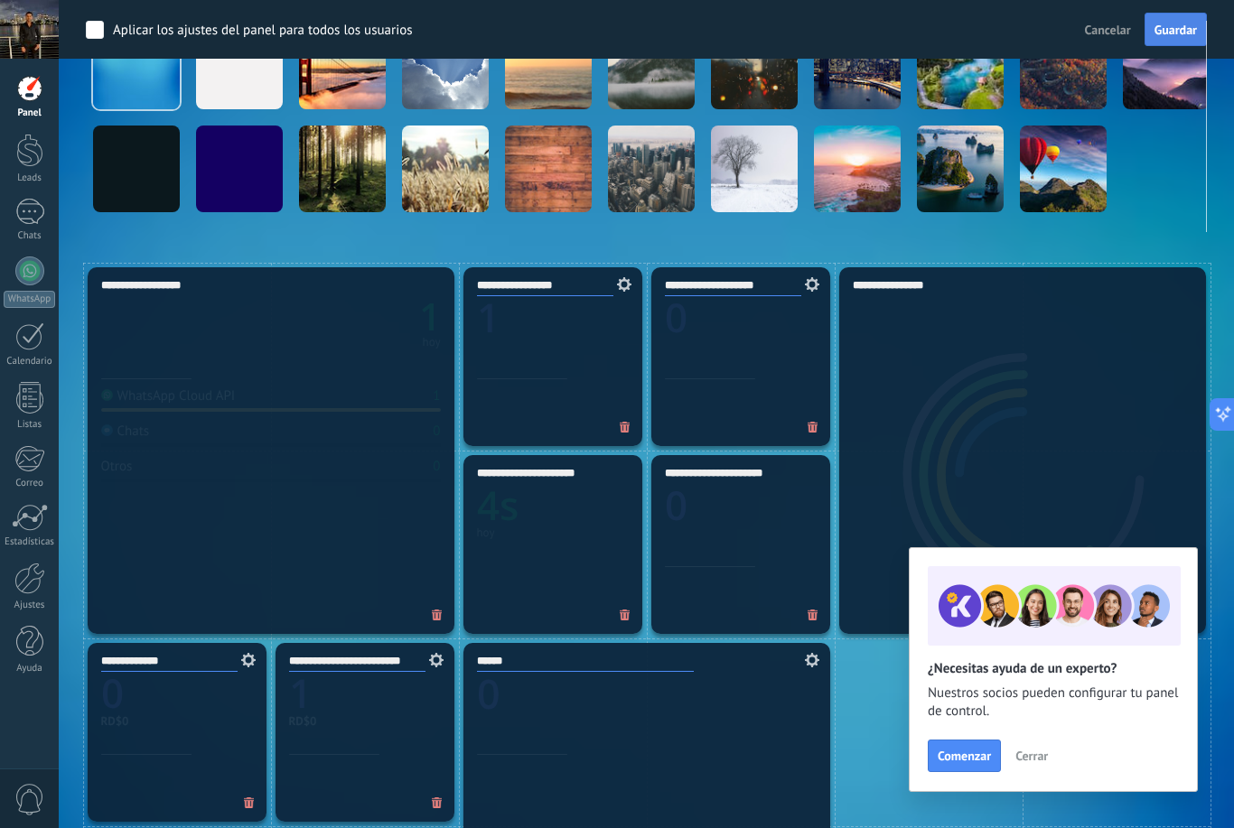
click at [1154, 44] on button "Guardar" at bounding box center [1175, 30] width 62 height 34
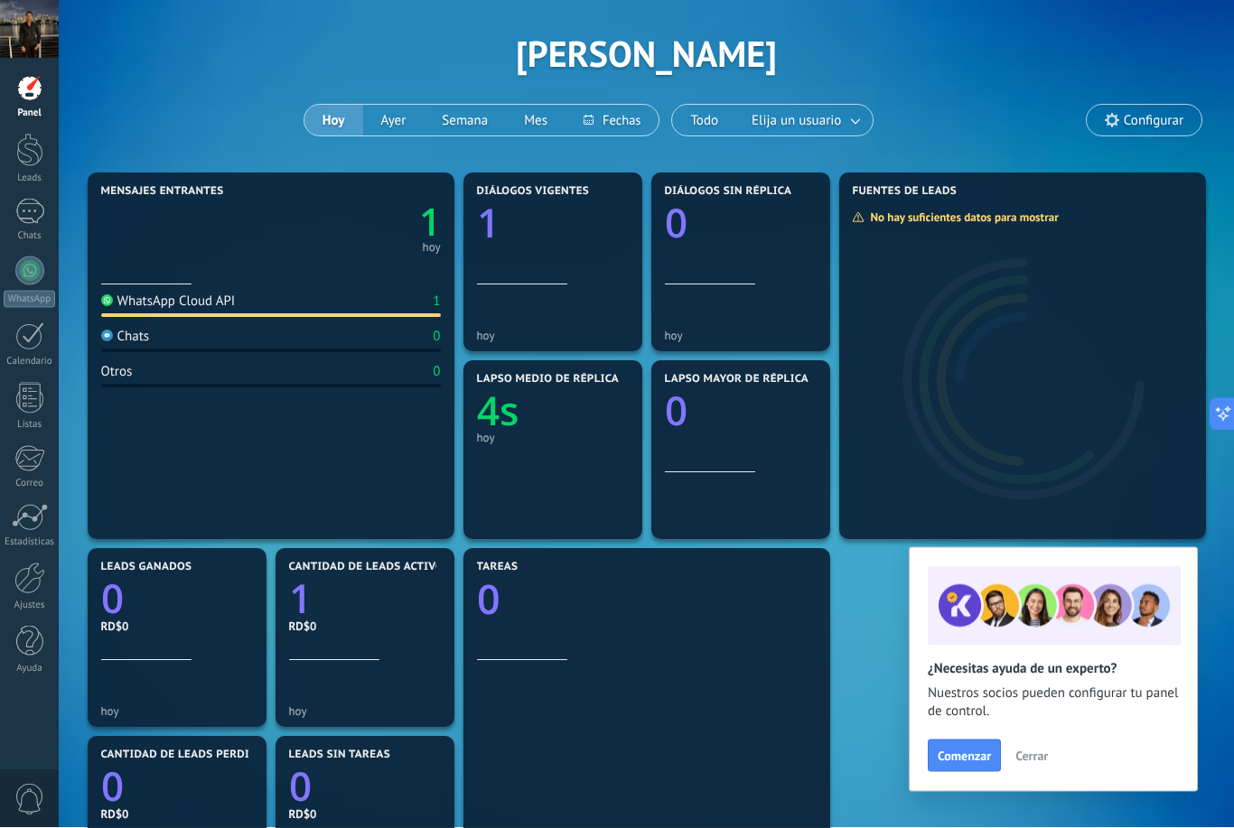
scroll to position [0, 0]
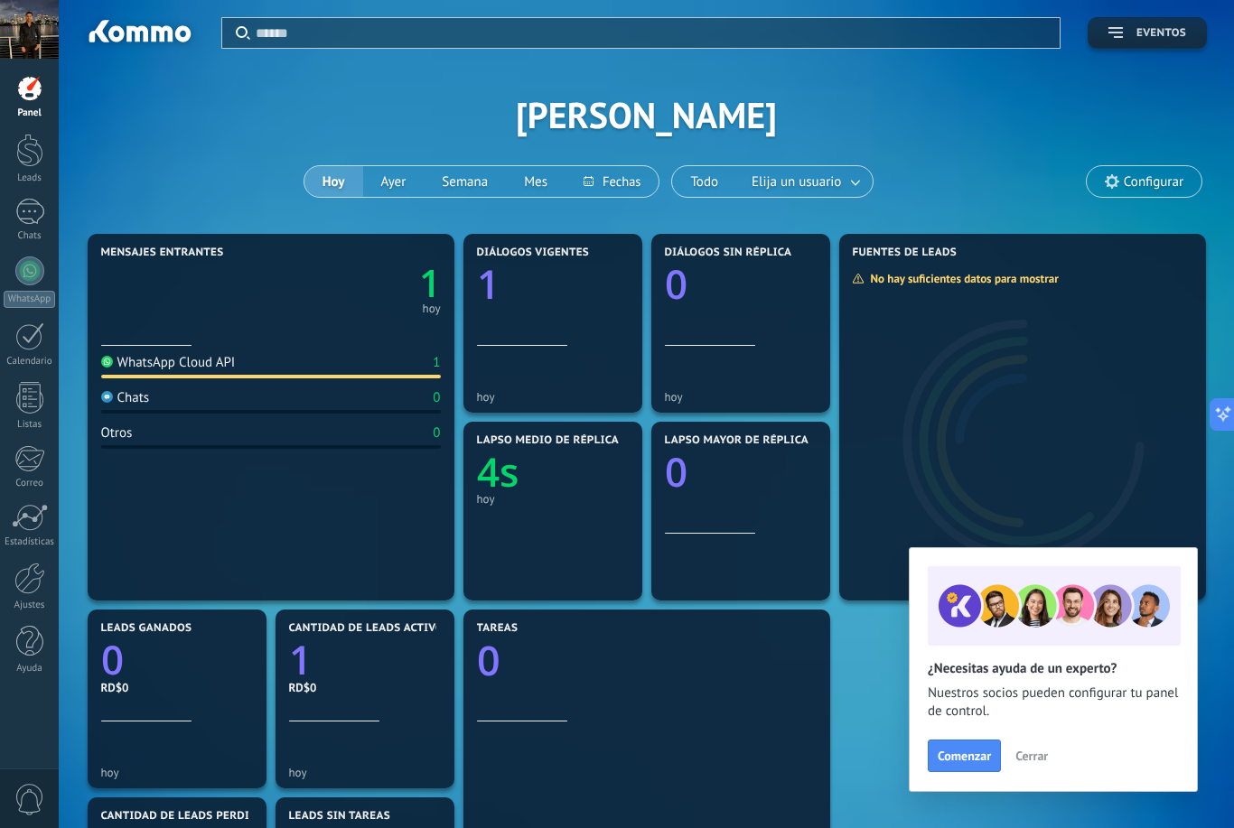
click at [1132, 38] on span "Eventos" at bounding box center [1147, 33] width 78 height 13
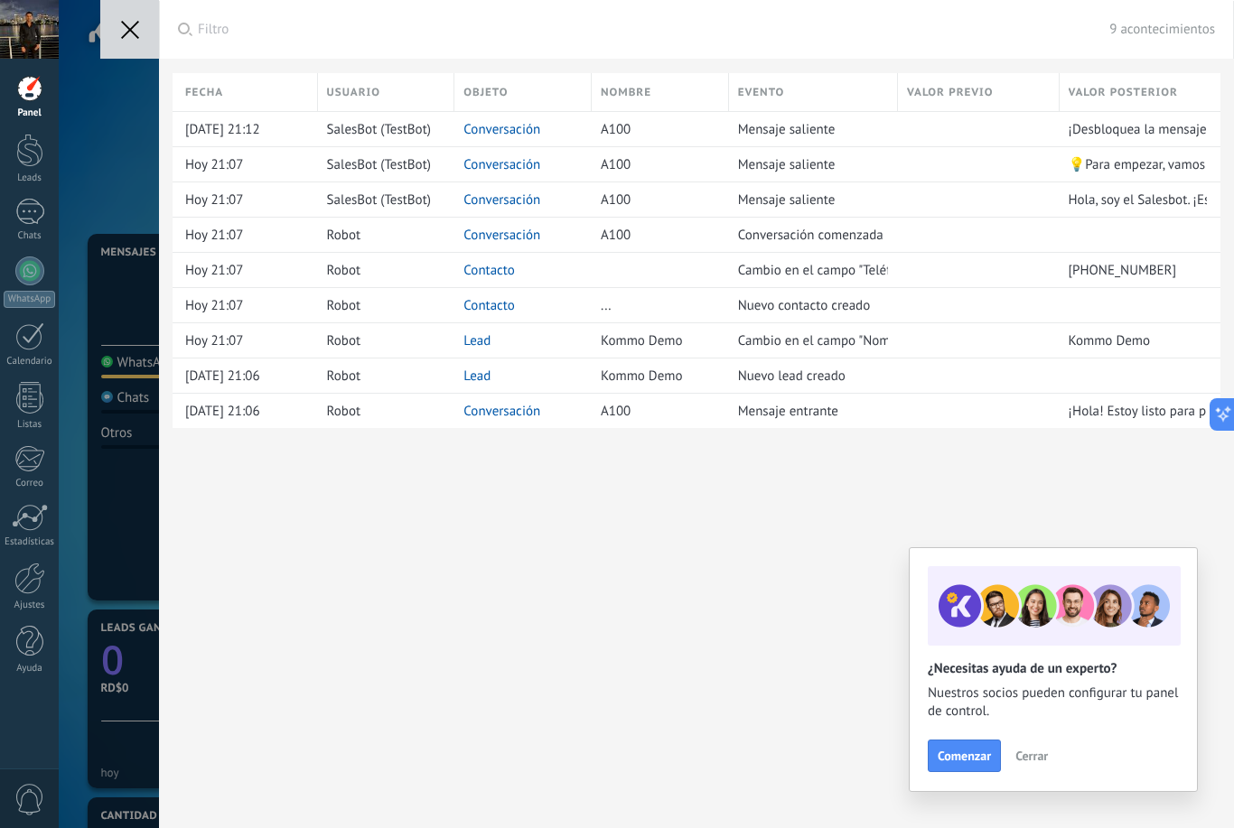
click at [1027, 757] on span "Cerrar" at bounding box center [1031, 756] width 33 height 13
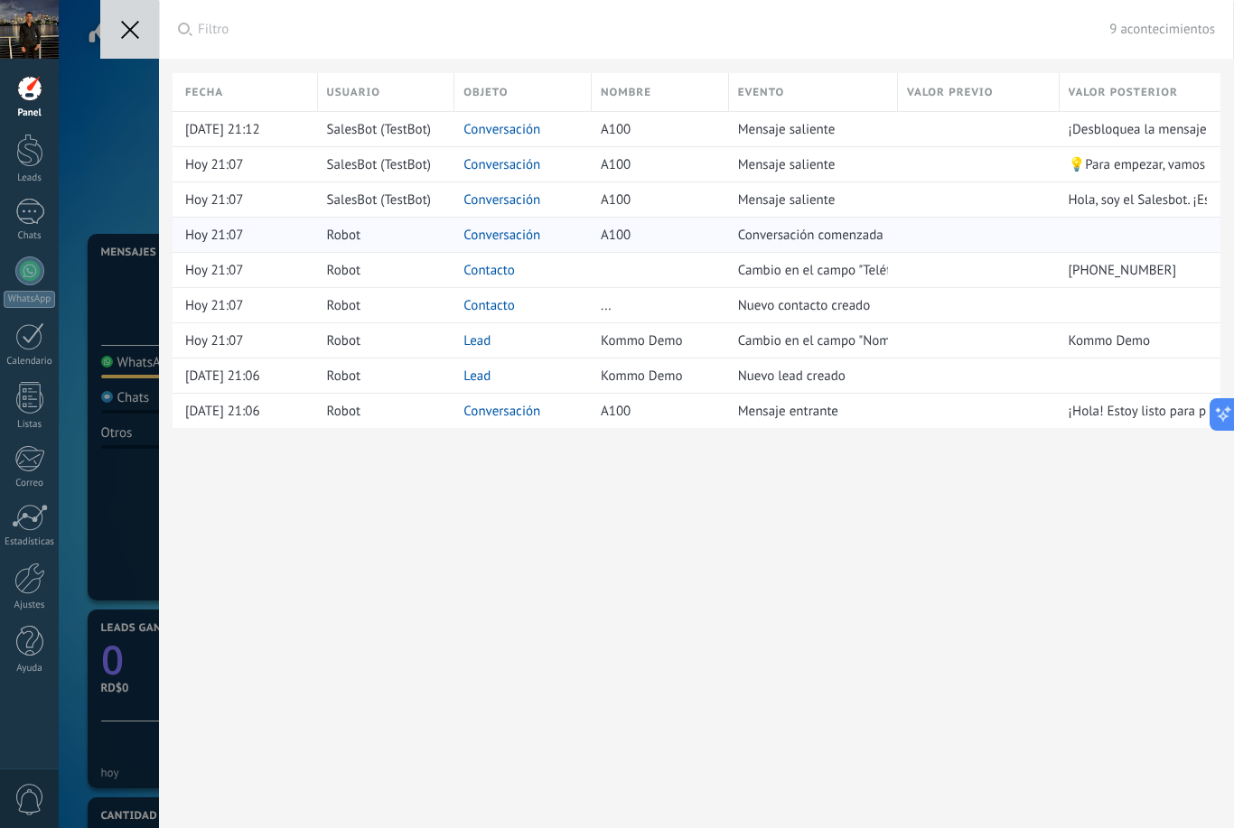
click at [1169, 232] on div at bounding box center [1133, 235] width 148 height 34
click at [114, 423] on div "Aplicar Filtro 9 acontecimientos Todos los eventos Mis eventos Eventos de hoy E…" at bounding box center [646, 414] width 1175 height 828
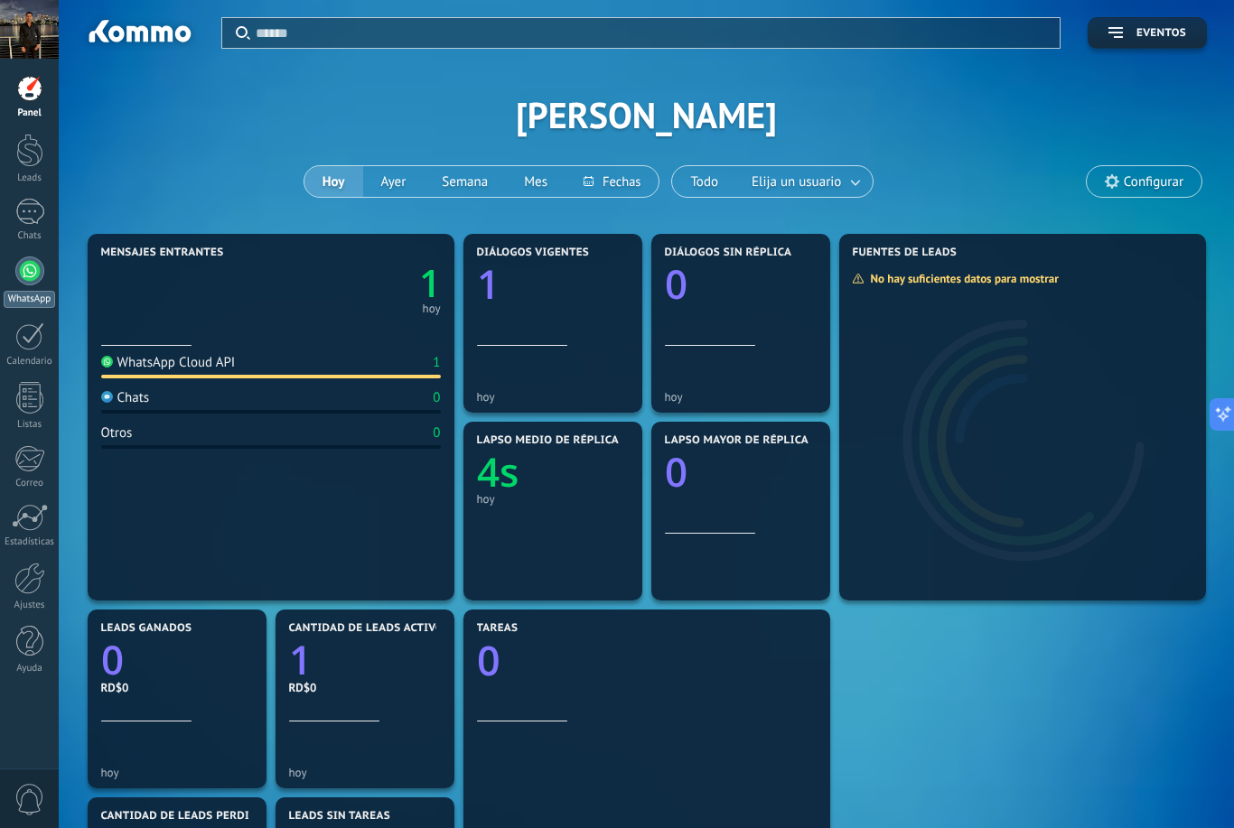
click at [22, 287] on link "WhatsApp" at bounding box center [29, 282] width 59 height 51
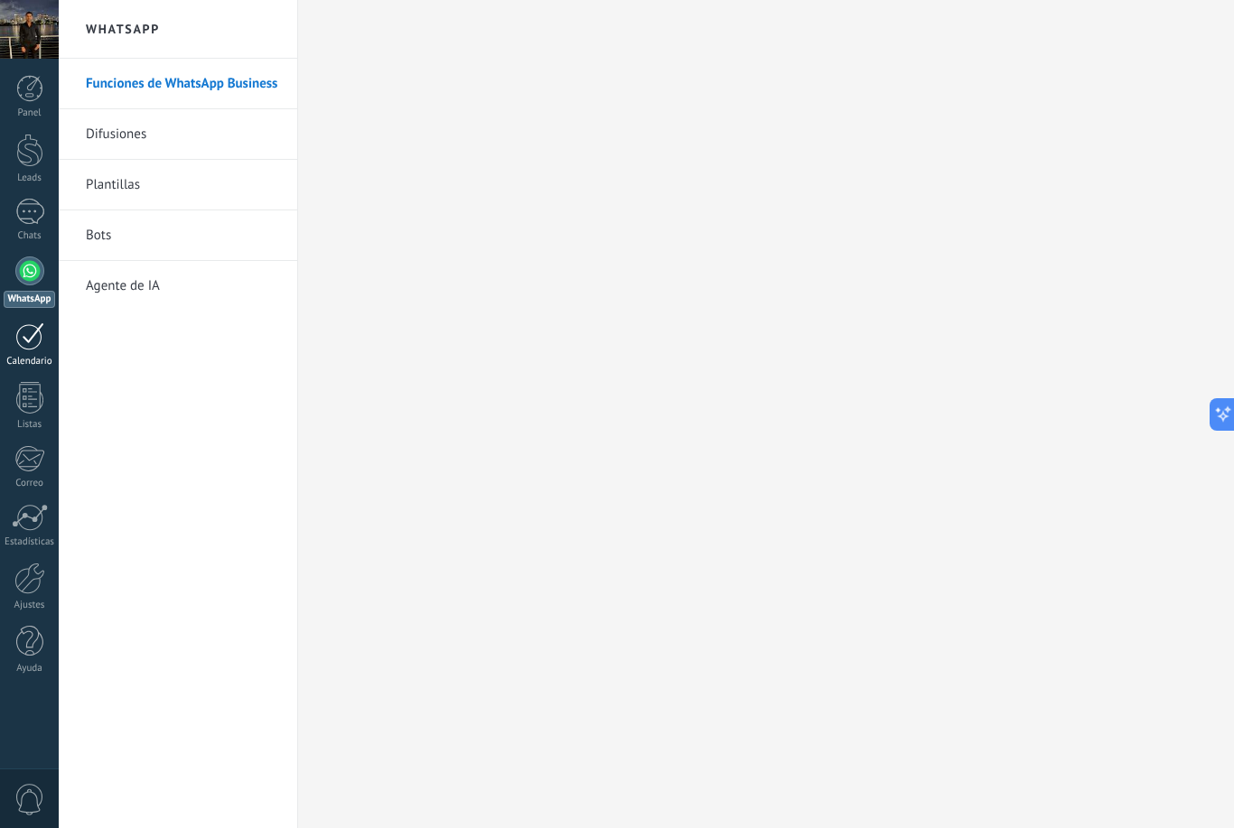
click at [19, 339] on div at bounding box center [29, 336] width 29 height 28
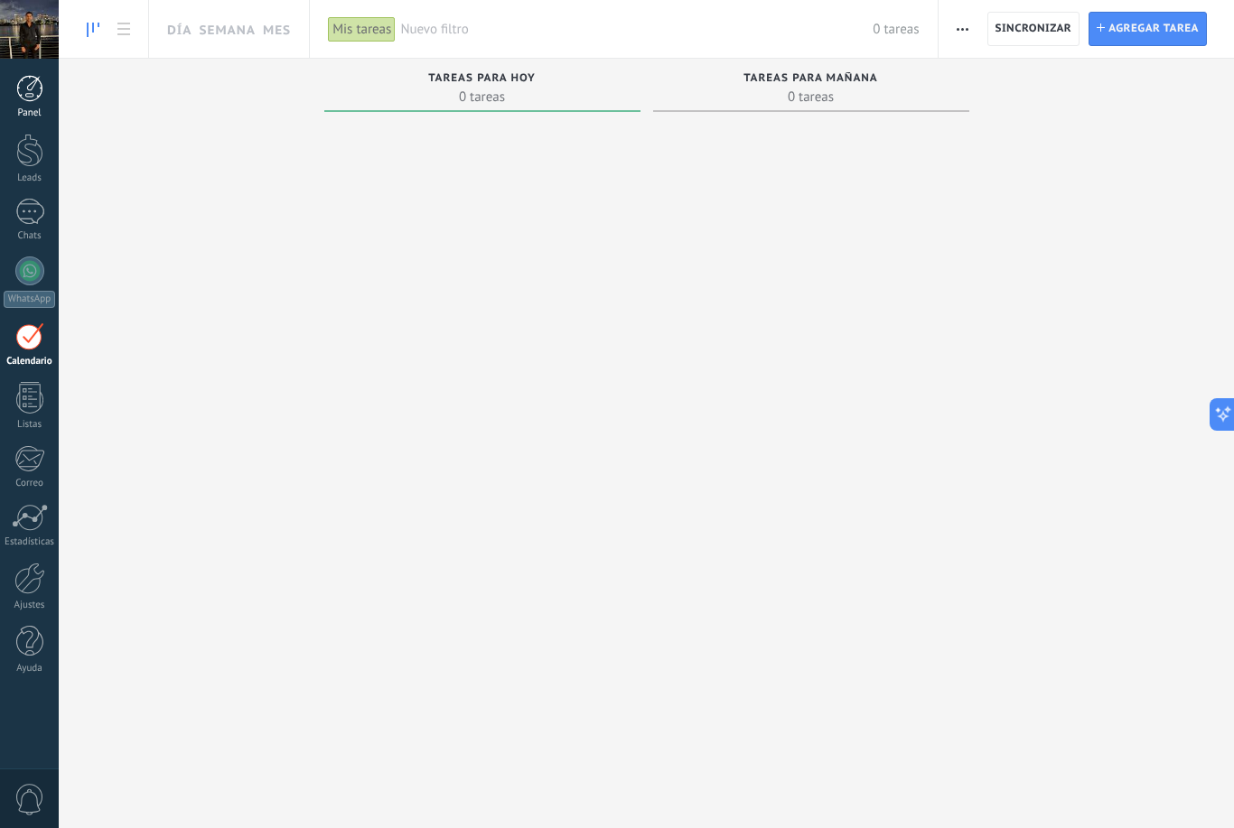
click at [16, 93] on div at bounding box center [29, 88] width 27 height 27
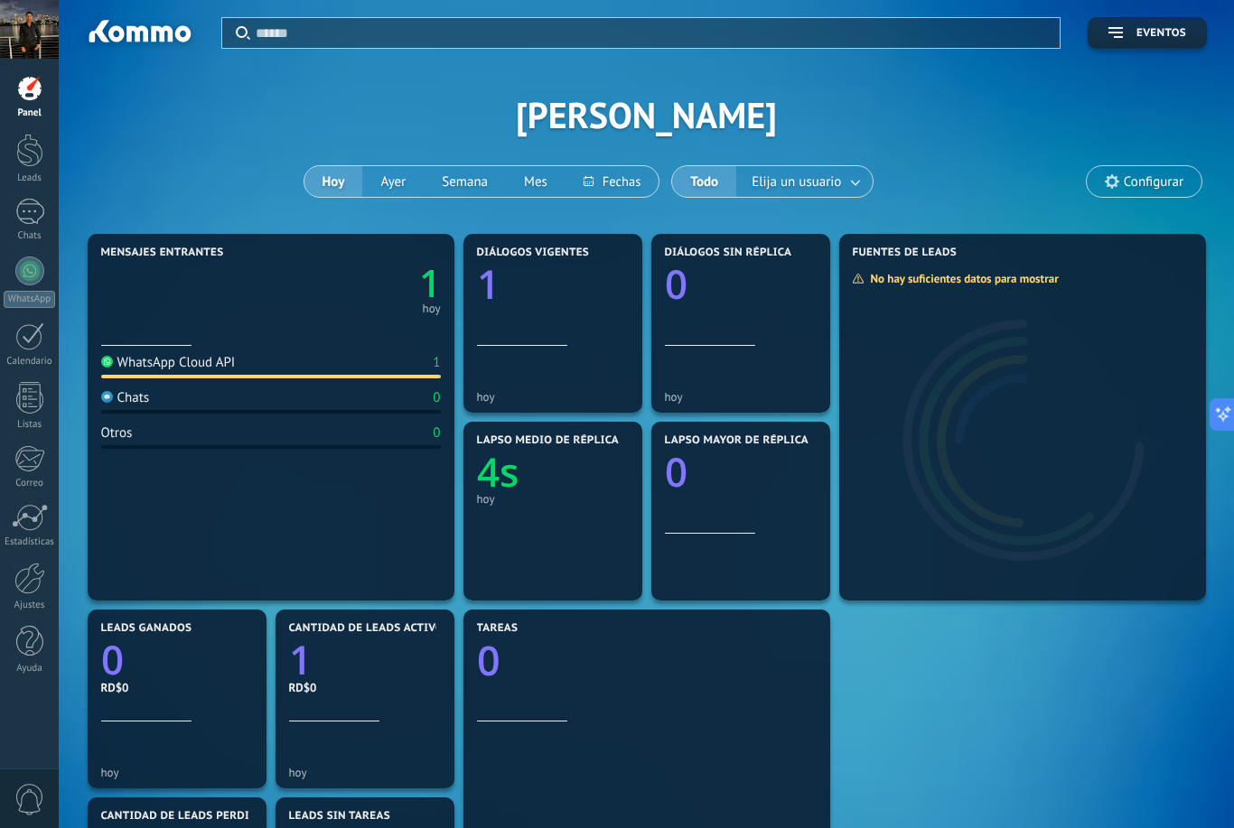
click at [153, 363] on div "WhatsApp Cloud API" at bounding box center [168, 362] width 135 height 17
click at [35, 159] on div at bounding box center [29, 150] width 27 height 33
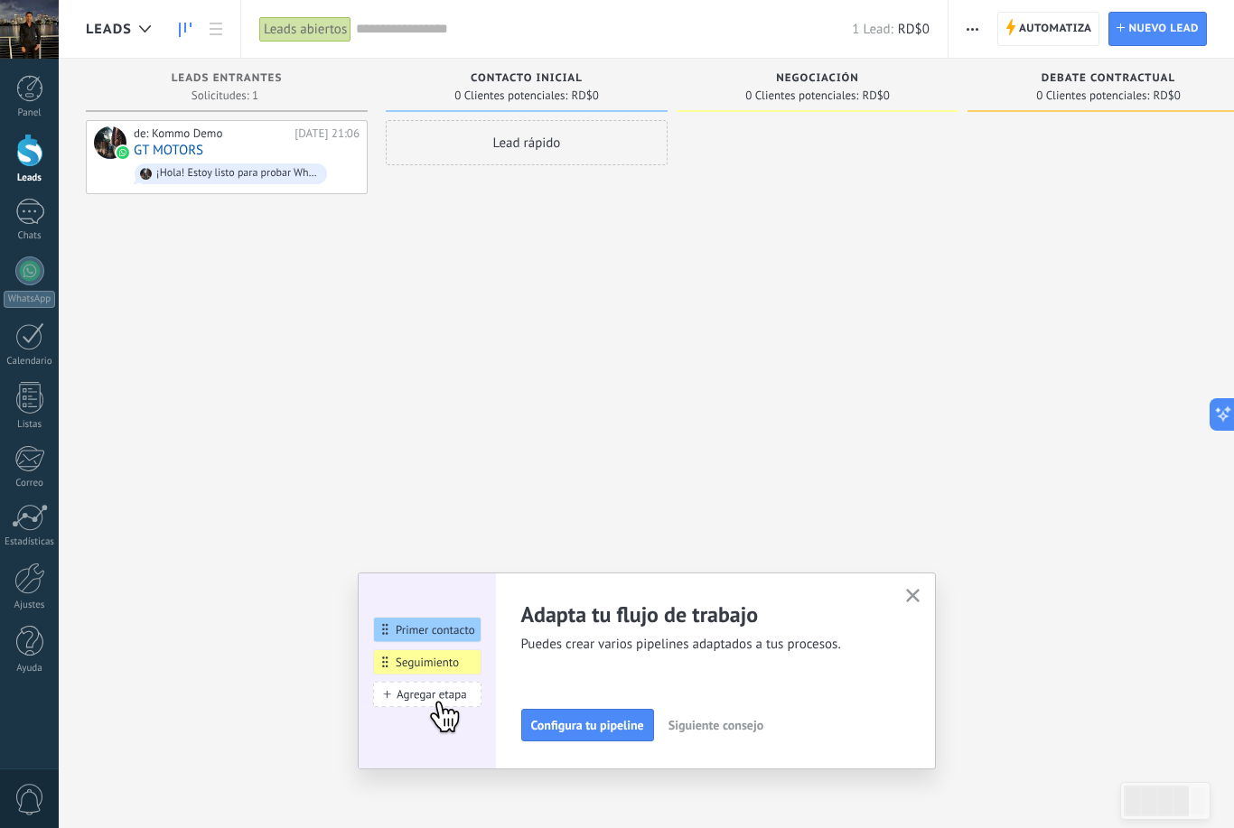
click at [356, 407] on div "de: Kommo Demo Hoy 21:06 GT MOTORS ¡Hola! Estoy listo para probar WhatsApp en K…" at bounding box center [227, 416] width 282 height 593
click at [180, 167] on div "¡Hola! Estoy listo para probar WhatsApp en Kommo. Mi código de verificación es …" at bounding box center [237, 173] width 163 height 13
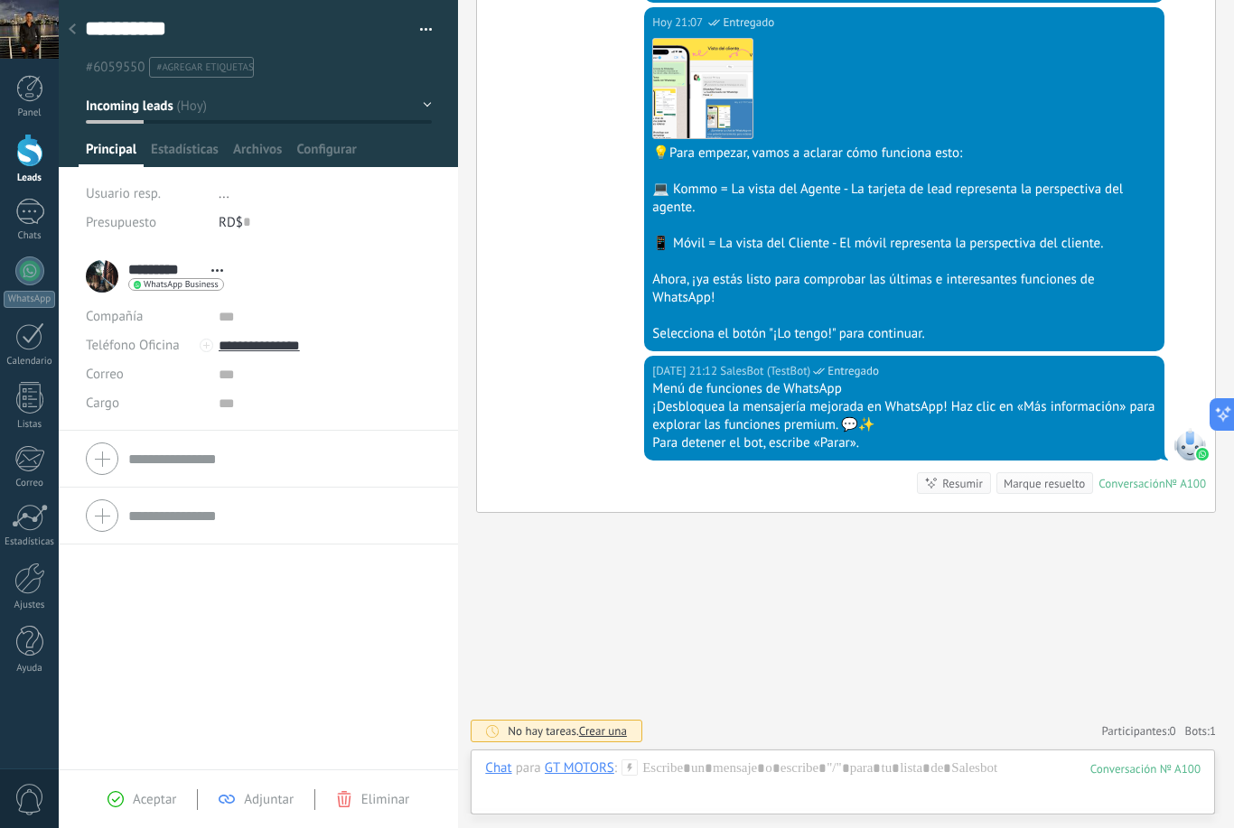
scroll to position [552, 0]
click at [192, 158] on span "Estadísticas" at bounding box center [185, 154] width 68 height 26
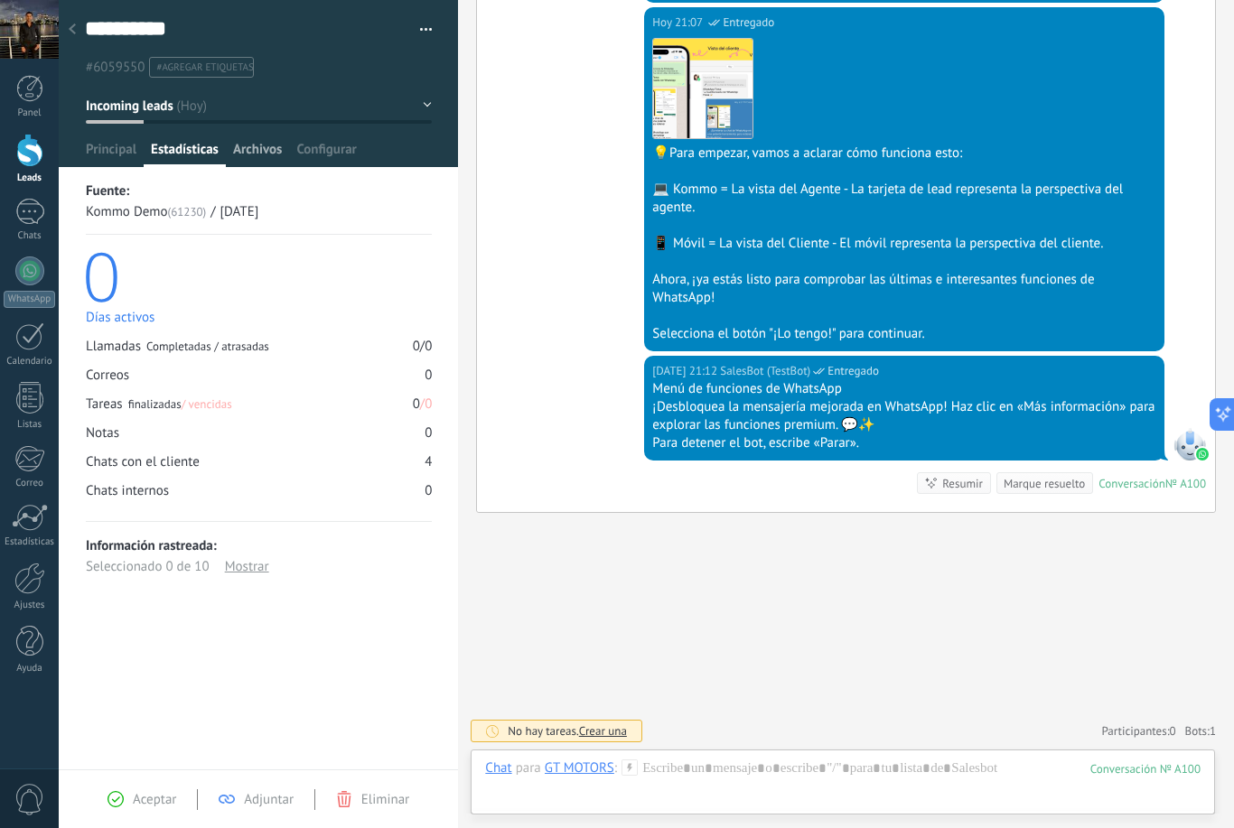
click at [241, 147] on span "Archivos" at bounding box center [257, 154] width 49 height 26
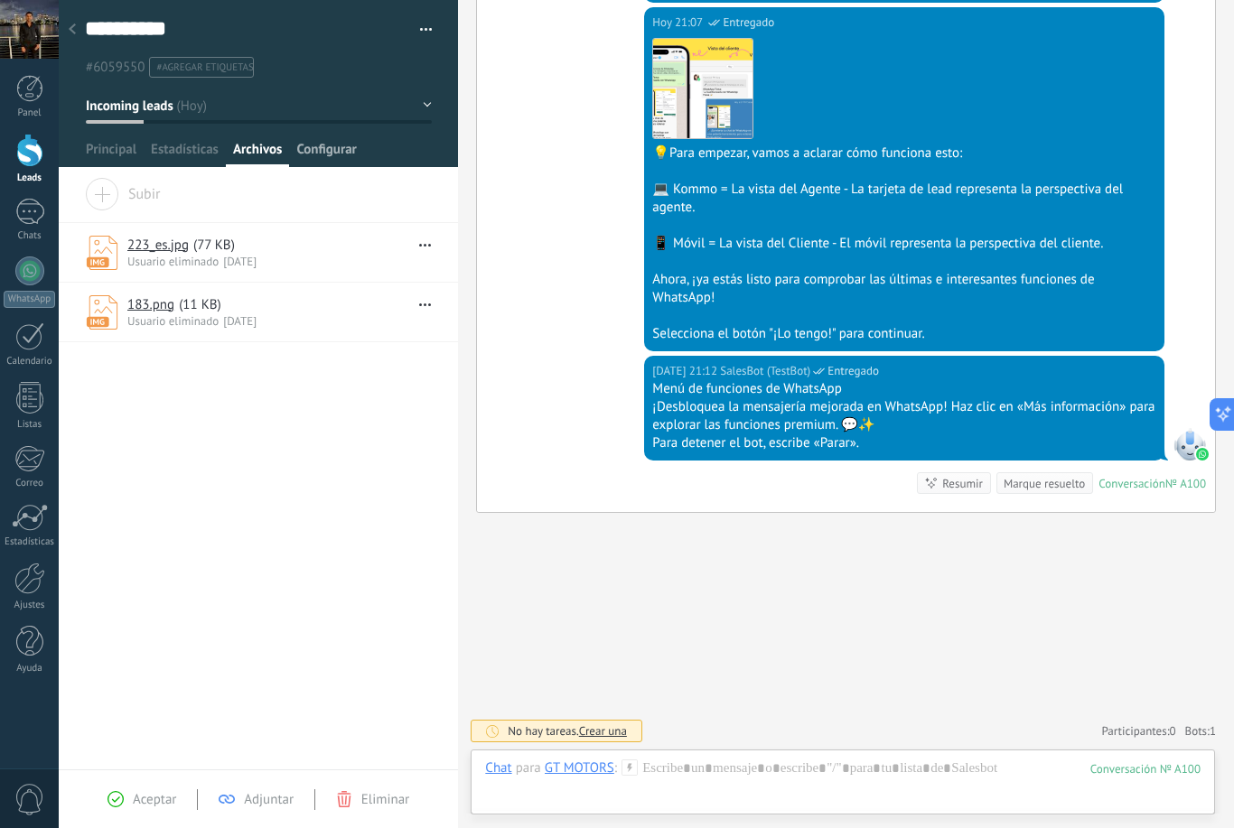
click at [334, 166] on span "Configurar" at bounding box center [326, 154] width 60 height 26
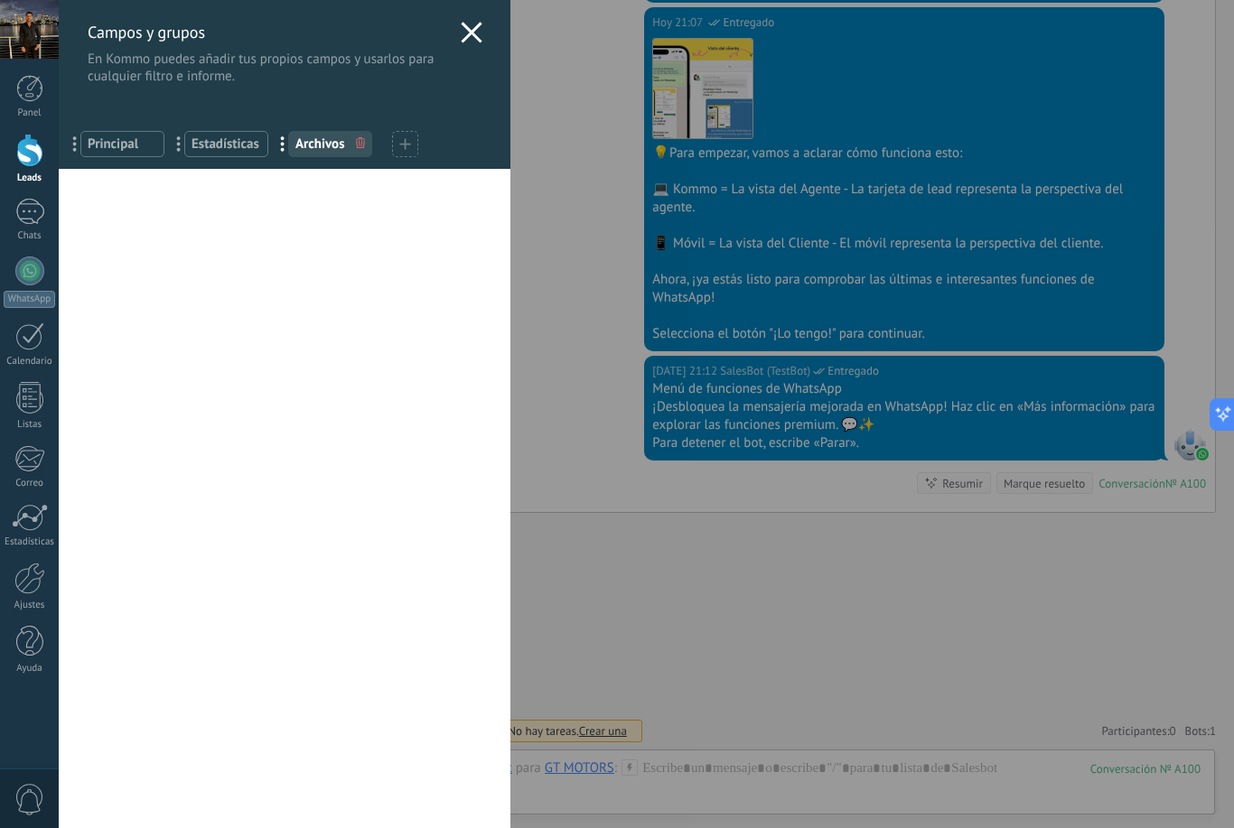
click at [477, 32] on icon at bounding box center [472, 33] width 22 height 22
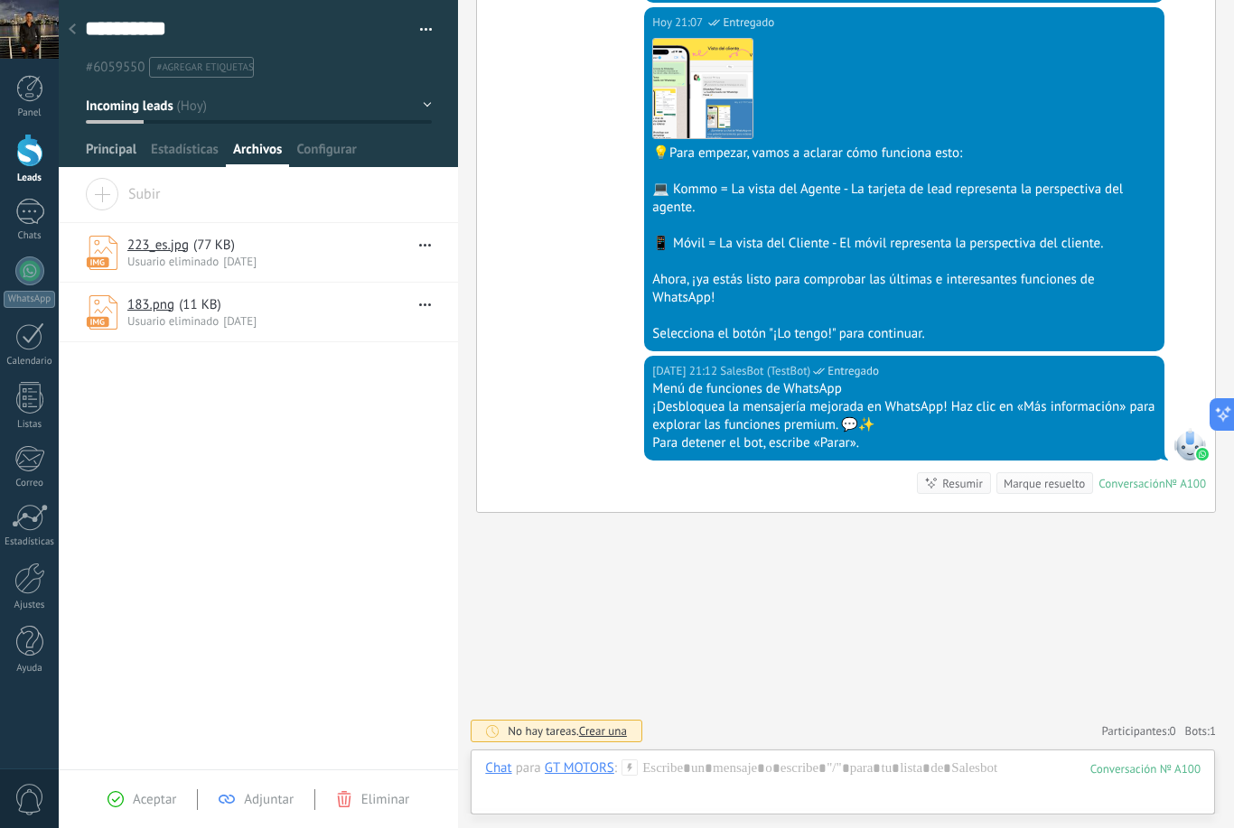
click at [117, 154] on span "Principal" at bounding box center [111, 154] width 51 height 26
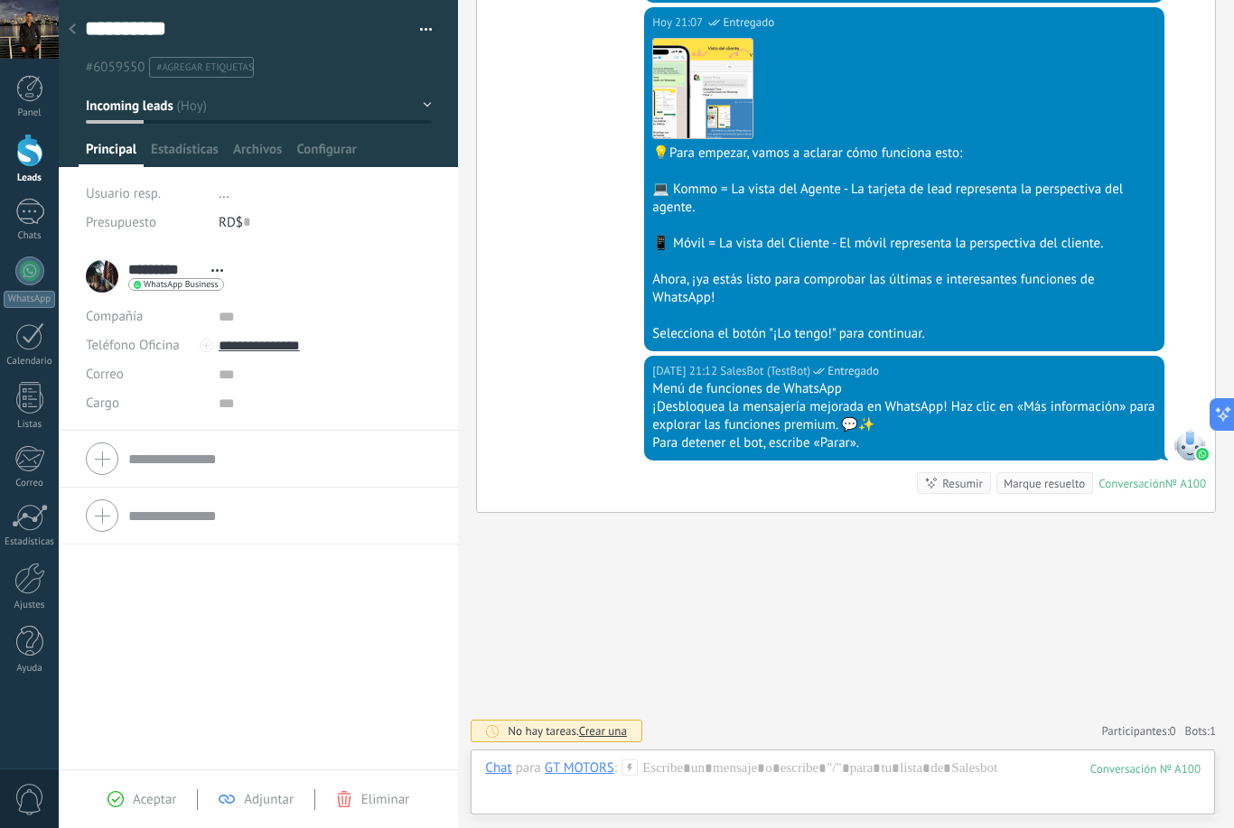
click at [95, 453] on div at bounding box center [258, 458] width 345 height 45
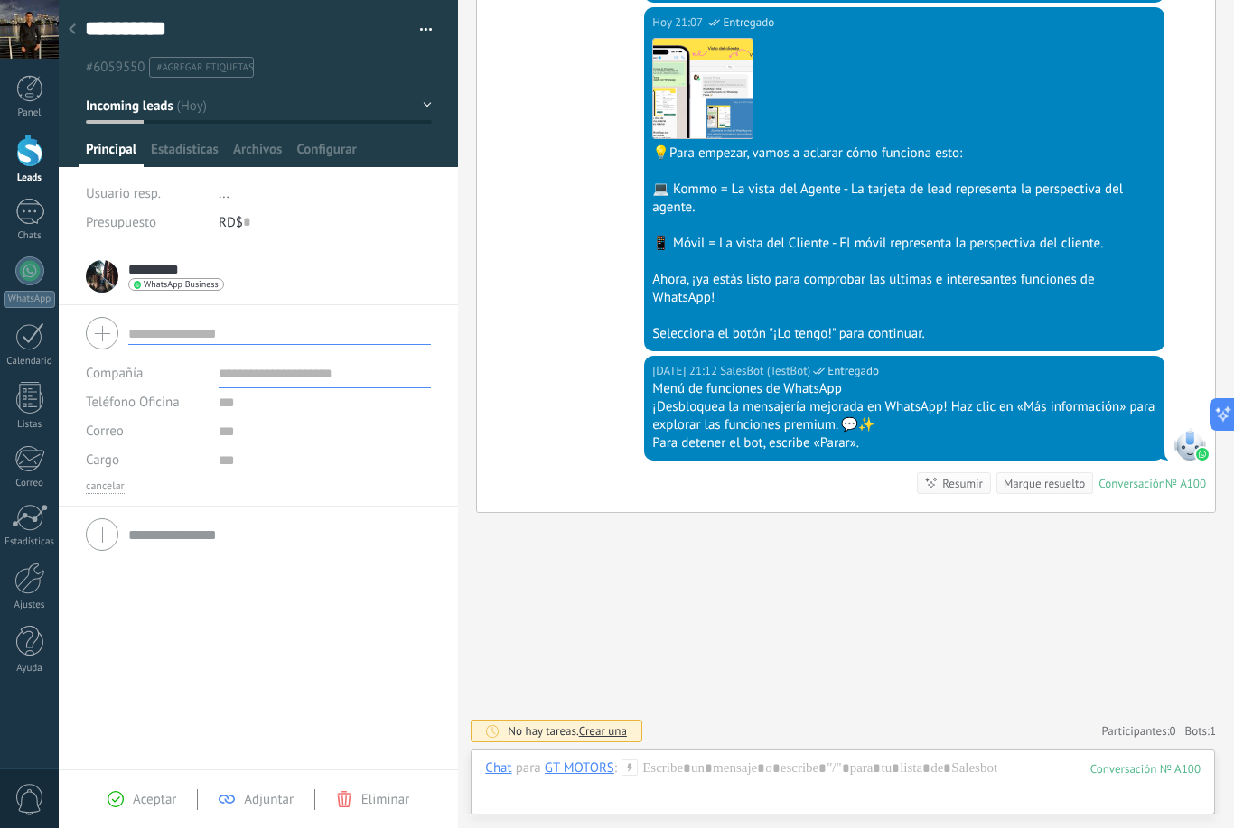
click at [100, 539] on div at bounding box center [258, 534] width 345 height 45
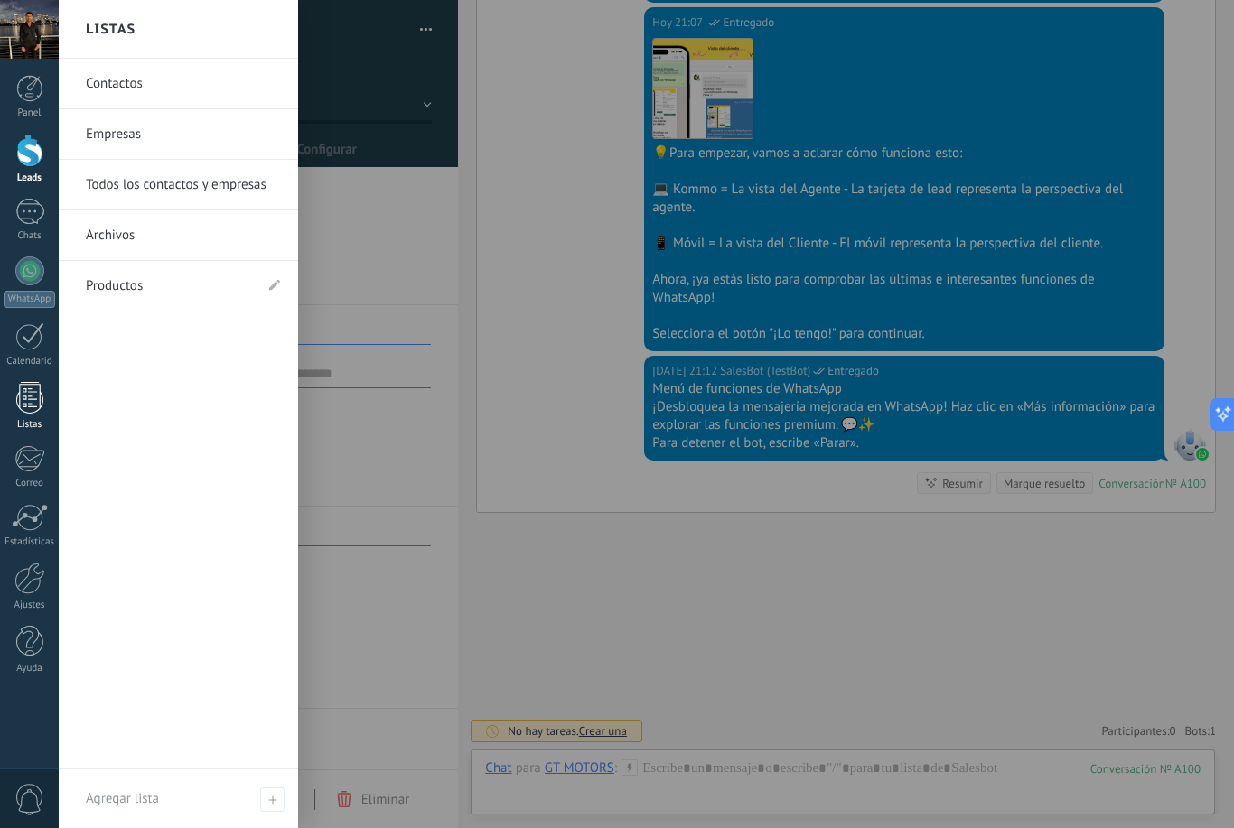
click at [41, 408] on div at bounding box center [29, 398] width 27 height 32
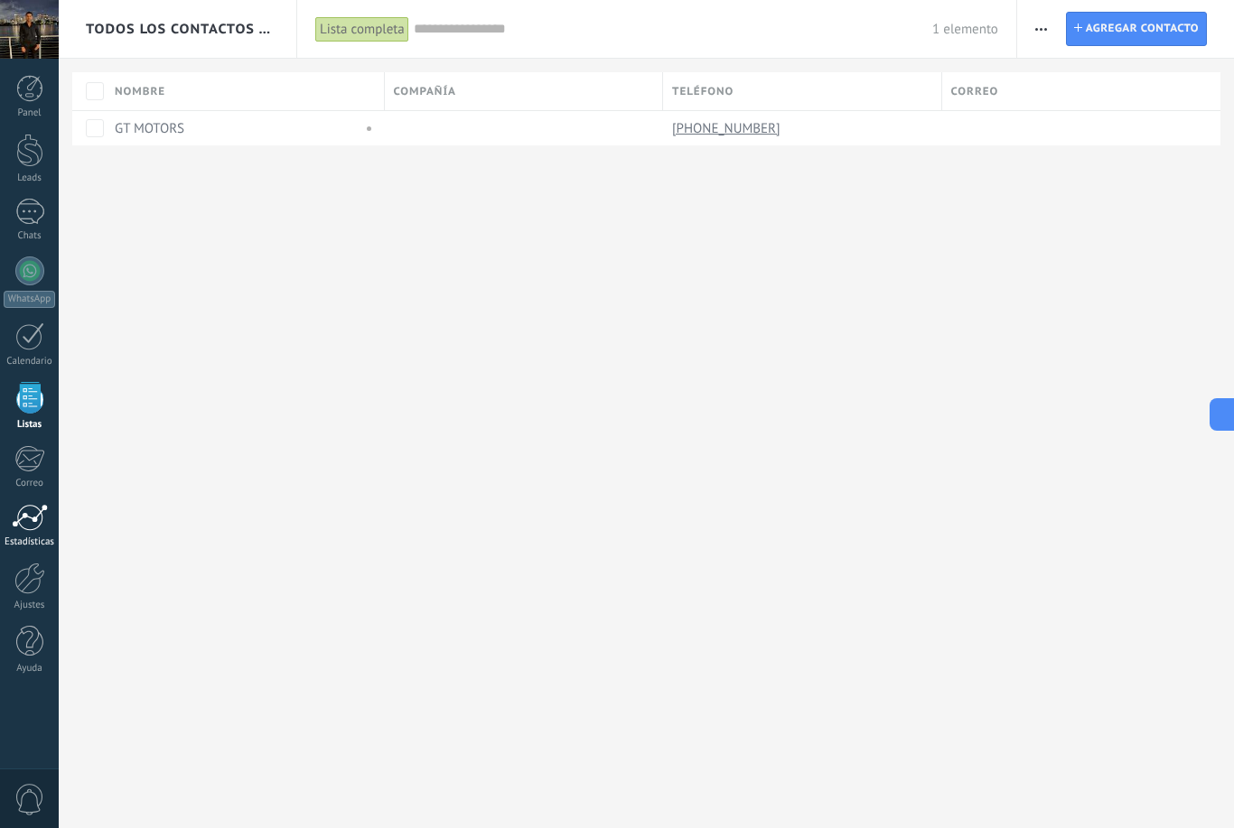
click at [5, 521] on link "Estadísticas" at bounding box center [29, 526] width 59 height 44
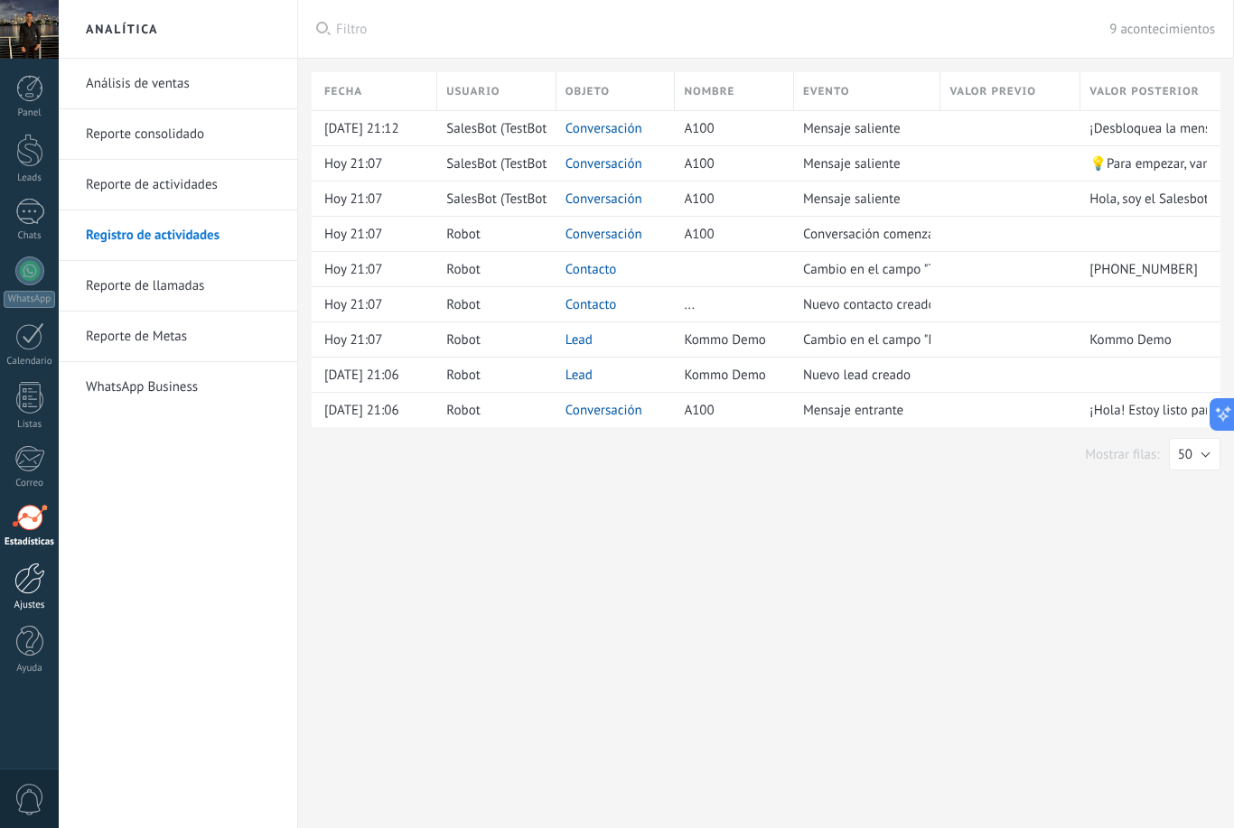
click at [21, 584] on div at bounding box center [29, 579] width 31 height 32
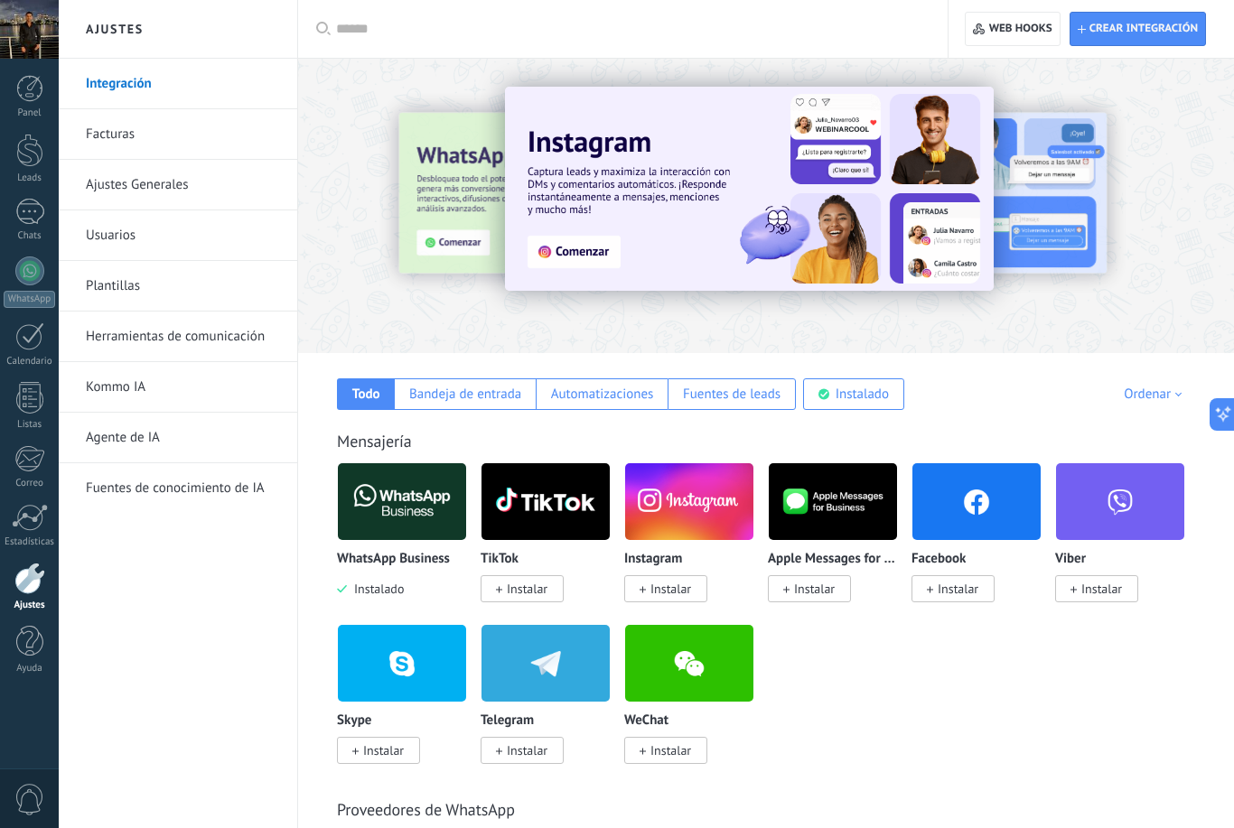
click at [521, 596] on span "Instalar" at bounding box center [527, 589] width 41 height 16
click at [957, 585] on span "Instalar" at bounding box center [958, 589] width 41 height 16
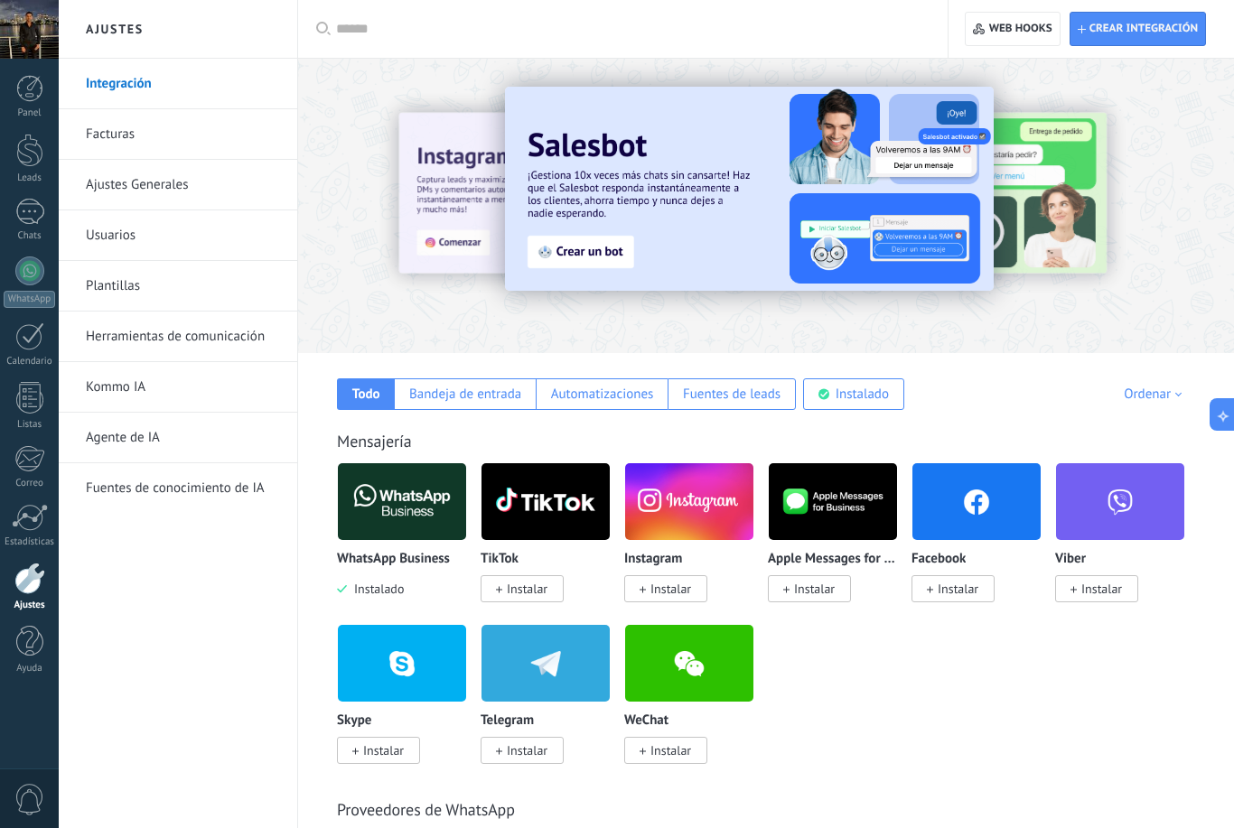
click at [965, 597] on span "Instalar" at bounding box center [958, 589] width 41 height 16
click at [951, 597] on span "Instalar" at bounding box center [958, 589] width 41 height 16
click at [674, 593] on span "Instalar" at bounding box center [670, 589] width 41 height 16
click at [495, 596] on span "Instalar" at bounding box center [522, 588] width 83 height 27
click at [527, 530] on img at bounding box center [545, 502] width 128 height 88
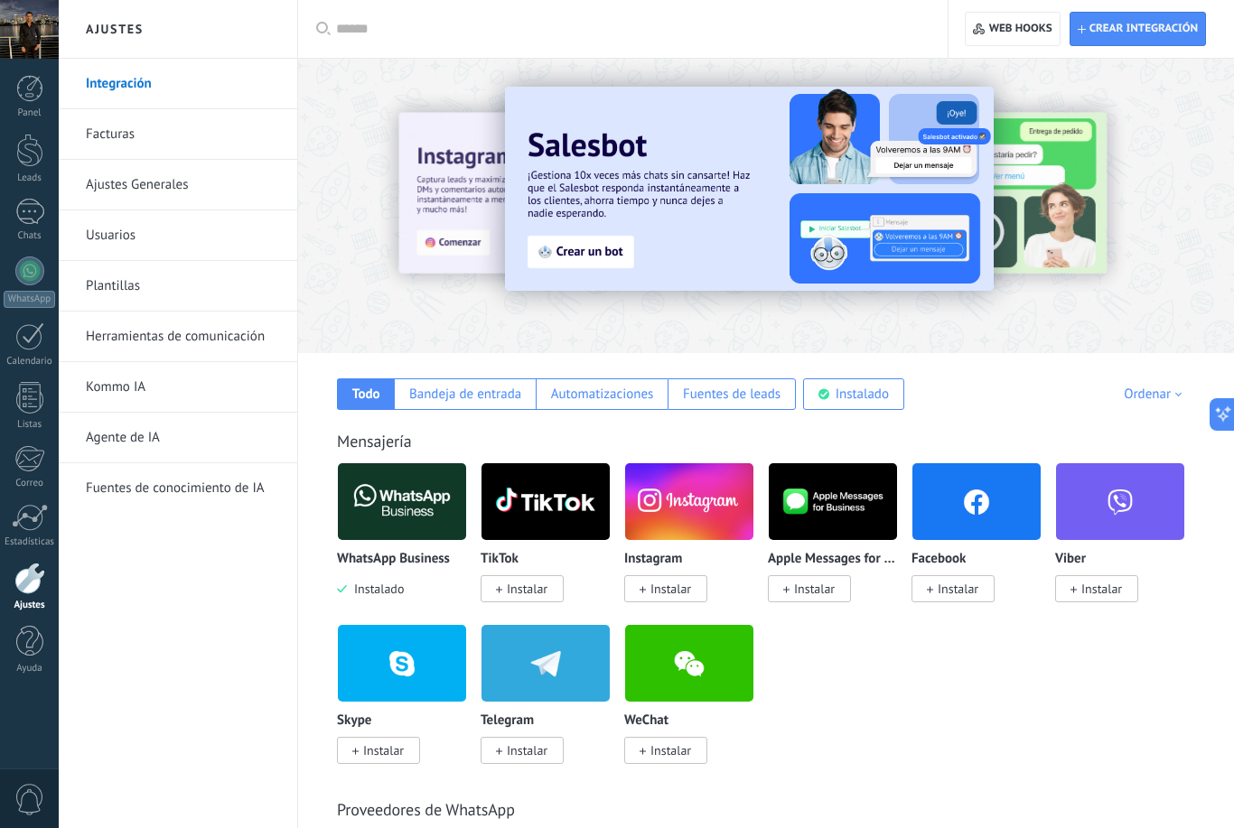
scroll to position [23, 0]
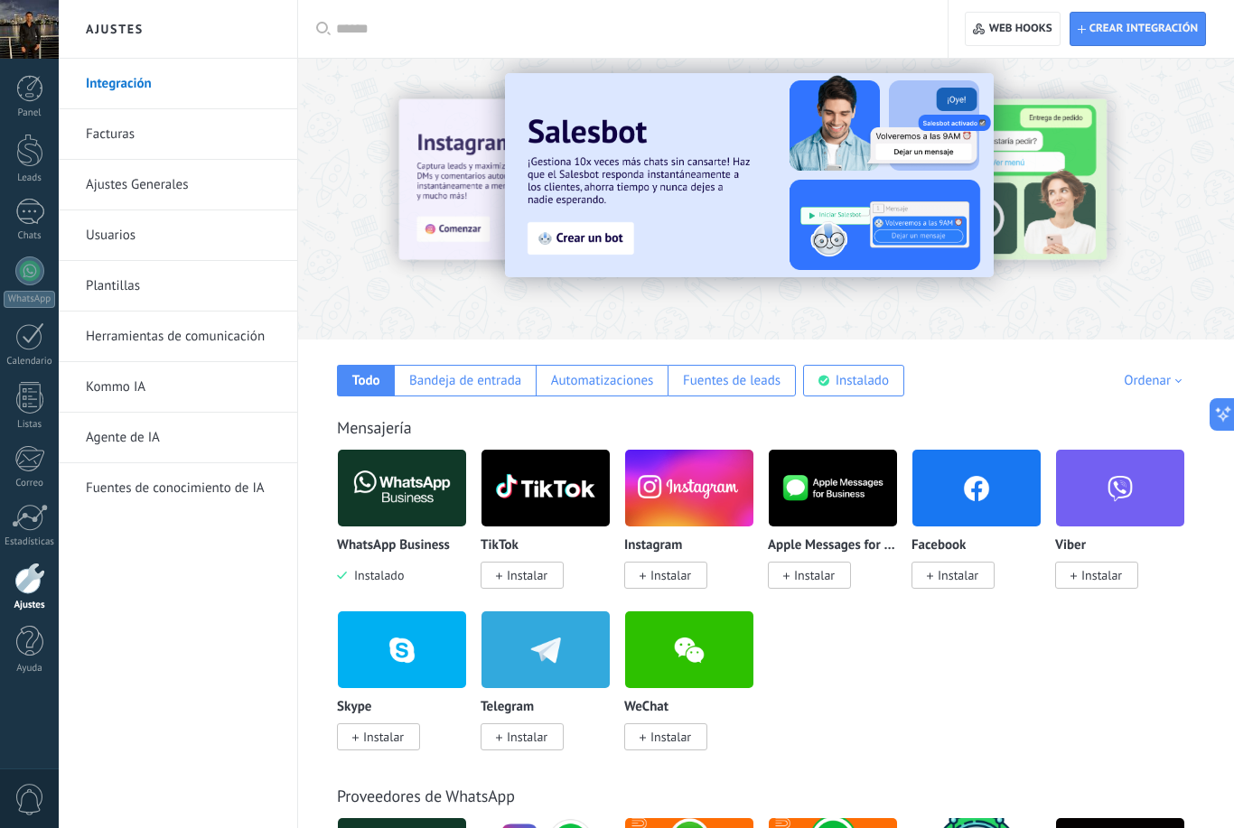
type textarea "**********"
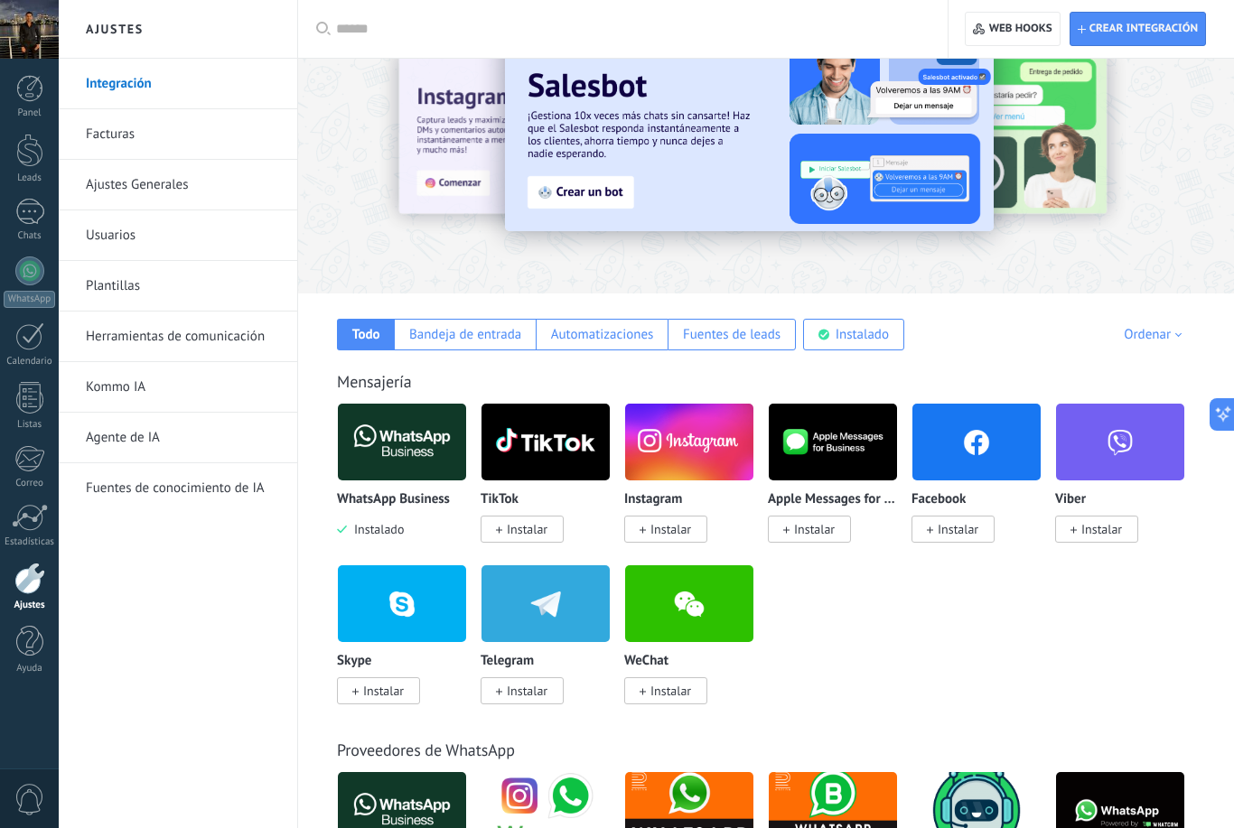
scroll to position [58, 0]
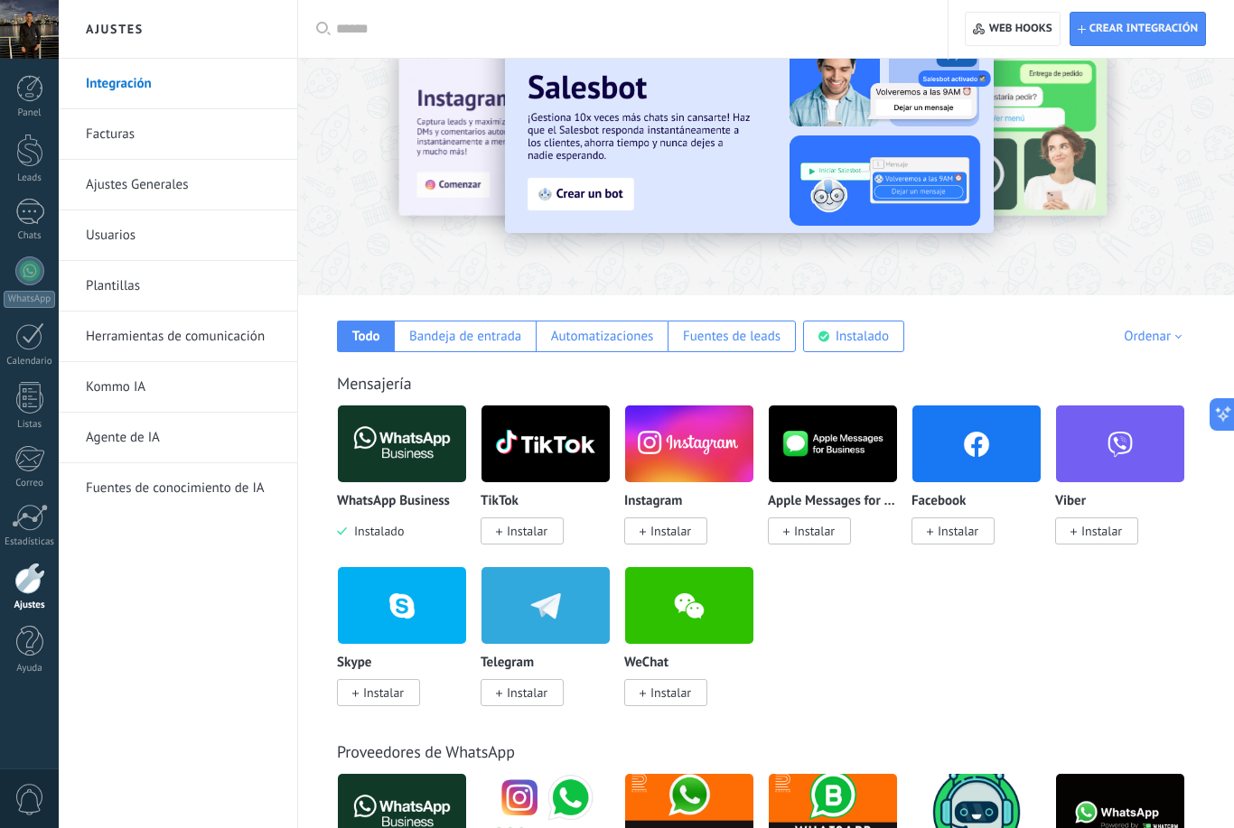
click at [552, 540] on span "Instalar" at bounding box center [522, 531] width 83 height 27
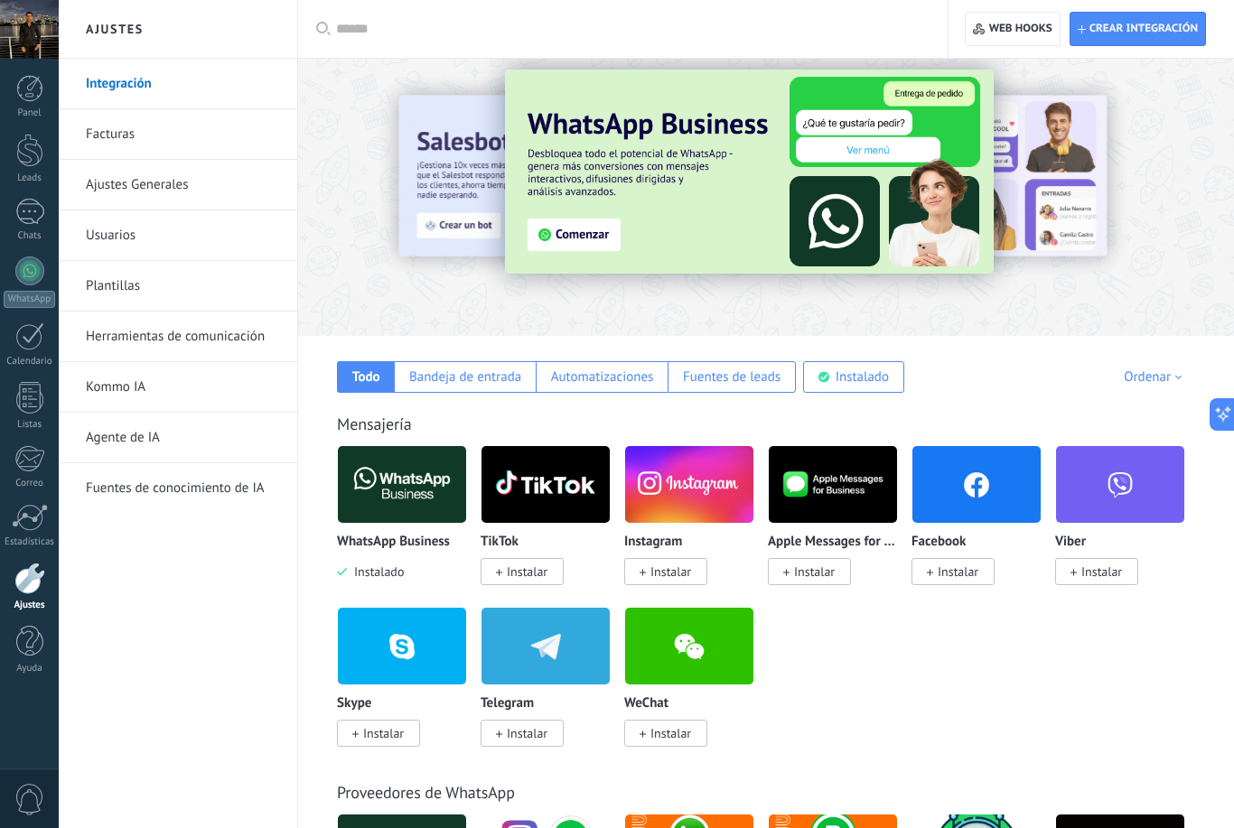
scroll to position [13, 0]
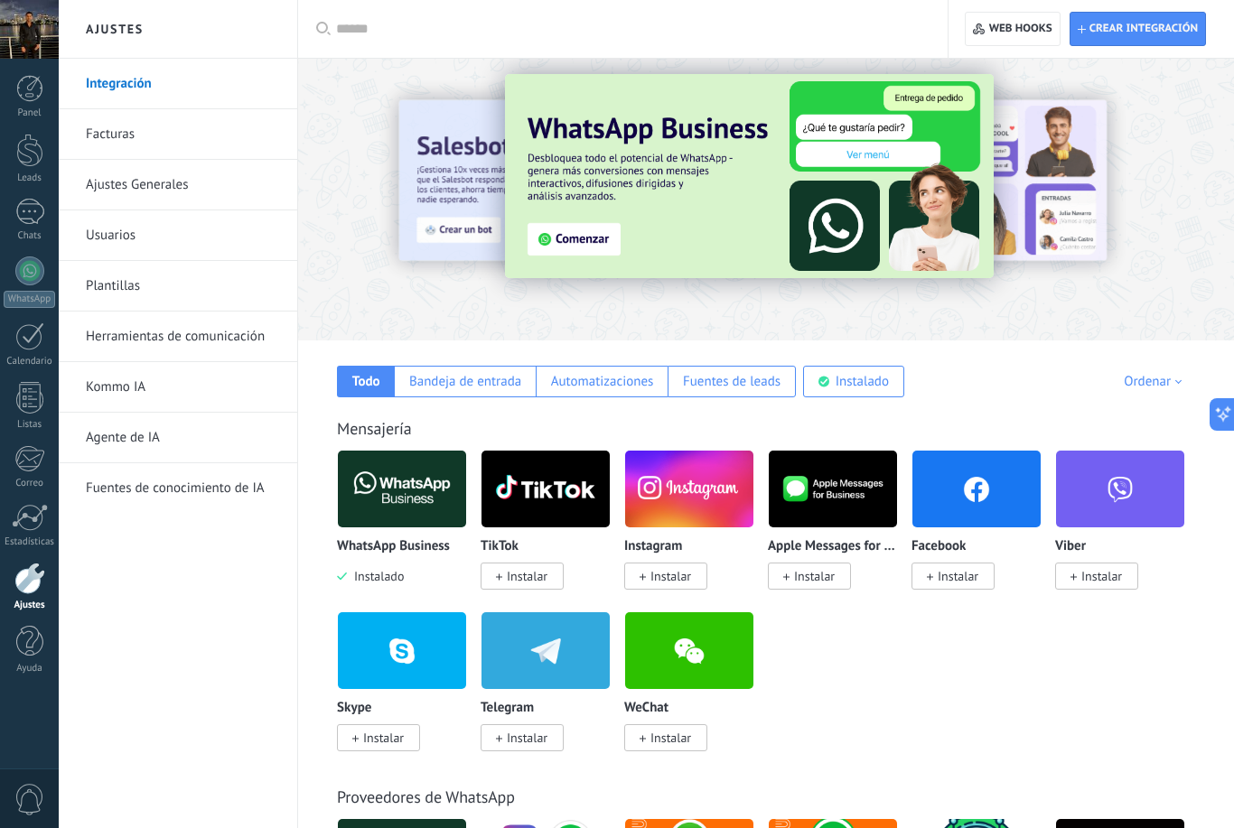
click at [537, 568] on span "Instalar" at bounding box center [522, 576] width 83 height 27
click at [575, 510] on img at bounding box center [545, 489] width 128 height 88
click at [555, 575] on span "Instalar" at bounding box center [522, 576] width 83 height 27
click at [564, 574] on span "Instalar" at bounding box center [522, 576] width 83 height 27
click at [509, 578] on span "Instalar" at bounding box center [527, 576] width 41 height 16
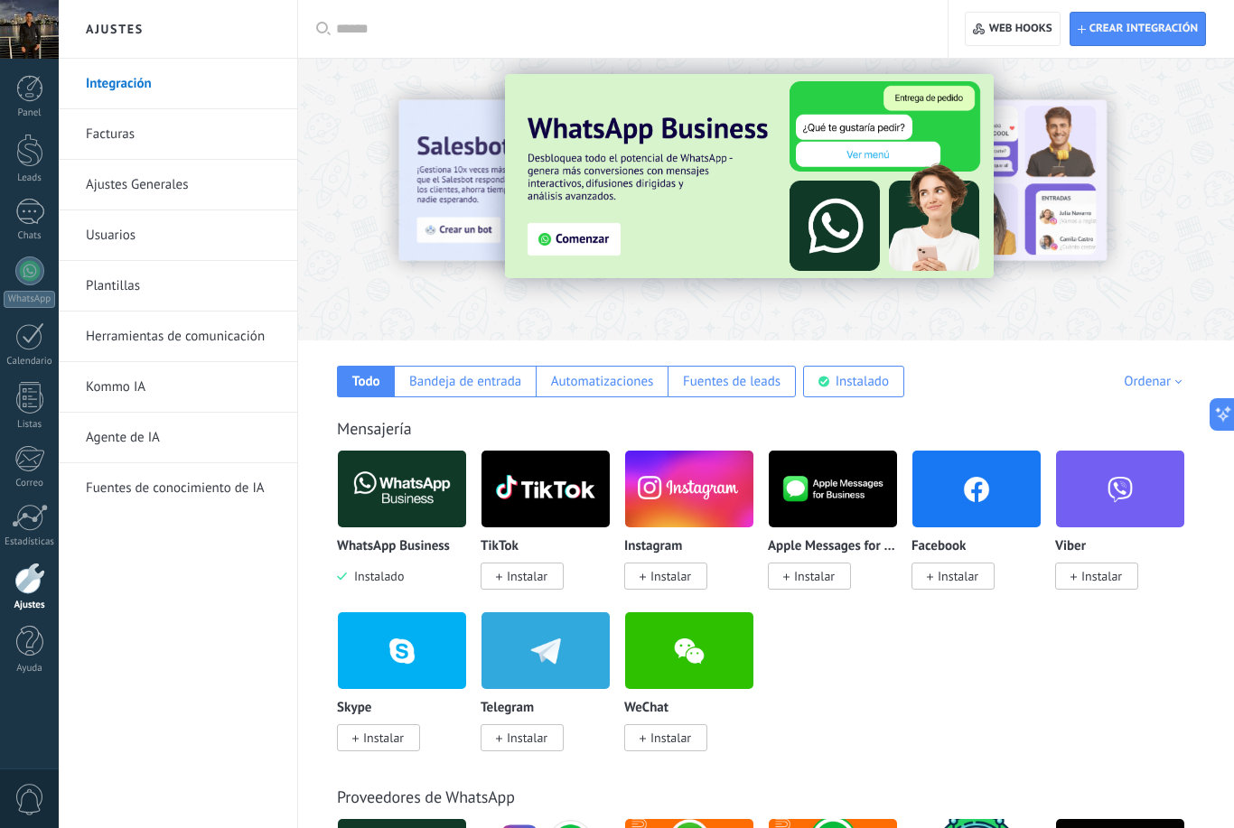
click at [509, 578] on span "Instalar" at bounding box center [527, 576] width 41 height 16
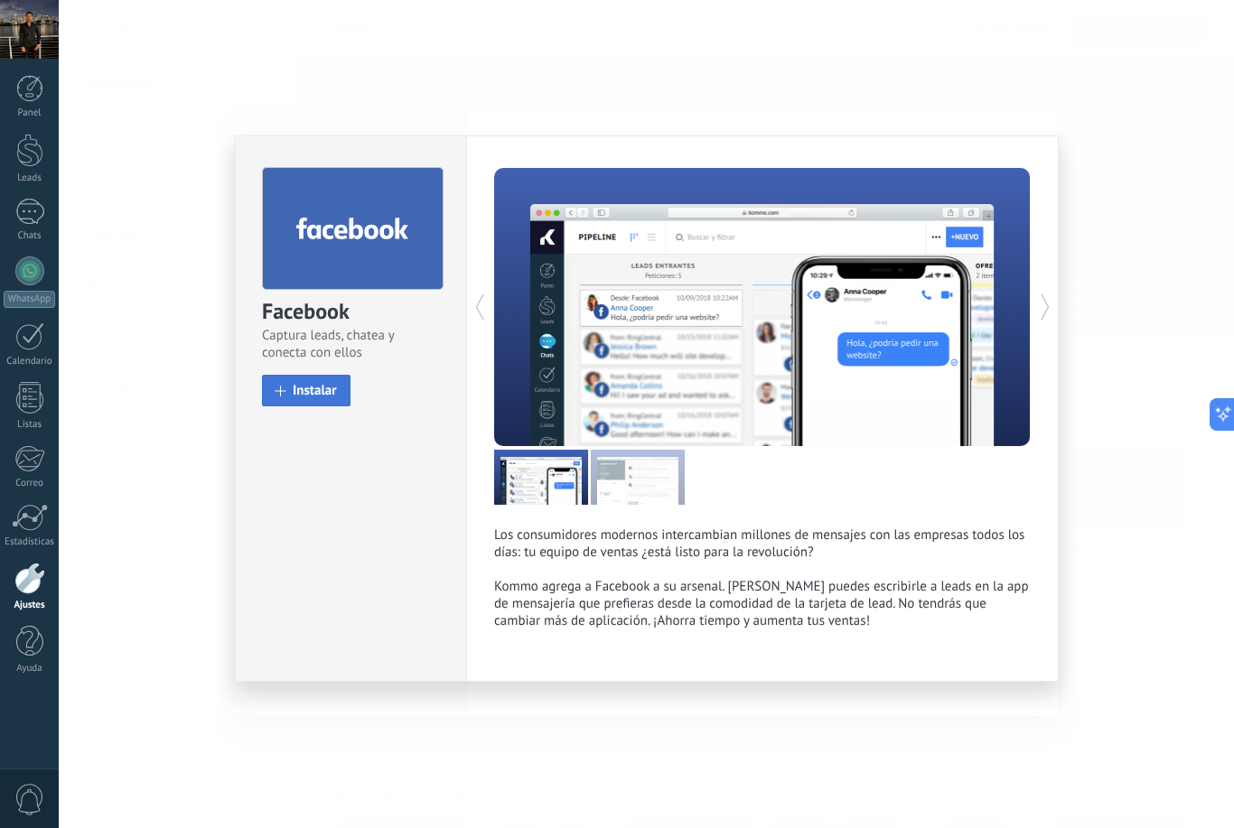
click at [323, 387] on span "Instalar" at bounding box center [315, 391] width 44 height 14
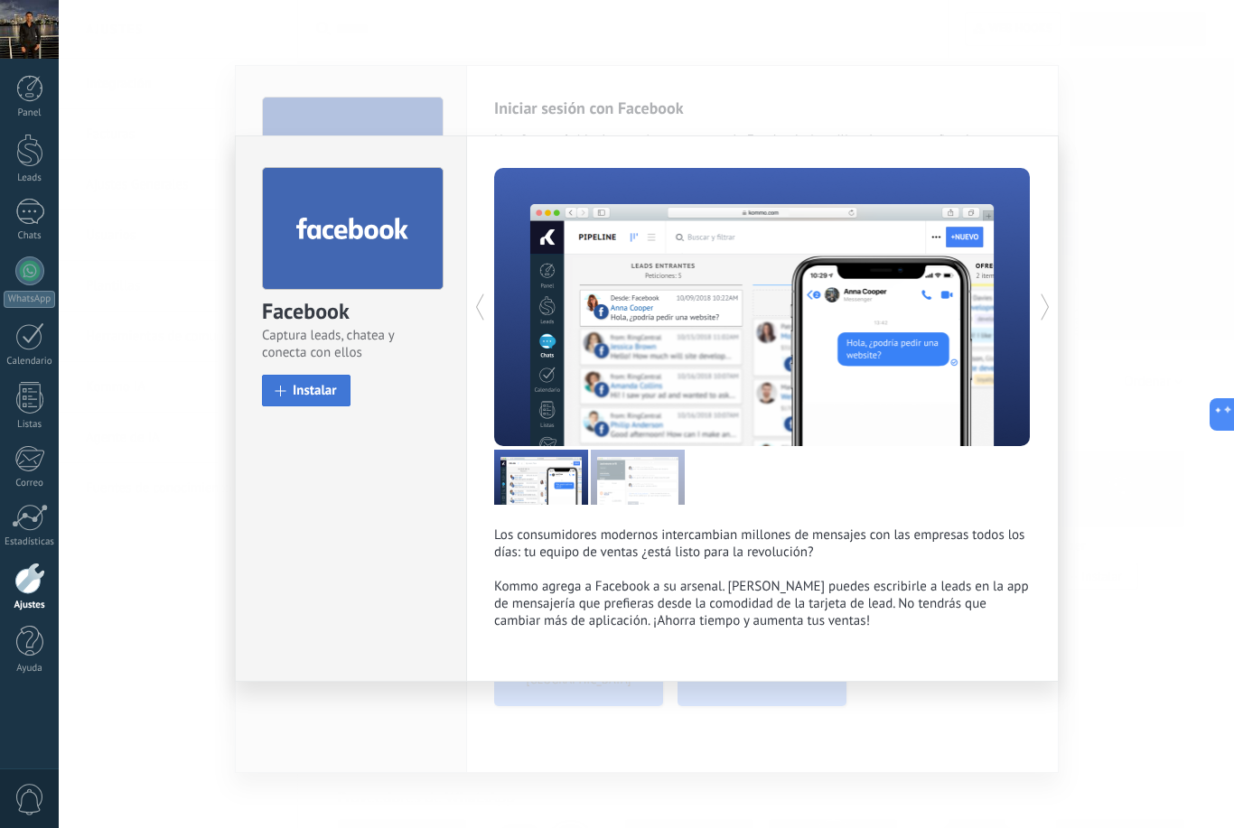
click at [322, 397] on span "Instalar" at bounding box center [315, 391] width 44 height 14
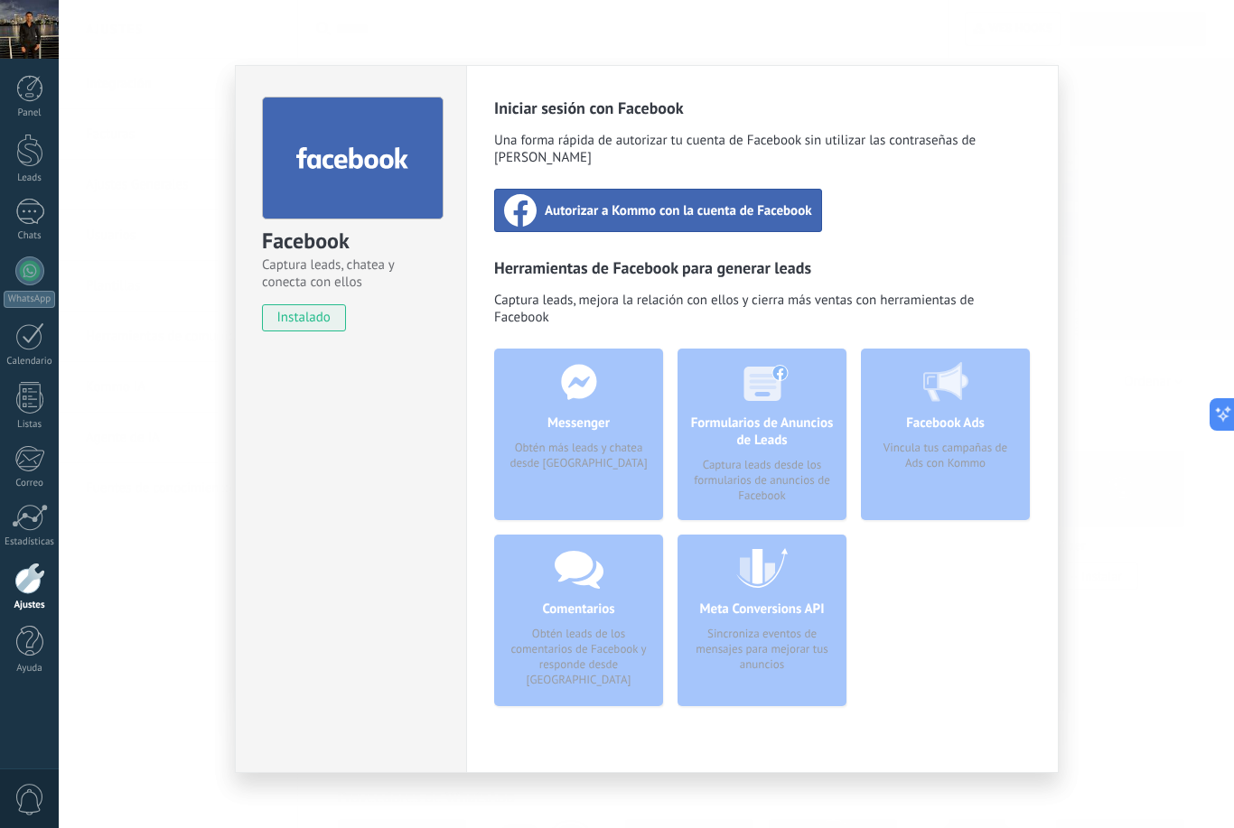
click at [119, 474] on div "Facebook Captura leads, chatea y conecta con ellos instalado Desinstalar Inicia…" at bounding box center [646, 414] width 1175 height 828
click at [154, 622] on div "Facebook Captura leads, chatea y conecta con ellos instalado Desinstalar Inicia…" at bounding box center [646, 414] width 1175 height 828
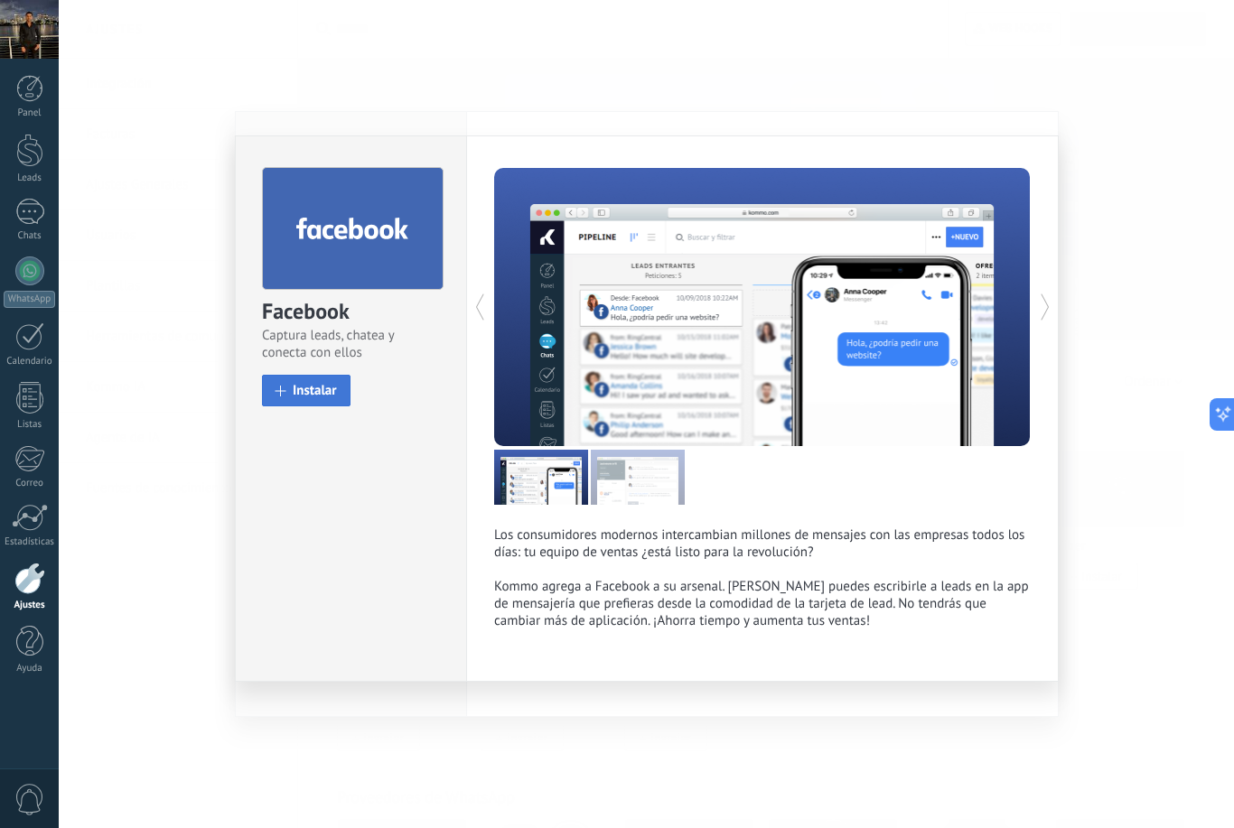
click at [288, 405] on button "Instalar" at bounding box center [306, 391] width 89 height 32
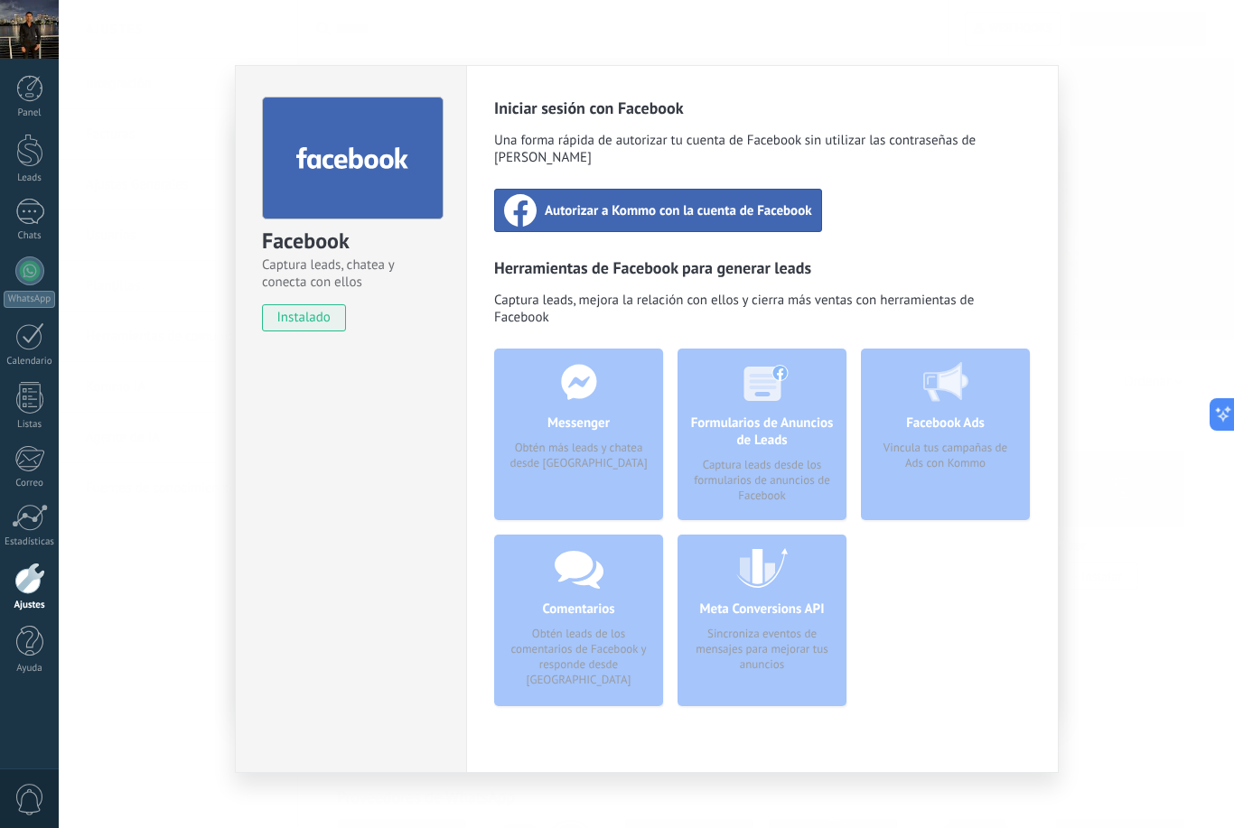
click at [157, 397] on div "Facebook Captura leads, chatea y conecta con ellos instalado Desinstalar Inicia…" at bounding box center [646, 414] width 1175 height 828
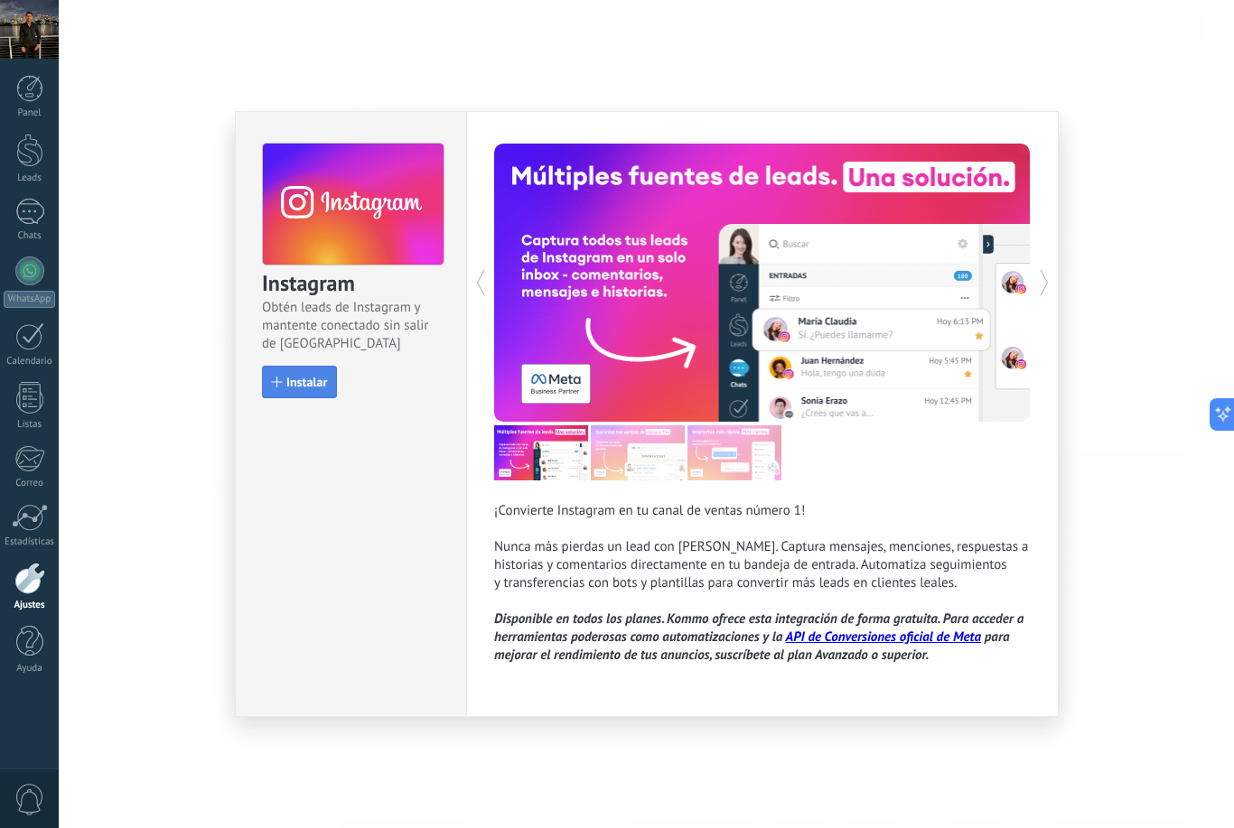
click at [276, 377] on span "Instalar" at bounding box center [299, 382] width 55 height 13
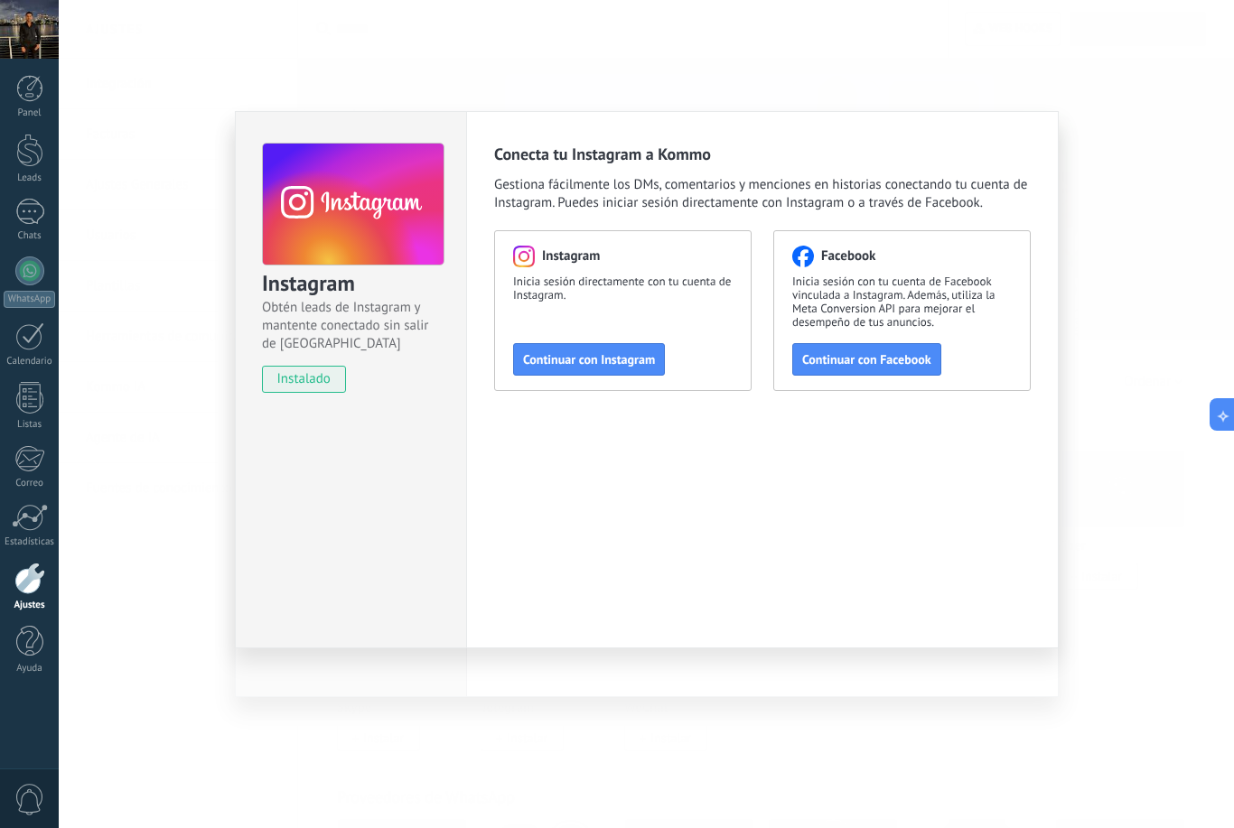
click at [161, 372] on div "Instagram Obtén leads de Instagram y mantente conectado sin salir de Kommo inst…" at bounding box center [646, 414] width 1175 height 828
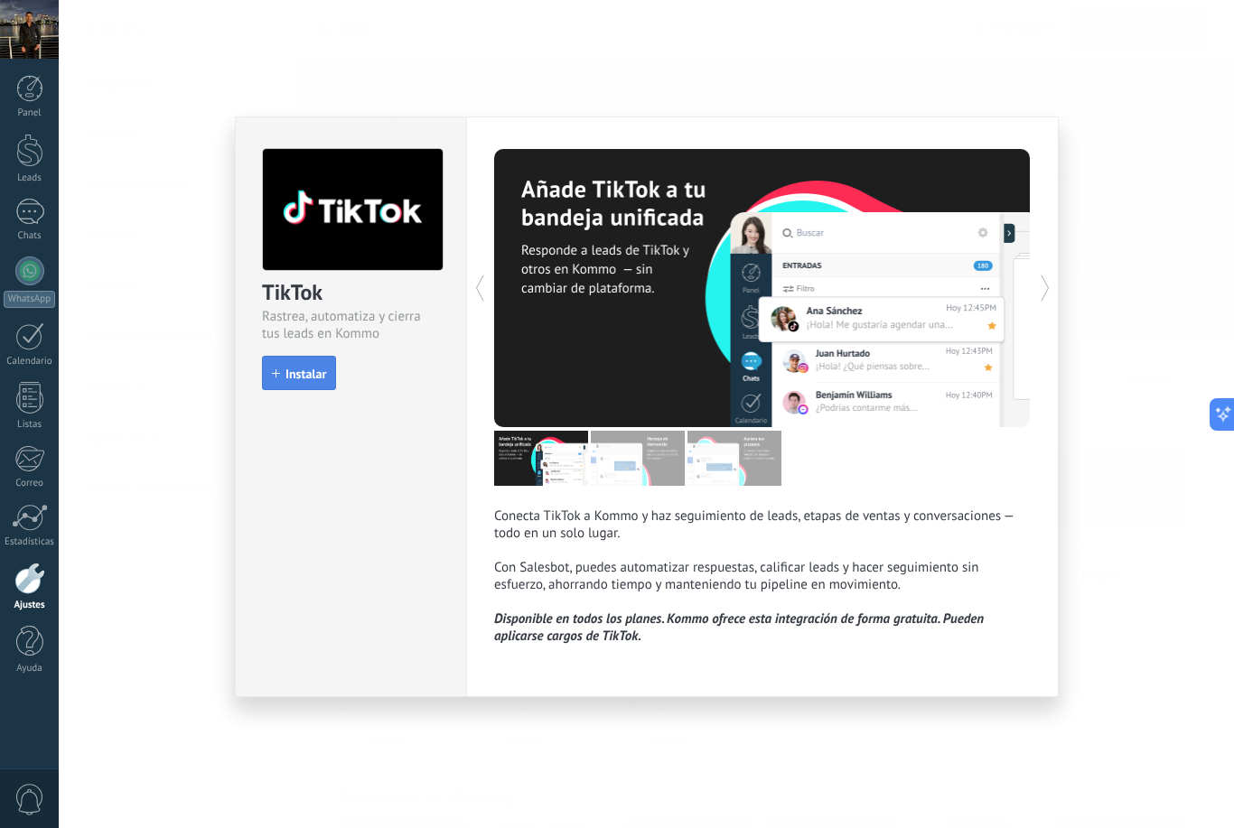
click at [269, 372] on button "Instalar" at bounding box center [299, 373] width 74 height 34
click at [156, 368] on div "TikTok Rastrea, automatiza y cierra tus leads en Kommo install Instalar Conecta…" at bounding box center [646, 414] width 1175 height 828
click at [269, 378] on button "Instalar" at bounding box center [299, 373] width 74 height 34
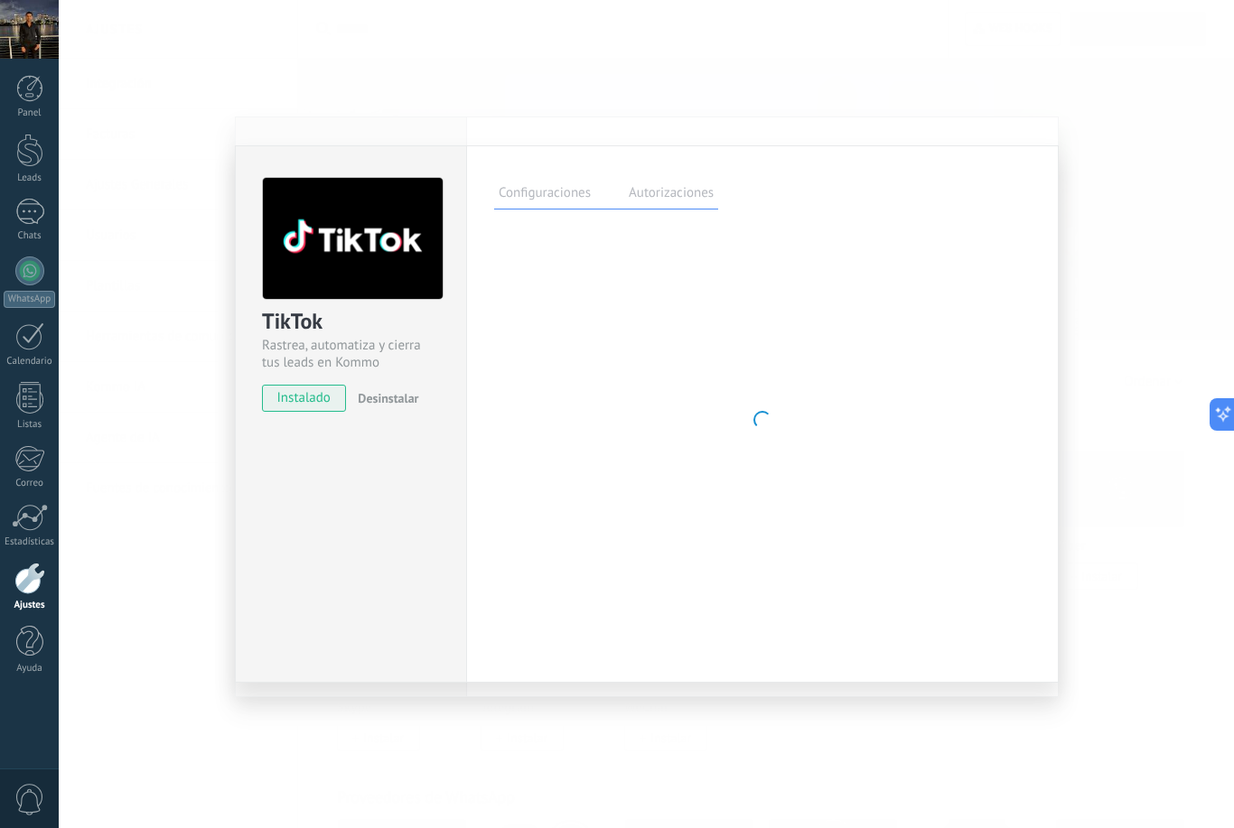
click at [150, 374] on div "TikTok Rastrea, automatiza y cierra tus leads en Kommo instalado Desinstalar Co…" at bounding box center [646, 414] width 1175 height 828
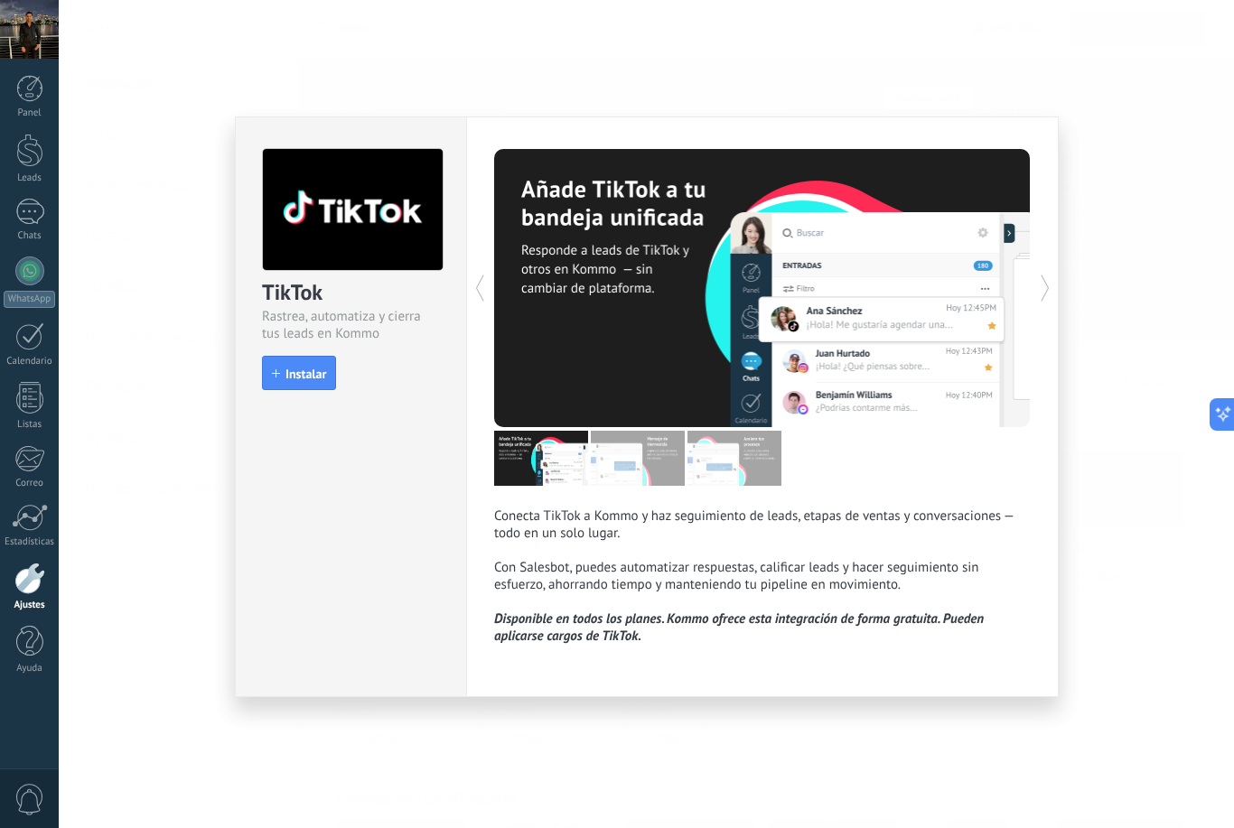
click at [122, 348] on div "TikTok Rastrea, automatiza y cierra tus leads en Kommo install Instalar Conecta…" at bounding box center [646, 414] width 1175 height 828
click at [121, 348] on div "TikTok Rastrea, automatiza y cierra tus leads en Kommo install Instalar Conecta…" at bounding box center [646, 414] width 1175 height 828
click at [172, 339] on div "TikTok Rastrea, automatiza y cierra tus leads en Kommo install Instalar Conecta…" at bounding box center [646, 414] width 1175 height 828
click at [171, 339] on div "TikTok Rastrea, automatiza y cierra tus leads en Kommo install Instalar Conecta…" at bounding box center [646, 414] width 1175 height 828
click at [148, 326] on div "TikTok Rastrea, automatiza y cierra tus leads en Kommo install Instalar Conecta…" at bounding box center [646, 414] width 1175 height 828
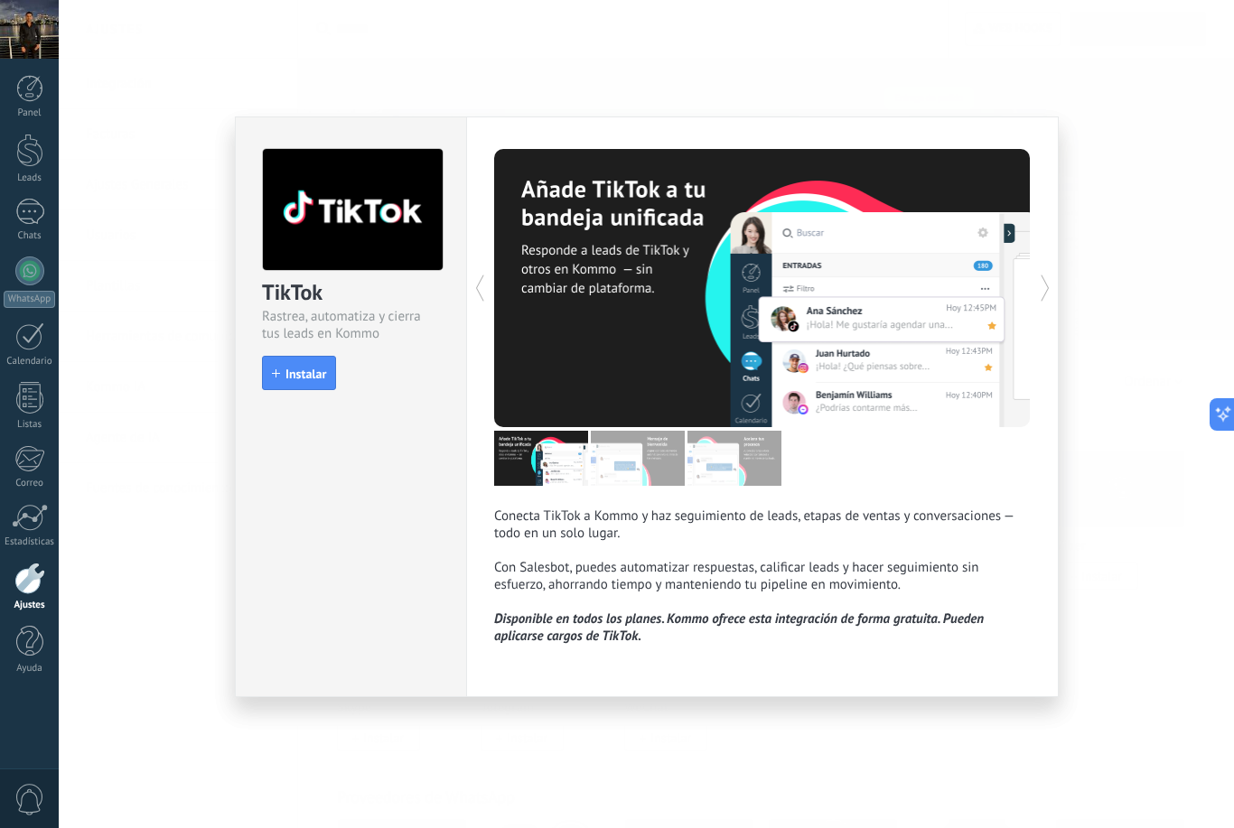
click at [22, 586] on div at bounding box center [29, 579] width 31 height 32
click at [27, 593] on div at bounding box center [29, 579] width 31 height 32
click at [132, 606] on div "TikTok Rastrea, automatiza y cierra tus leads en Kommo install Instalar Conecta…" at bounding box center [646, 414] width 1175 height 828
click at [135, 604] on div "TikTok Rastrea, automatiza y cierra tus leads en Kommo install Instalar Conecta…" at bounding box center [646, 414] width 1175 height 828
click at [141, 602] on div "TikTok Rastrea, automatiza y cierra tus leads en Kommo install Instalar Conecta…" at bounding box center [646, 414] width 1175 height 828
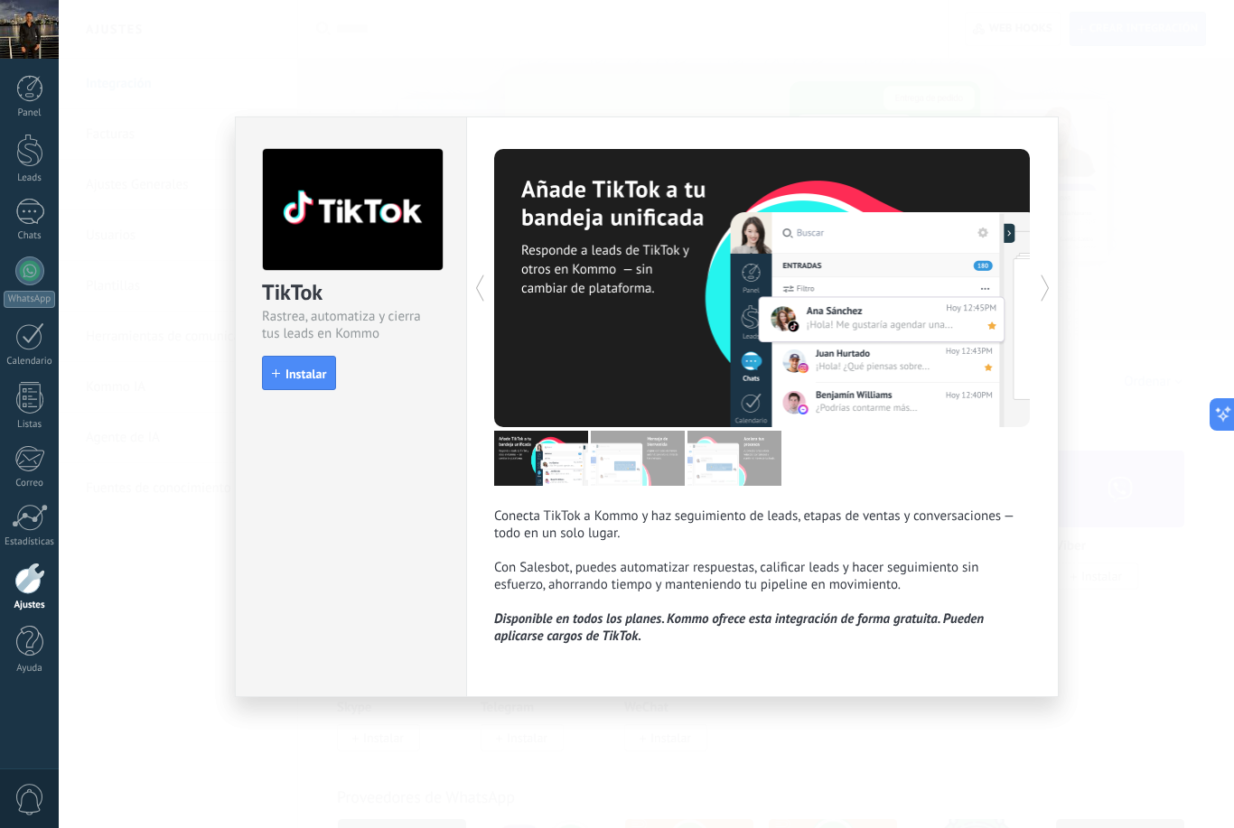
click at [138, 602] on div "TikTok Rastrea, automatiza y cierra tus leads en Kommo install Instalar Conecta…" at bounding box center [646, 414] width 1175 height 828
click at [138, 601] on div "TikTok Rastrea, automatiza y cierra tus leads en Kommo install Instalar Conecta…" at bounding box center [646, 414] width 1175 height 828
click at [135, 602] on div "TikTok Rastrea, automatiza y cierra tus leads en Kommo install Instalar Conecta…" at bounding box center [646, 414] width 1175 height 828
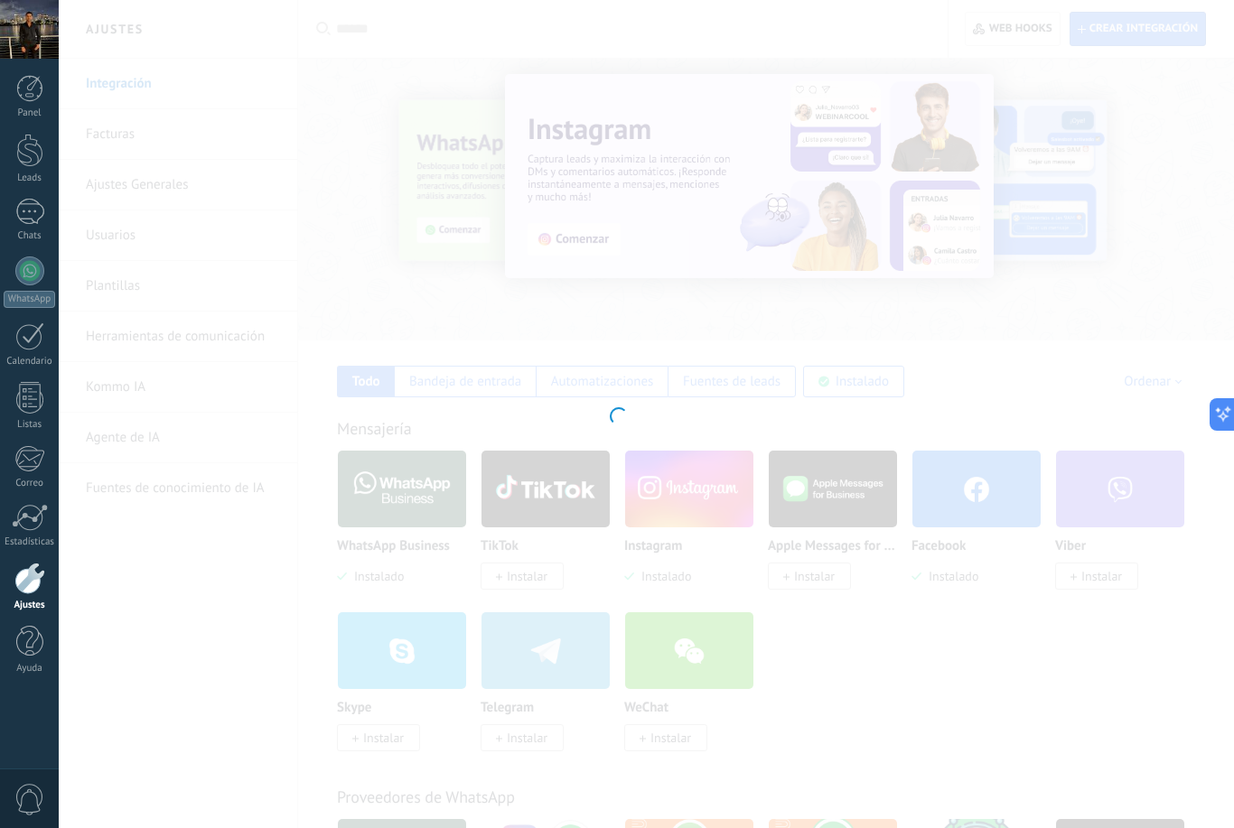
click at [136, 601] on div at bounding box center [617, 414] width 1234 height 828
click at [884, 620] on div at bounding box center [617, 414] width 1234 height 828
click at [901, 670] on div at bounding box center [617, 414] width 1234 height 828
click at [960, 632] on div at bounding box center [617, 414] width 1234 height 828
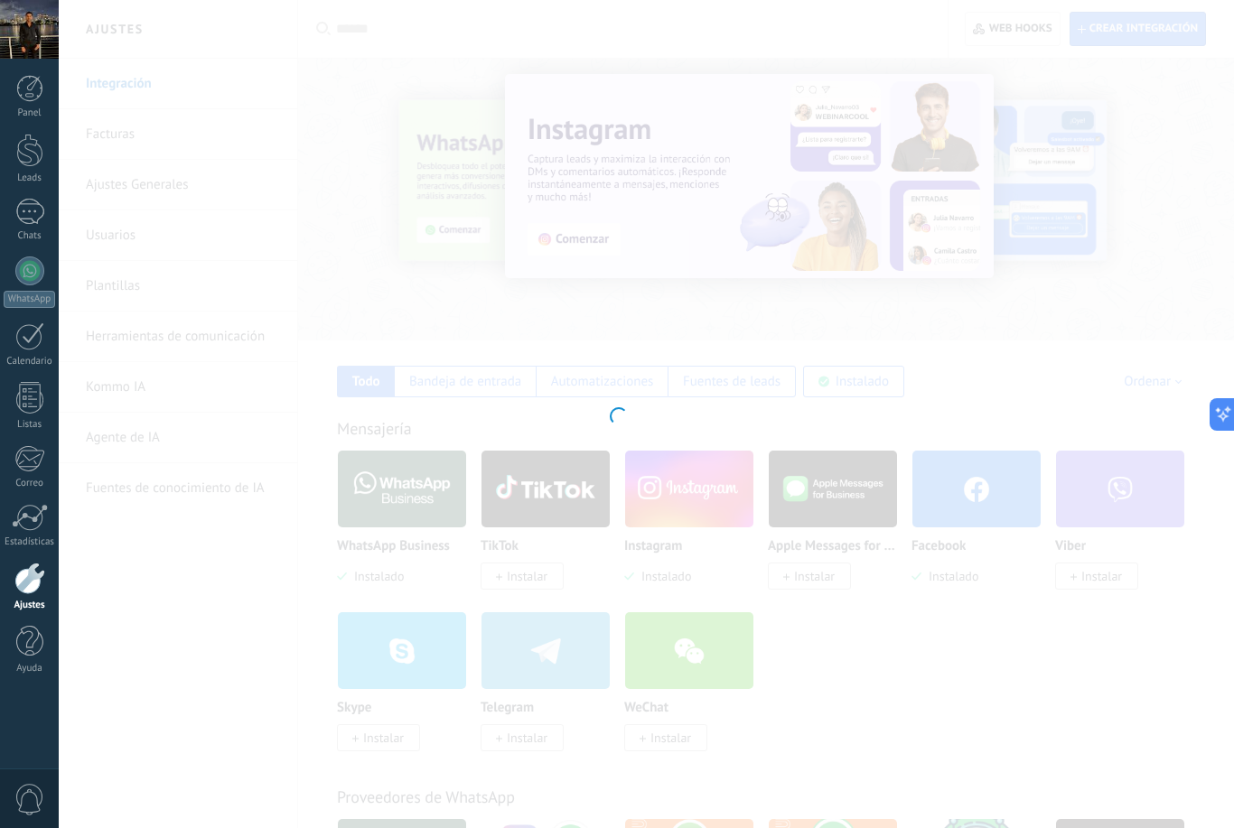
click at [972, 665] on div at bounding box center [617, 414] width 1234 height 828
click at [972, 664] on div at bounding box center [617, 414] width 1234 height 828
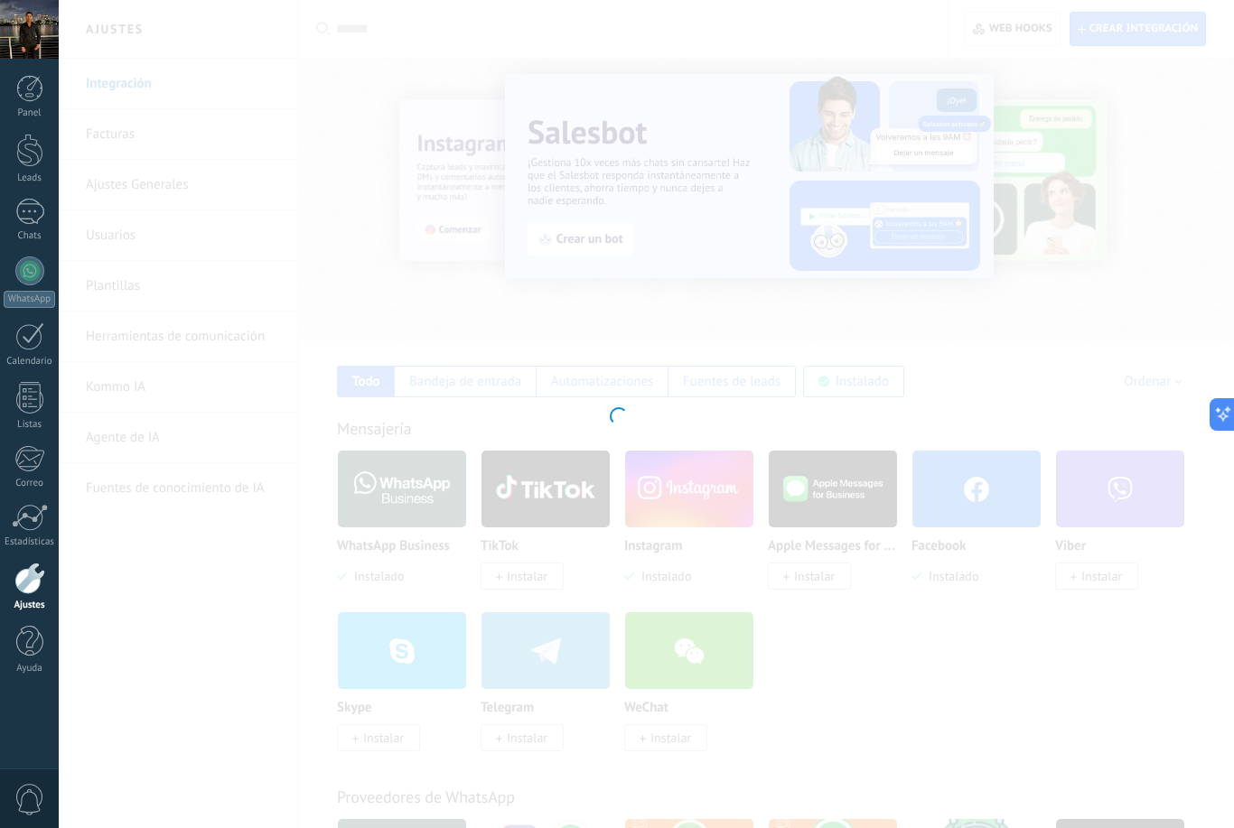
click at [953, 684] on div at bounding box center [617, 414] width 1234 height 828
click at [952, 683] on div at bounding box center [617, 414] width 1234 height 828
click at [957, 705] on div at bounding box center [617, 414] width 1234 height 828
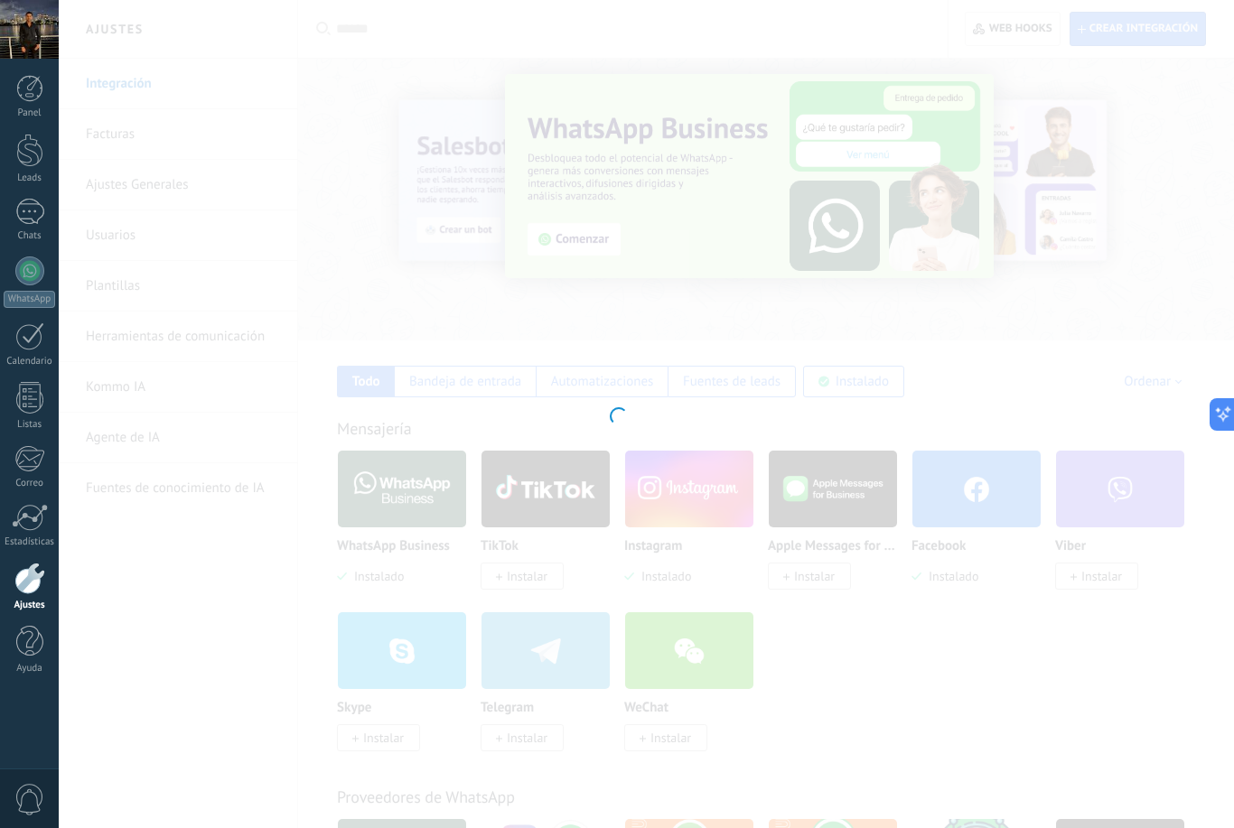
click at [810, 583] on div at bounding box center [617, 414] width 1234 height 828
click at [810, 582] on div at bounding box center [617, 414] width 1234 height 828
click at [839, 613] on div at bounding box center [617, 414] width 1234 height 828
click at [854, 616] on div at bounding box center [617, 414] width 1234 height 828
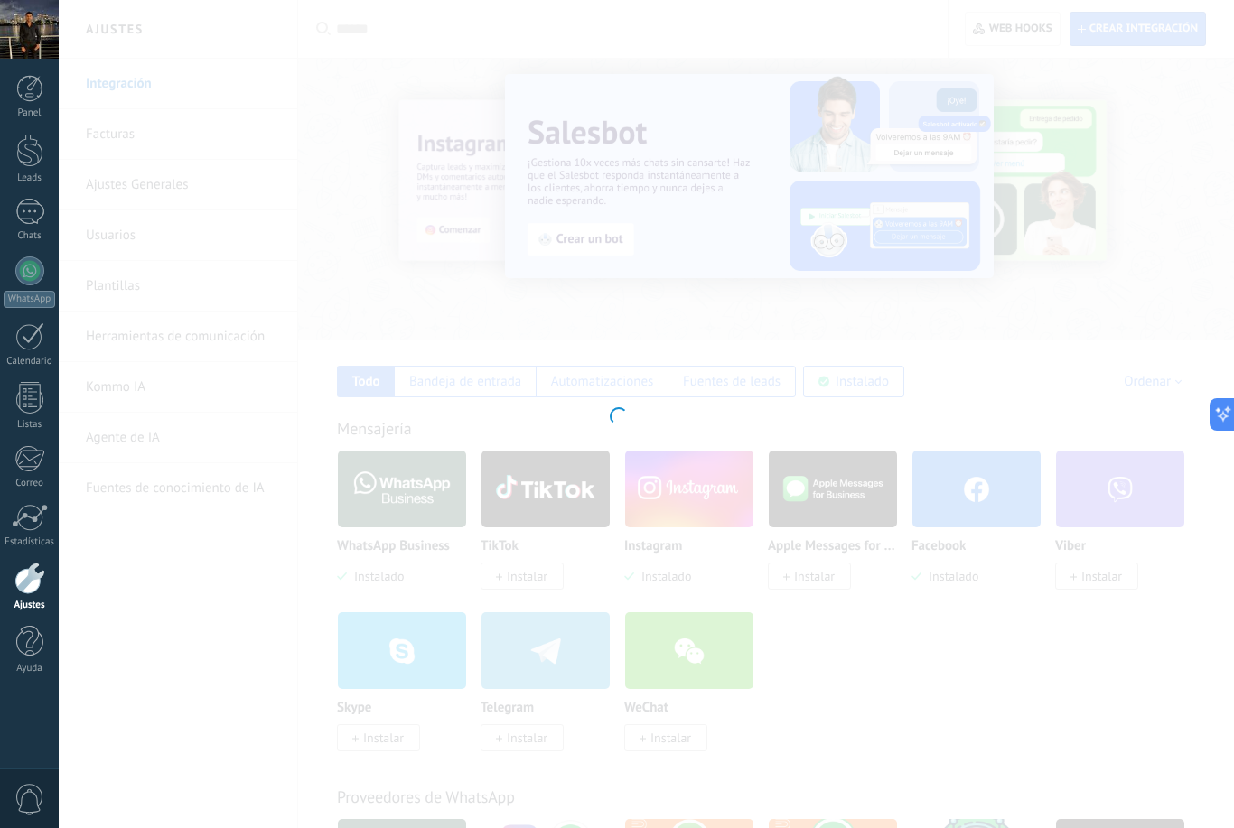
click at [1105, 734] on div at bounding box center [617, 414] width 1234 height 828
click at [28, 597] on link "Ajustes" at bounding box center [29, 587] width 59 height 49
click at [30, 663] on div "Ayuda" at bounding box center [30, 669] width 52 height 12
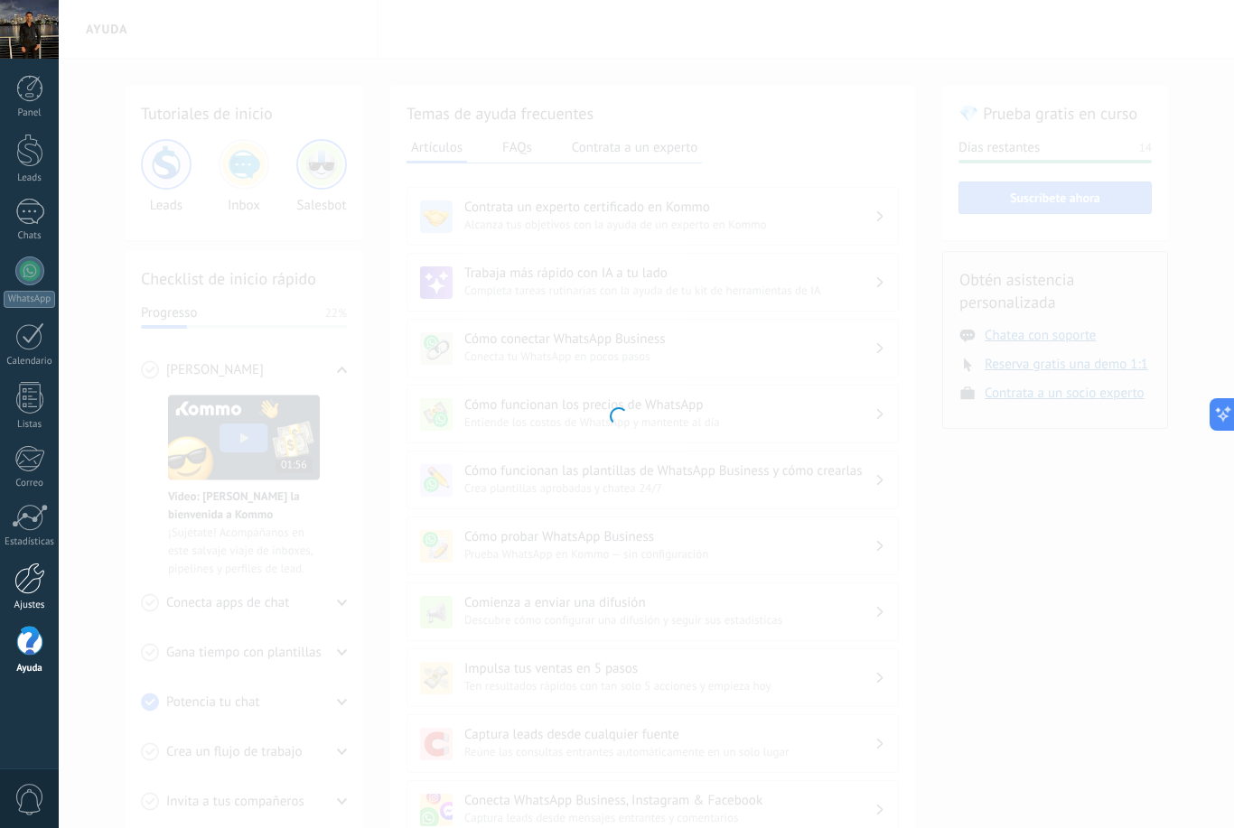
click at [52, 582] on link "Ajustes" at bounding box center [29, 587] width 59 height 49
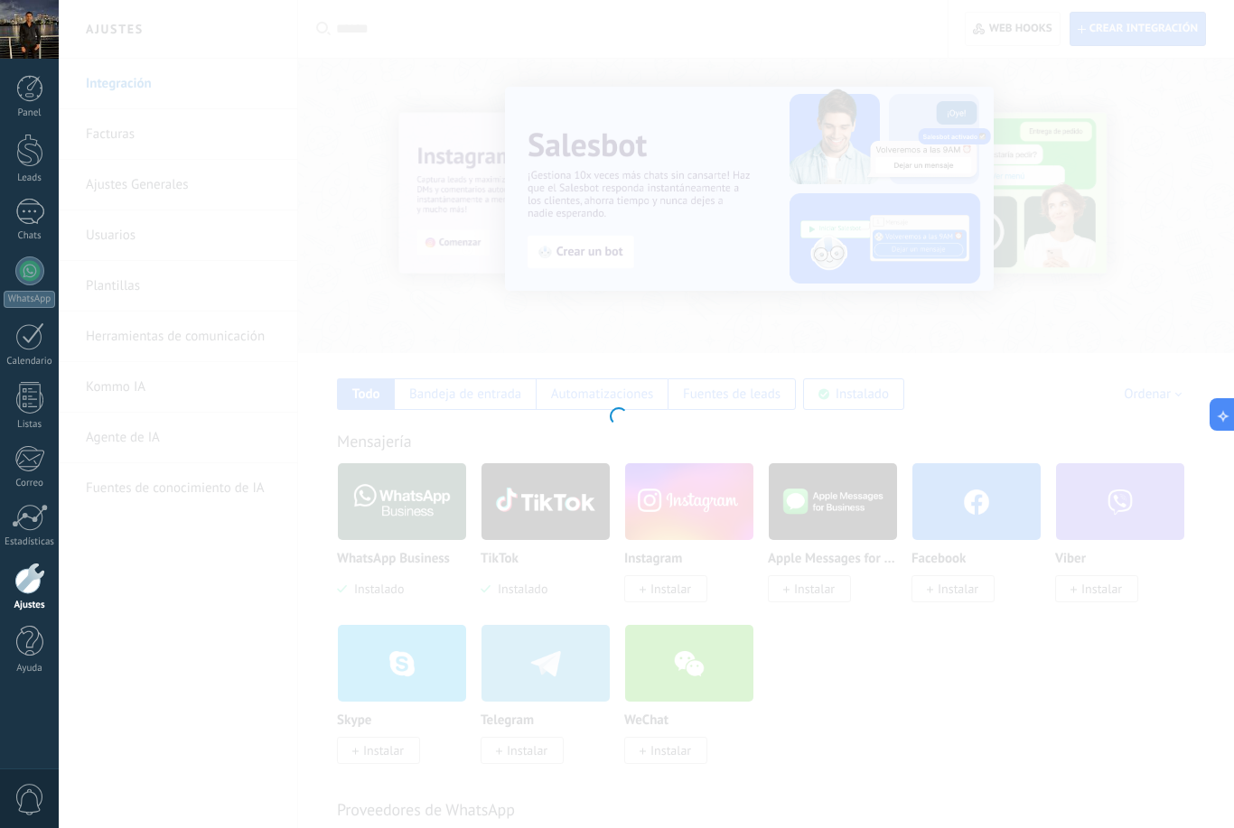
click at [938, 730] on div at bounding box center [617, 414] width 1234 height 828
click at [983, 623] on div at bounding box center [617, 414] width 1234 height 828
click at [946, 670] on div at bounding box center [617, 414] width 1234 height 828
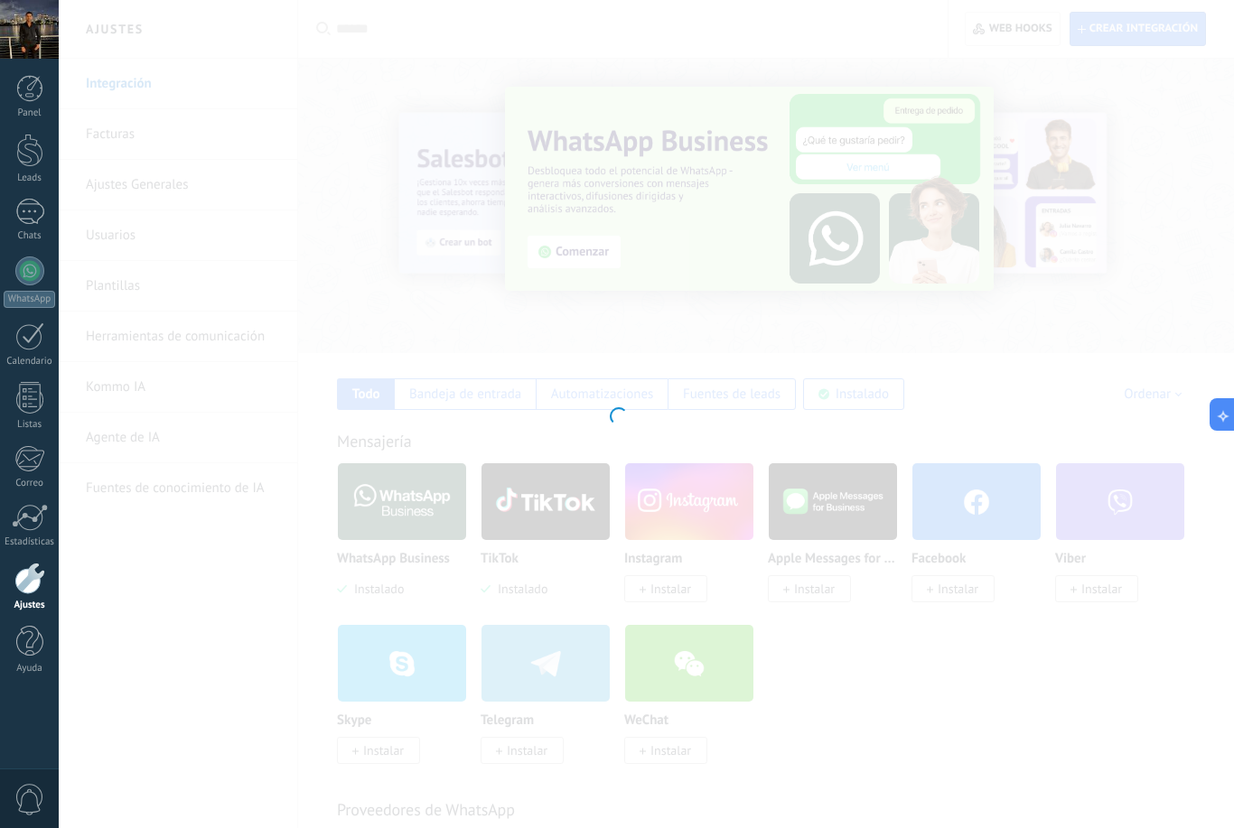
click at [947, 630] on div at bounding box center [617, 414] width 1234 height 828
click at [946, 630] on div at bounding box center [617, 414] width 1234 height 828
click at [1209, 429] on div at bounding box center [617, 414] width 1234 height 828
click at [1220, 415] on icon at bounding box center [1216, 414] width 19 height 19
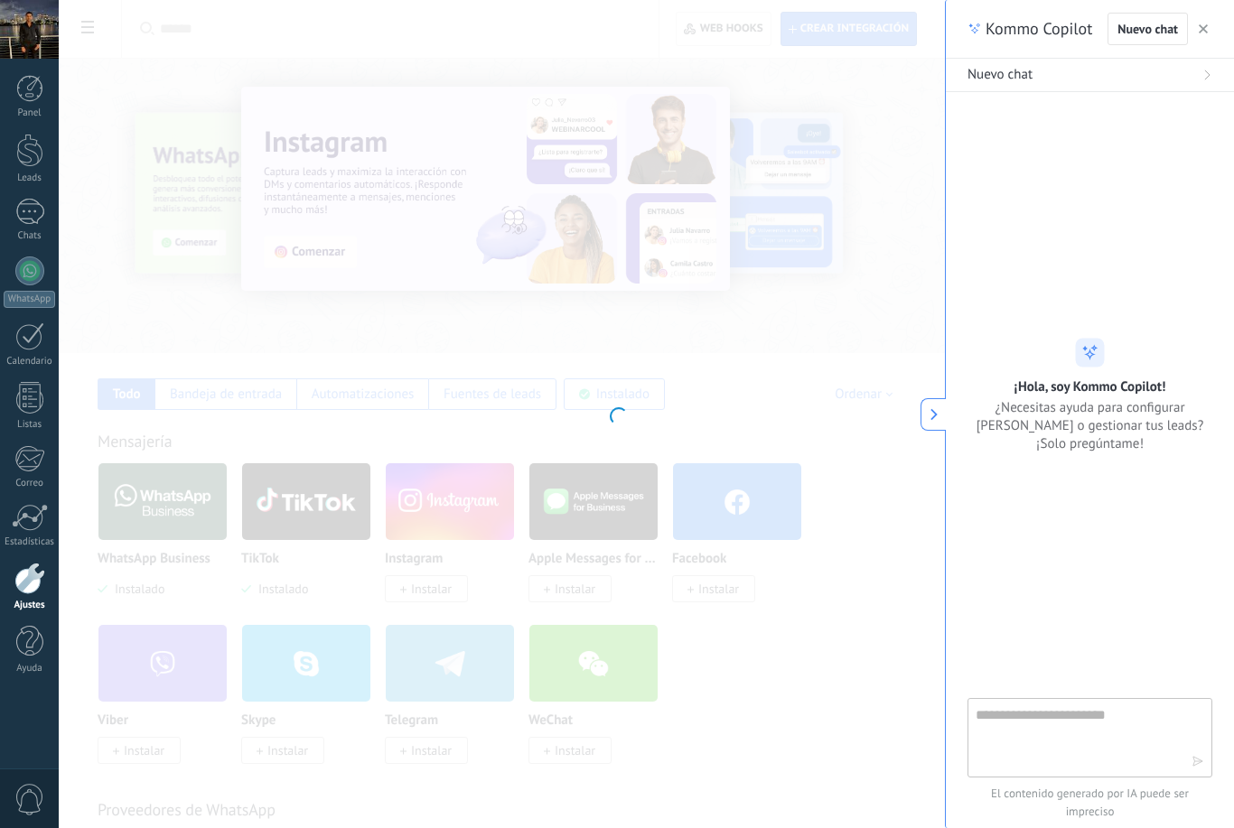
click at [827, 676] on div at bounding box center [617, 414] width 1234 height 828
